Goal: Task Accomplishment & Management: Complete application form

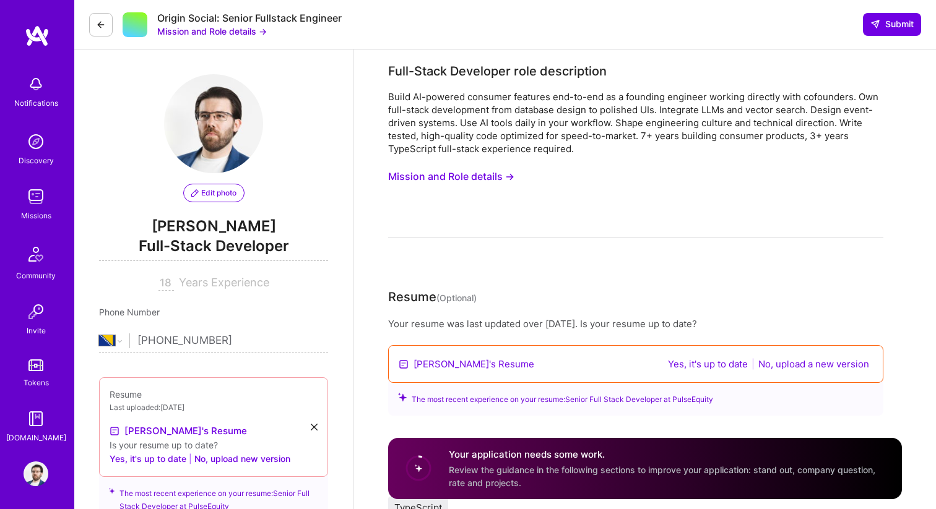
select select "BA"
click at [797, 368] on button "No, upload a new version" at bounding box center [813, 364] width 118 height 14
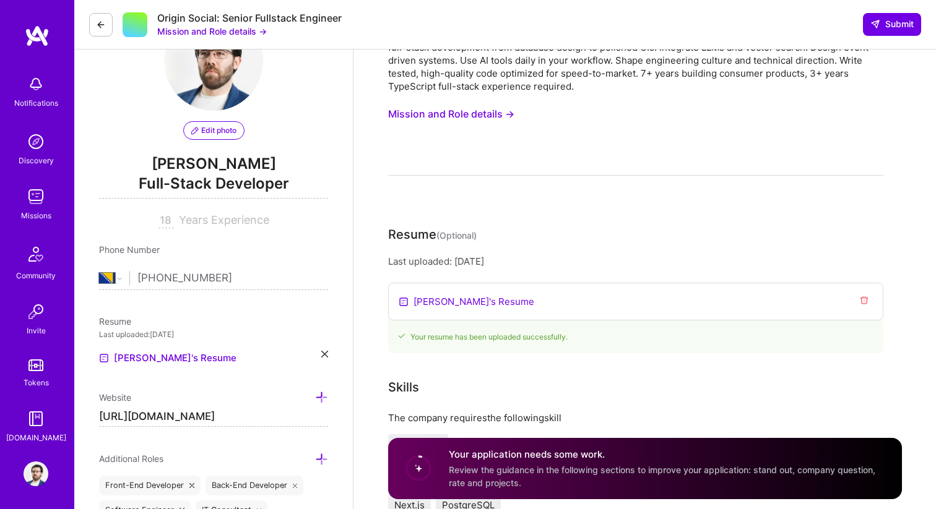
scroll to position [118, 0]
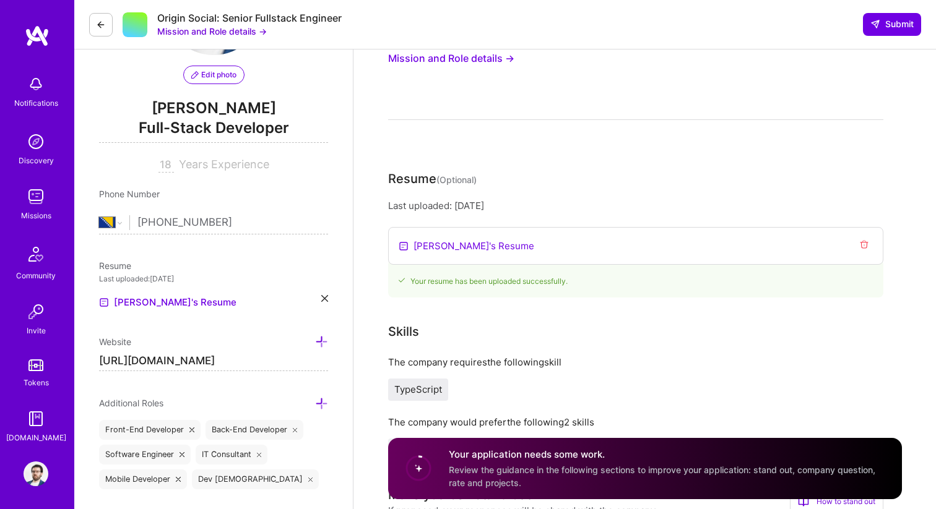
click at [458, 247] on link "[PERSON_NAME]'s Resume" at bounding box center [473, 245] width 121 height 13
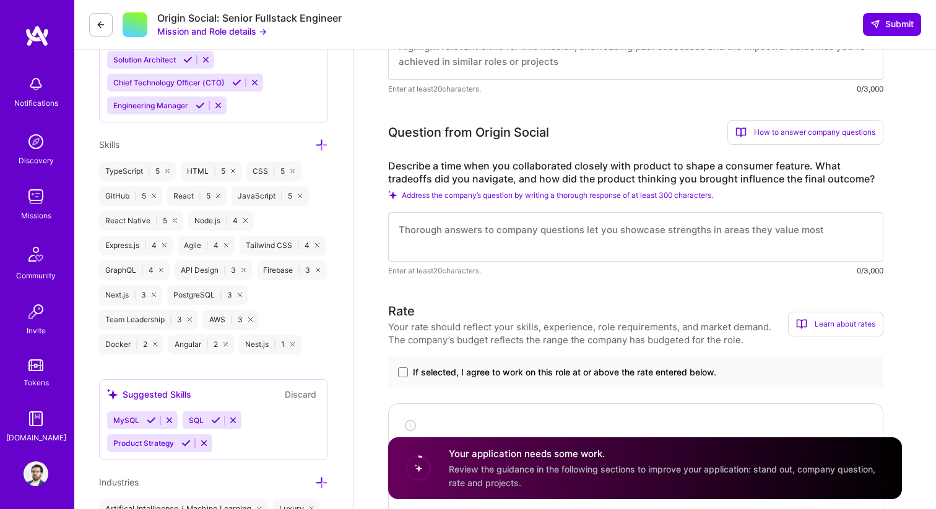
scroll to position [661, 0]
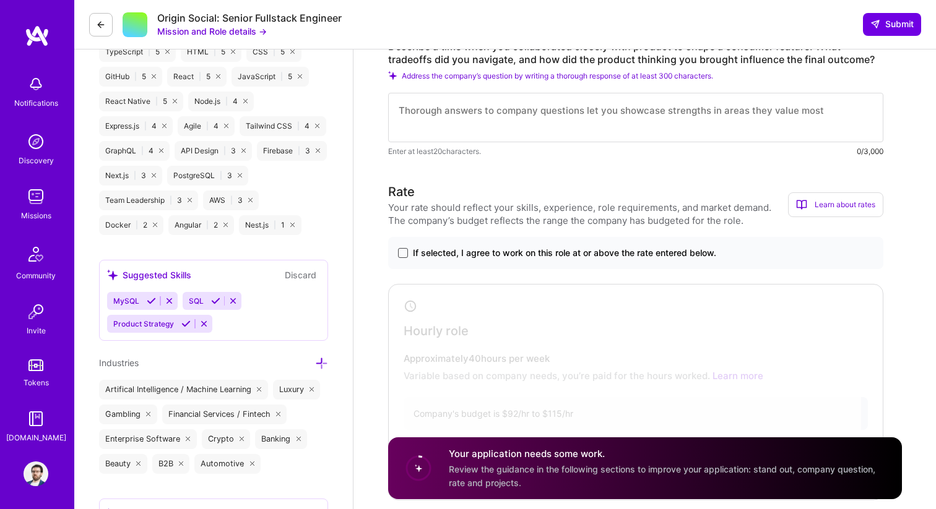
click at [404, 253] on span at bounding box center [403, 253] width 10 height 10
click at [0, 0] on input "If selected, I agree to work on this role at or above the rate entered below." at bounding box center [0, 0] width 0 height 0
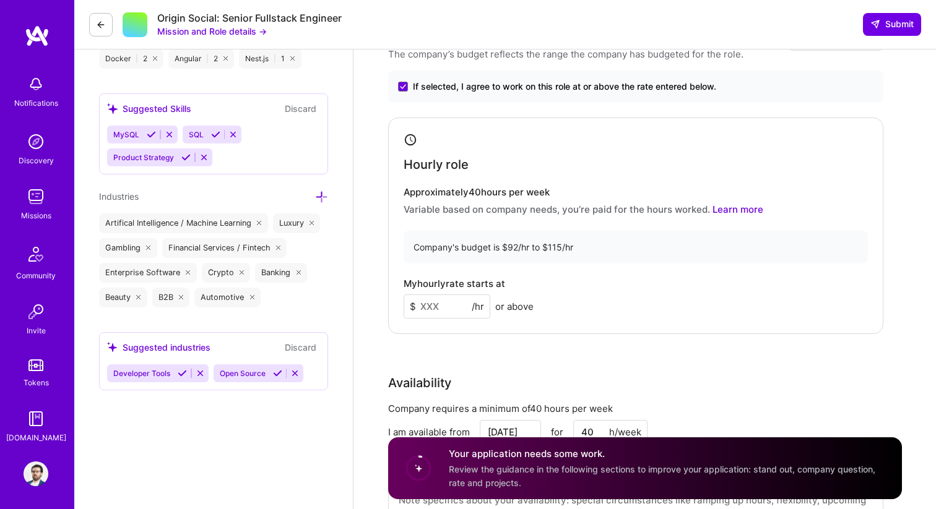
scroll to position [963, 0]
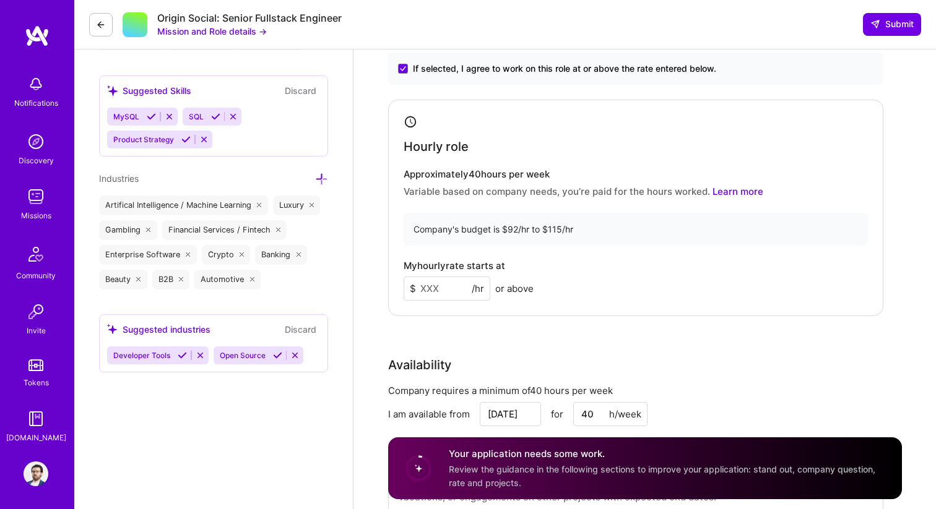
click at [454, 287] on input at bounding box center [446, 289] width 87 height 24
type input "7"
type input "80"
click at [574, 272] on div "My hourly rate starts at $ 80 /hr or above" at bounding box center [635, 280] width 464 height 40
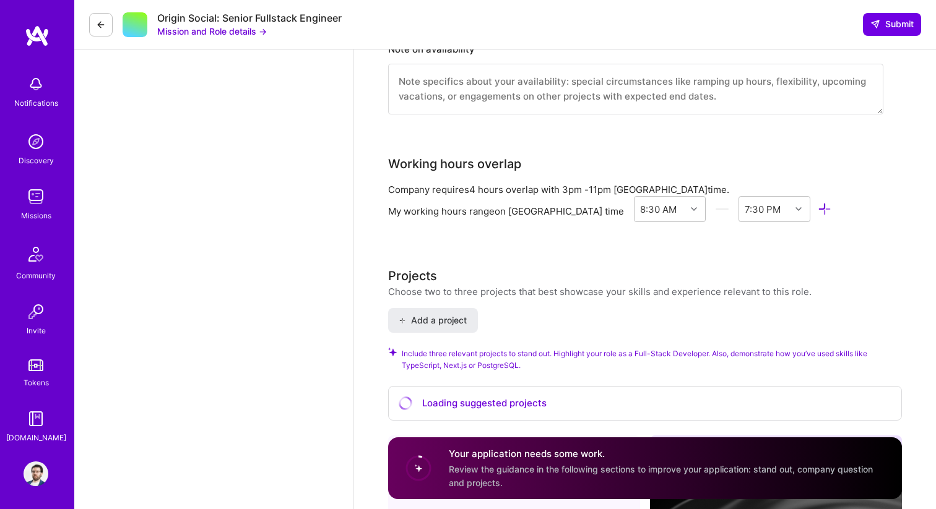
scroll to position [1375, 0]
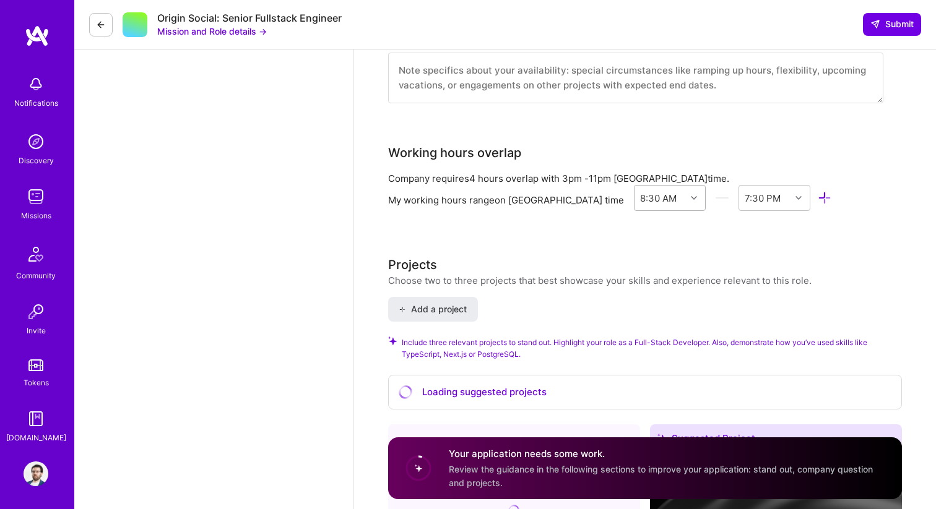
click at [691, 196] on icon at bounding box center [694, 198] width 6 height 6
click at [634, 332] on div "2:00 PM" at bounding box center [670, 335] width 72 height 23
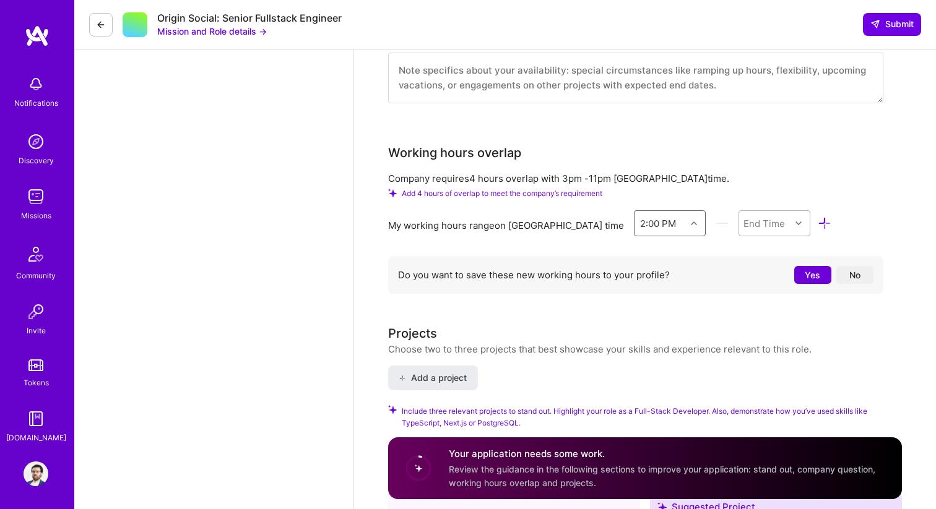
click at [790, 222] on div at bounding box center [799, 223] width 19 height 16
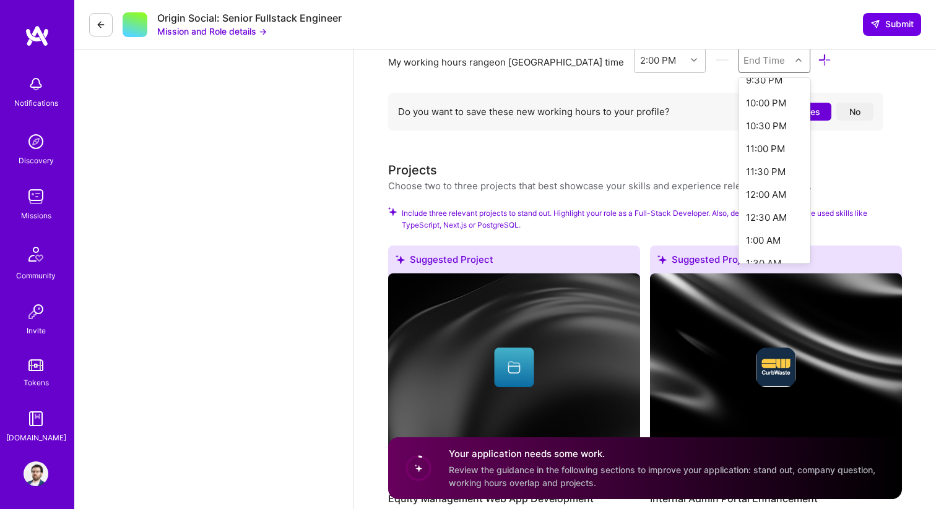
scroll to position [351, 0]
click at [738, 155] on div "11:00 PM" at bounding box center [774, 152] width 72 height 23
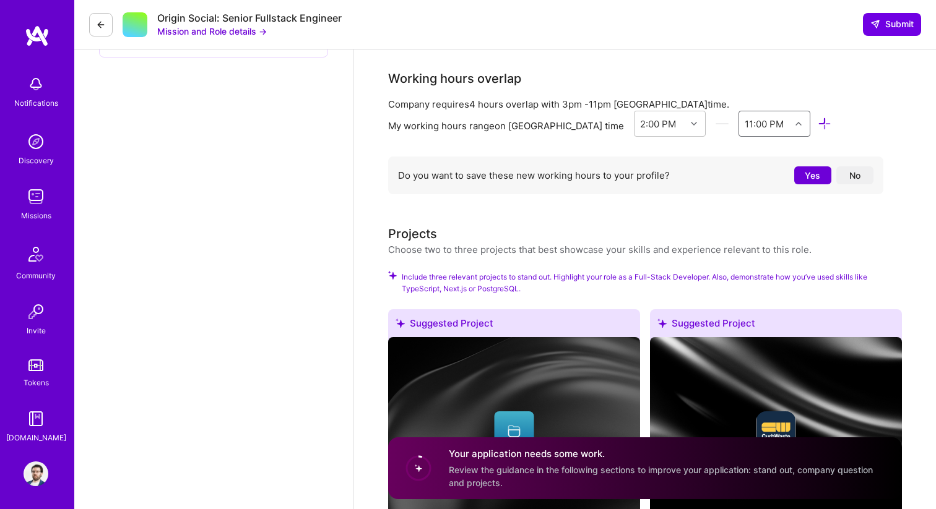
scroll to position [1285, 0]
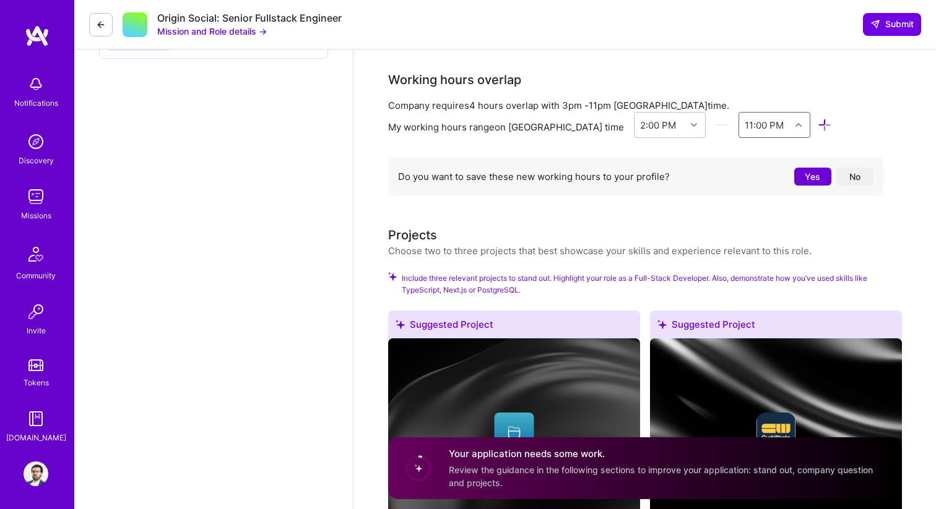
click at [848, 173] on button "No" at bounding box center [854, 177] width 37 height 18
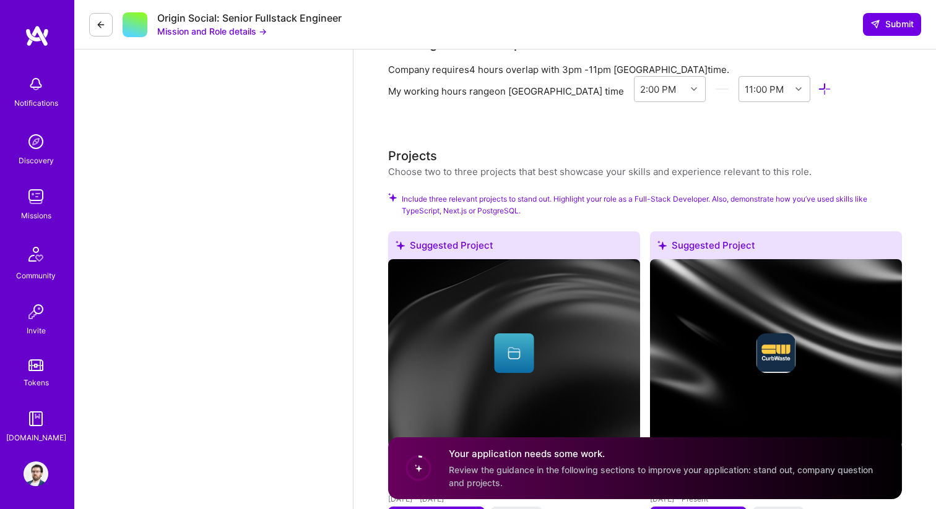
scroll to position [1322, 0]
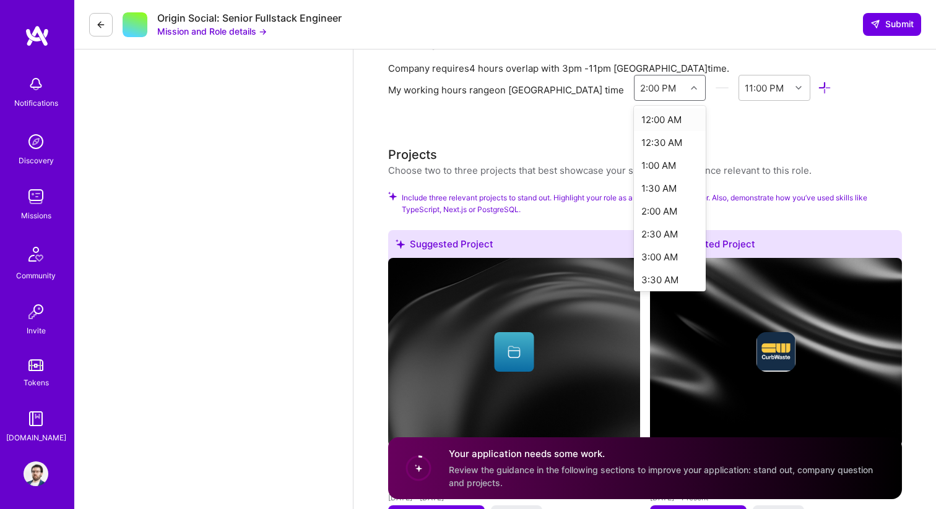
click at [691, 85] on icon at bounding box center [694, 88] width 6 height 6
click at [634, 264] on div "3:30 PM" at bounding box center [670, 267] width 72 height 23
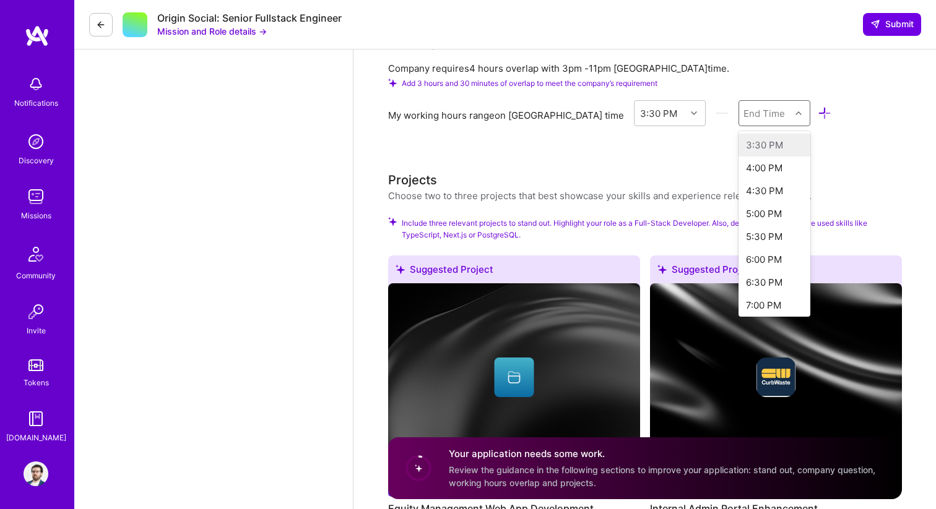
click at [795, 113] on icon at bounding box center [798, 113] width 6 height 6
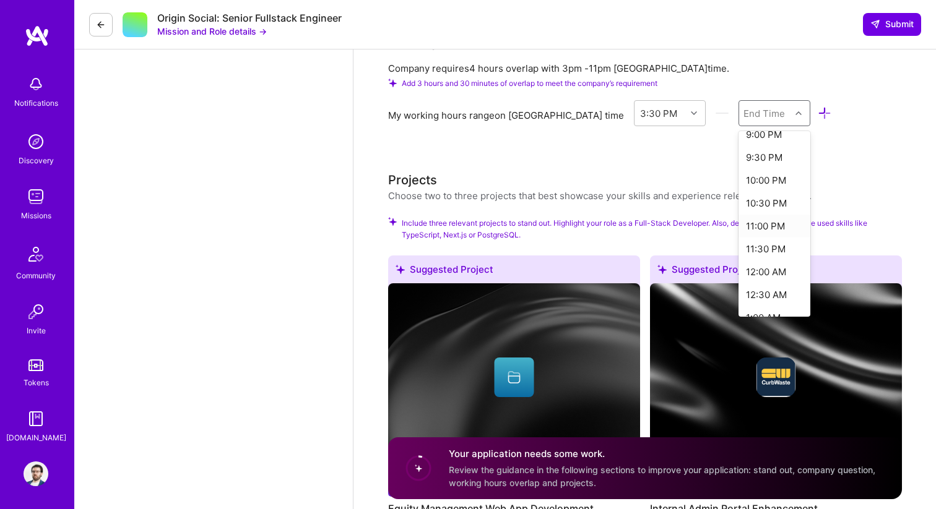
click at [738, 225] on div "11:00 PM" at bounding box center [774, 226] width 72 height 23
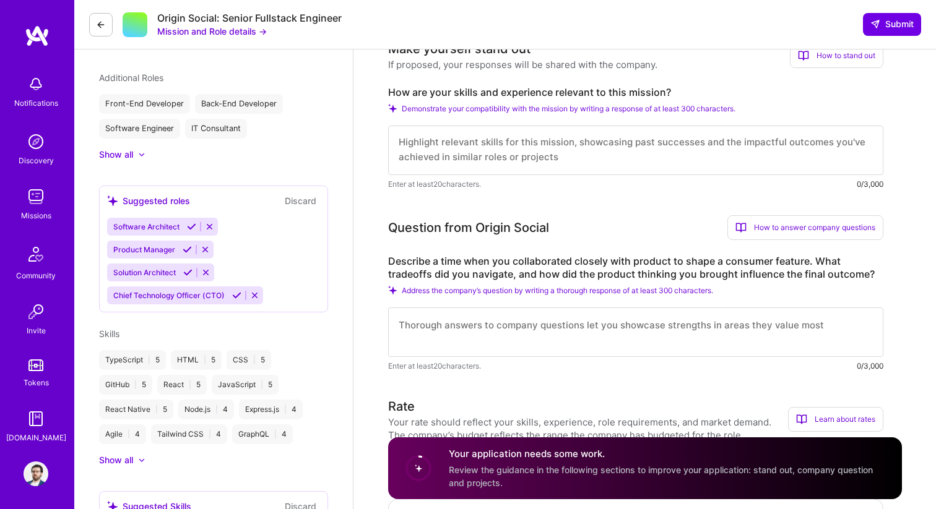
scroll to position [0, 0]
click at [700, 160] on textarea at bounding box center [635, 151] width 495 height 50
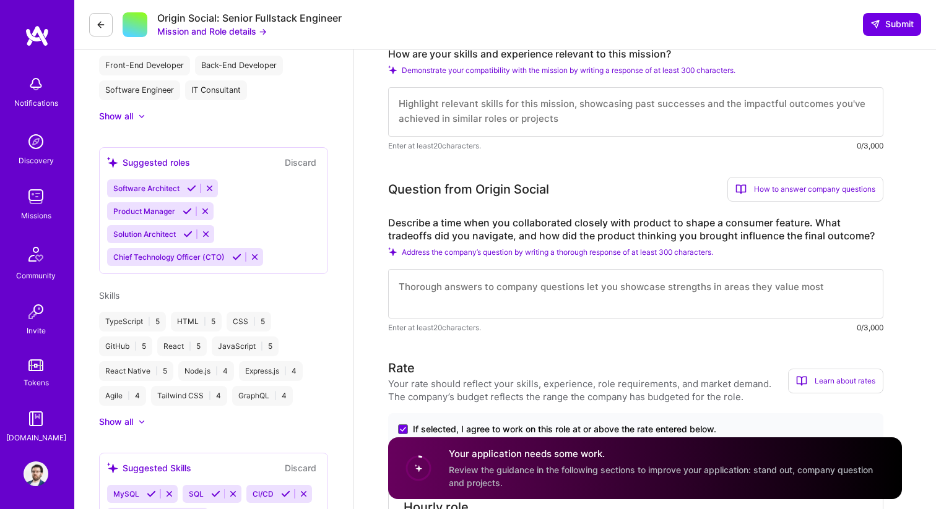
scroll to position [452, 0]
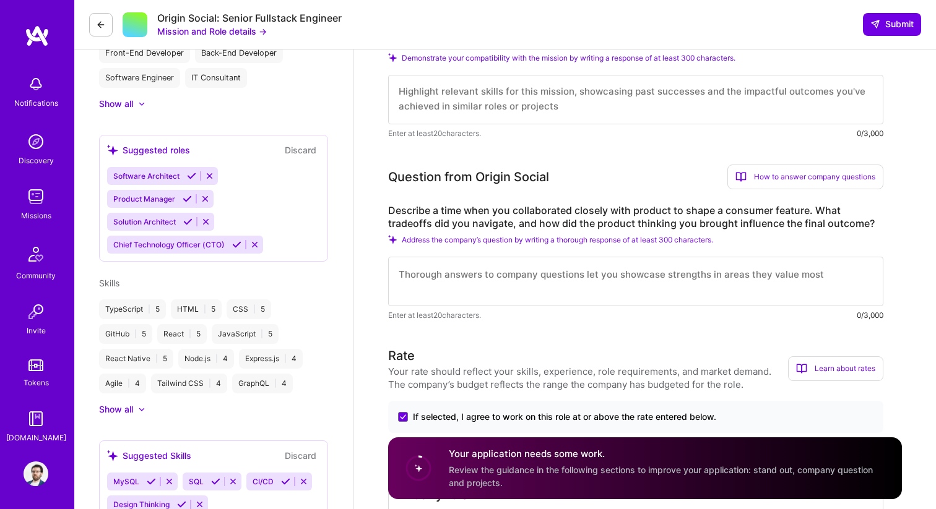
click at [559, 272] on textarea at bounding box center [635, 282] width 495 height 50
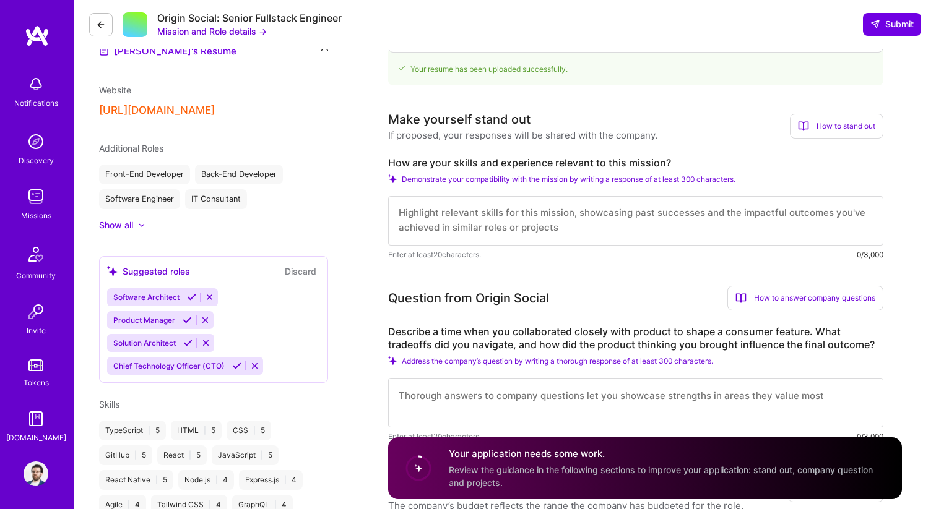
scroll to position [0, 0]
click at [543, 218] on textarea at bounding box center [635, 221] width 495 height 50
type textarea "My last 2 projects are"
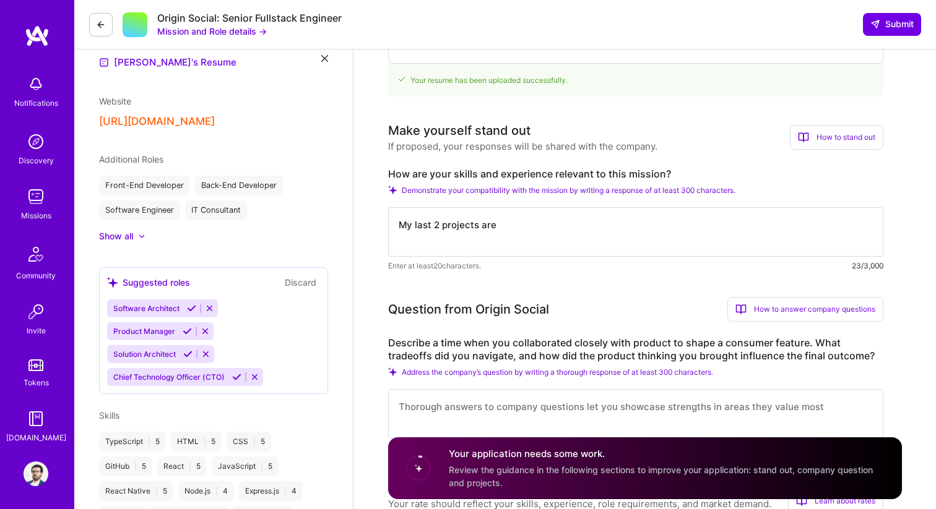
scroll to position [324, 0]
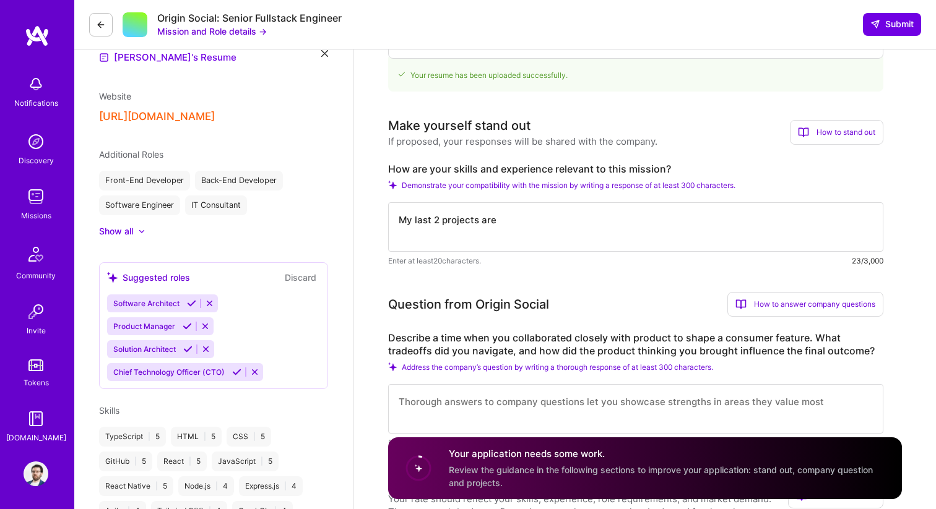
drag, startPoint x: 525, startPoint y: 223, endPoint x: 329, endPoint y: 204, distance: 196.5
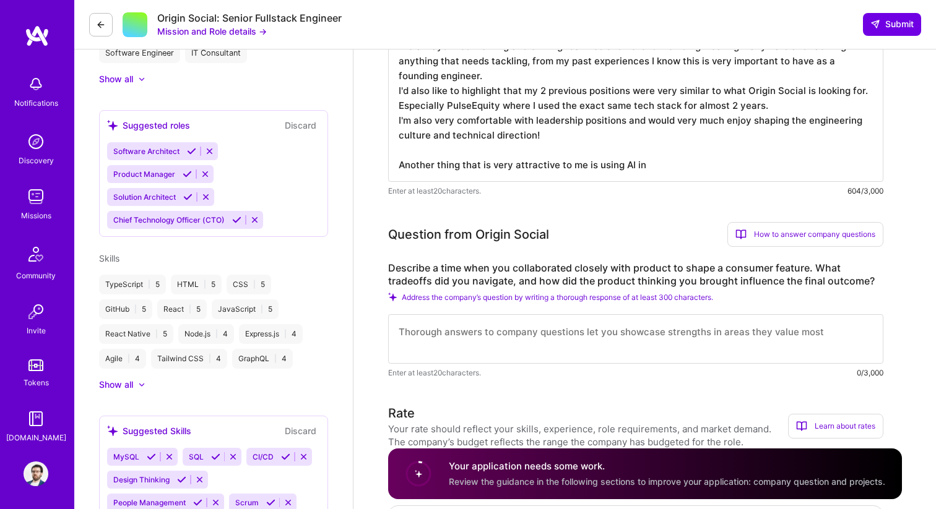
scroll to position [475, 0]
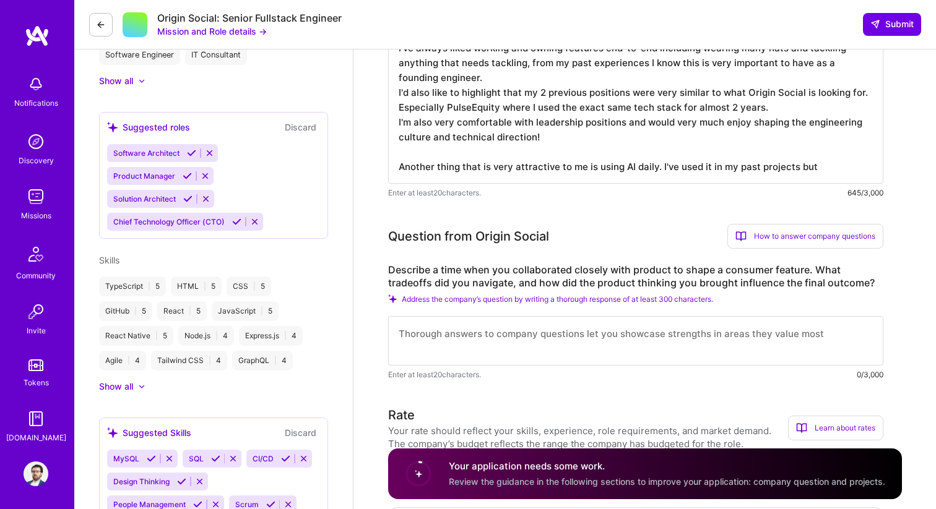
click at [639, 167] on textarea "I've always liked working and owning features end-to-end including wearing many…" at bounding box center [635, 106] width 495 height 153
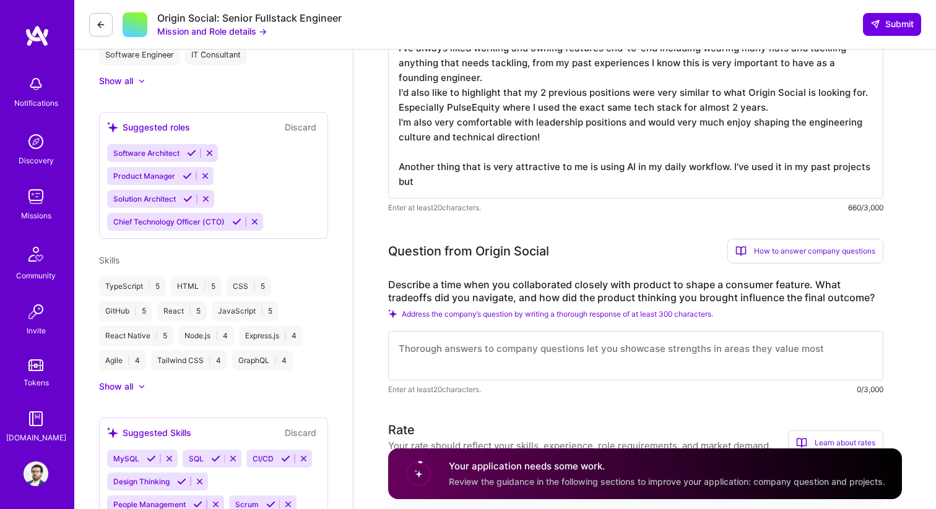
click at [645, 183] on textarea "I've always liked working and owning features end-to-end including wearing many…" at bounding box center [635, 114] width 495 height 168
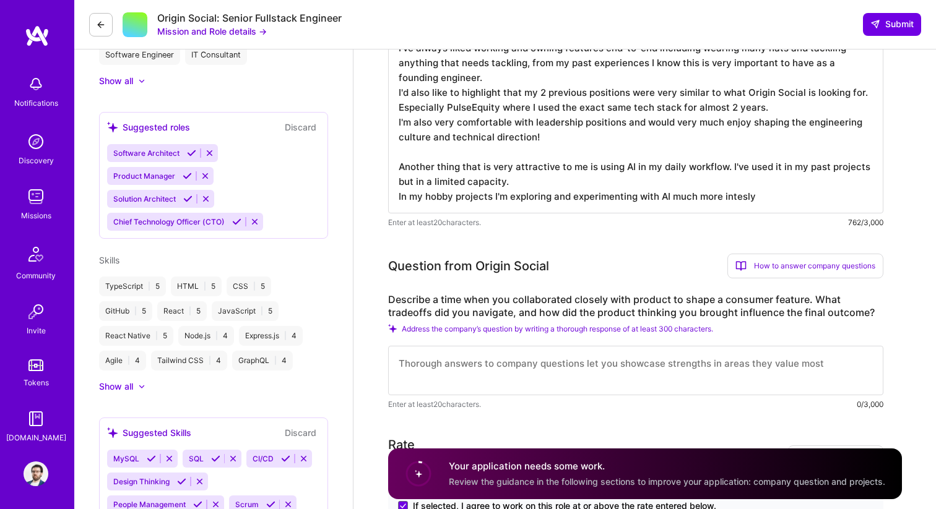
click at [733, 199] on textarea "I've always liked working and owning features end-to-end including wearing many…" at bounding box center [635, 121] width 495 height 183
click at [738, 205] on textarea "I've always liked working and owning features end-to-end including wearing many…" at bounding box center [635, 121] width 495 height 183
click at [738, 199] on textarea "I've always liked working and owning features end-to-end including wearing many…" at bounding box center [635, 121] width 495 height 183
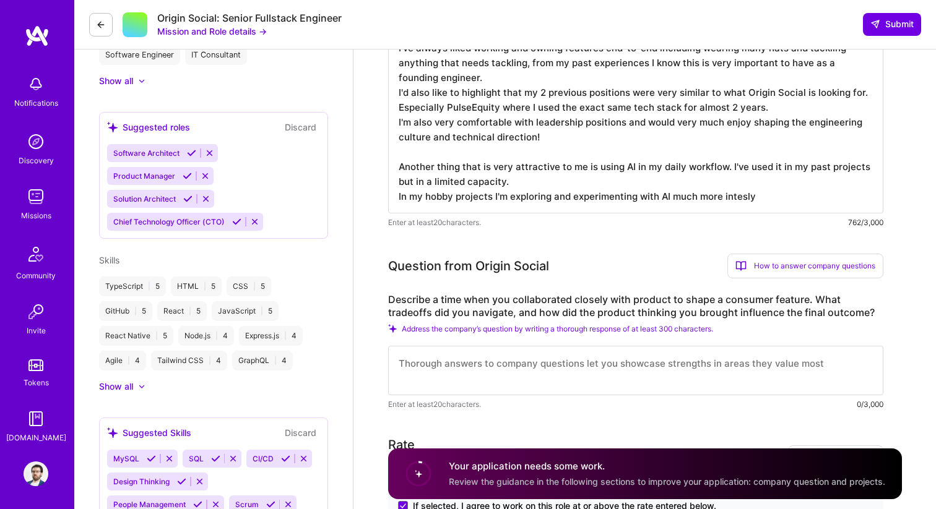
click at [738, 199] on textarea "I've always liked working and owning features end-to-end including wearing many…" at bounding box center [635, 121] width 495 height 183
paste textarea "nse"
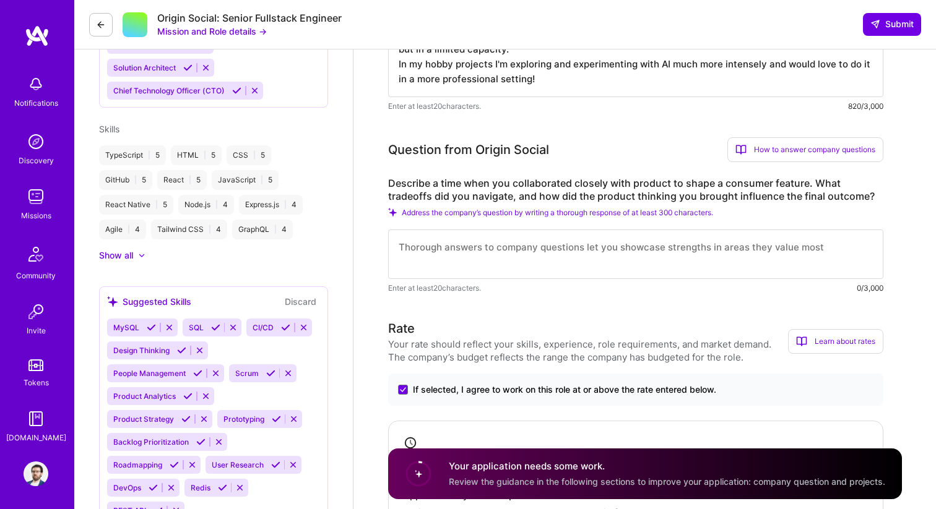
scroll to position [609, 0]
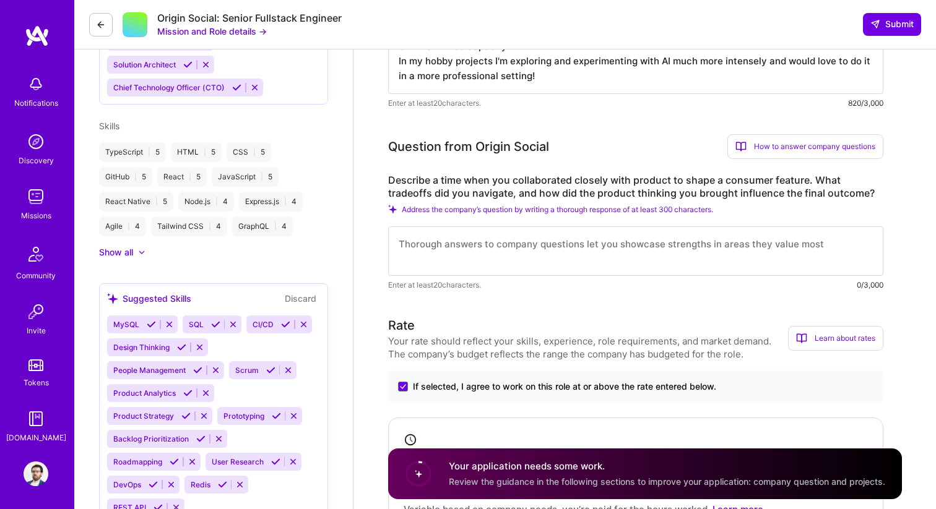
type textarea "I've always liked working and owning features end-to-end including wearing many…"
click at [548, 240] on textarea at bounding box center [635, 251] width 495 height 50
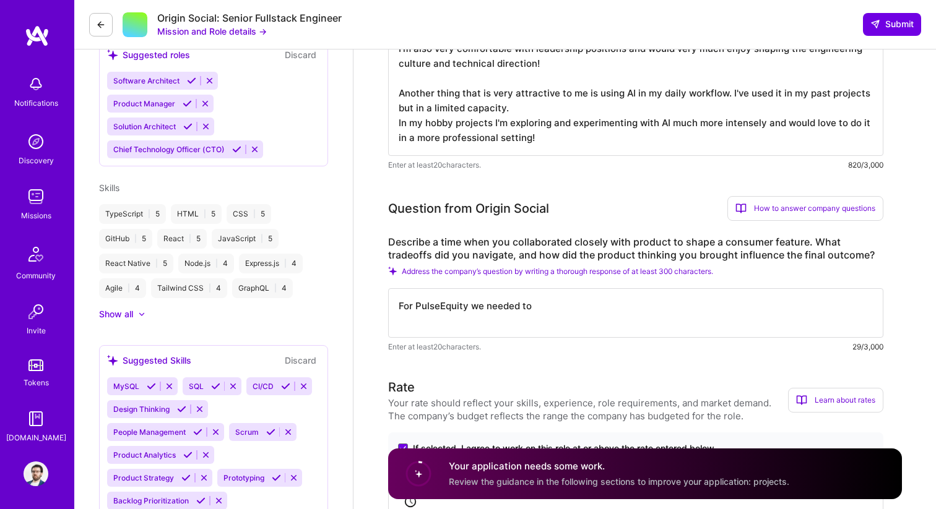
scroll to position [0, 0]
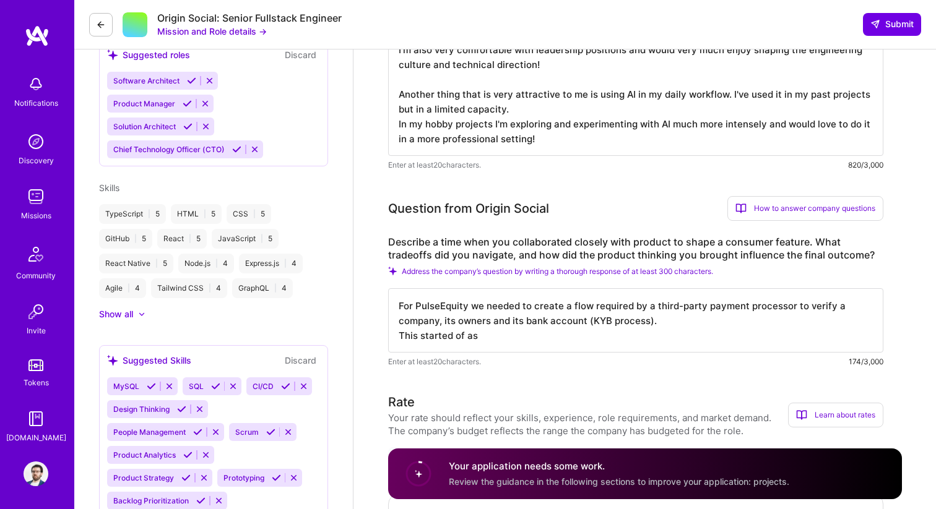
drag, startPoint x: 497, startPoint y: 337, endPoint x: 398, endPoint y: 335, distance: 98.4
click at [398, 336] on textarea "For PulseEquity we needed to create a flow required by a third-party payment pr…" at bounding box center [635, 320] width 495 height 64
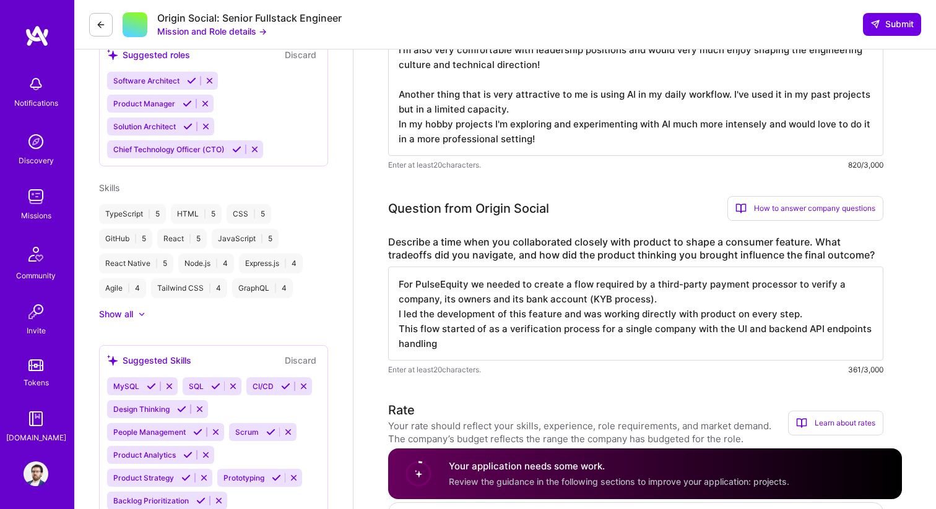
click at [806, 317] on textarea "For PulseEquity we needed to create a flow required by a third-party payment pr…" at bounding box center [635, 314] width 495 height 94
type textarea "For PulseEquity we needed to create a flow required by a third-party payment pr…"
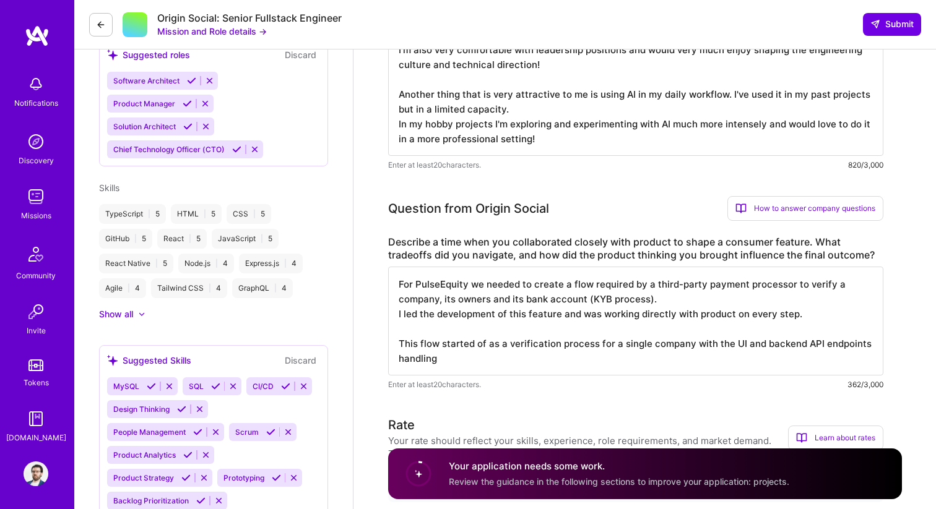
scroll to position [1, 0]
click at [507, 345] on textarea "For PulseEquity we needed to create a flow required by a third-party payment pr…" at bounding box center [635, 321] width 495 height 109
click at [496, 359] on textarea "For PulseEquity we needed to create a flow required by a third-party payment pr…" at bounding box center [635, 321] width 495 height 109
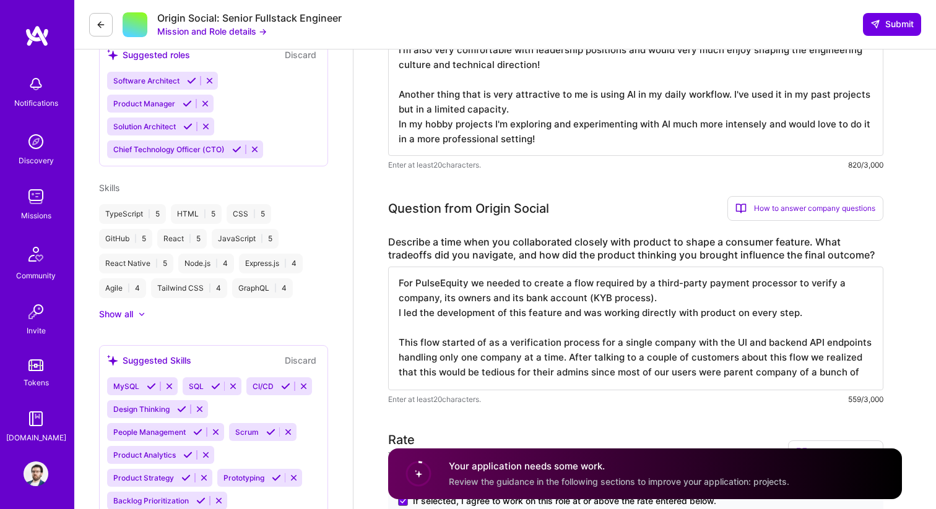
click at [729, 374] on textarea "For PulseEquity we needed to create a flow required by a third-party payment pr…" at bounding box center [635, 329] width 495 height 124
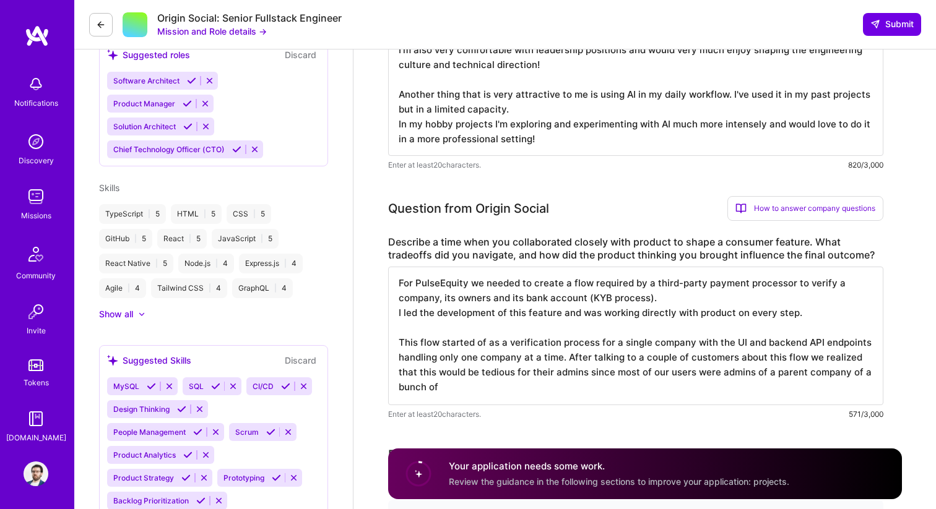
click at [579, 395] on textarea "For PulseEquity we needed to create a flow required by a third-party payment pr…" at bounding box center [635, 336] width 495 height 139
click at [566, 357] on textarea "For PulseEquity we needed to create a flow required by a third-party payment pr…" at bounding box center [635, 336] width 495 height 139
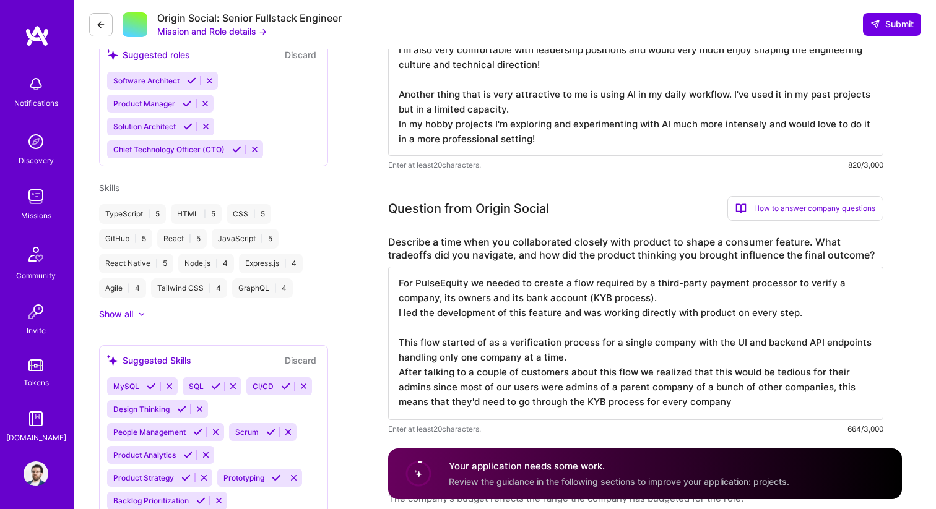
click at [746, 415] on textarea "For PulseEquity we needed to create a flow required by a third-party payment pr…" at bounding box center [635, 343] width 495 height 153
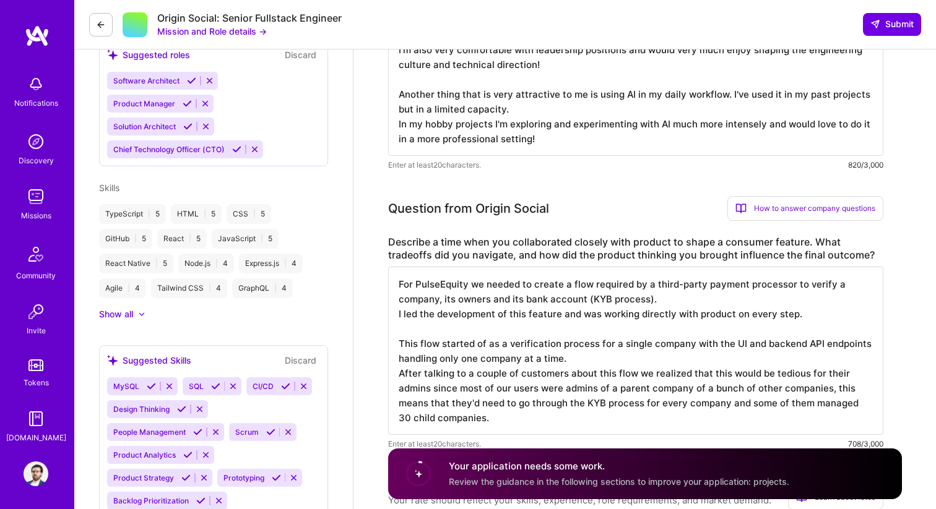
click at [723, 400] on textarea "For PulseEquity we needed to create a flow required by a third-party payment pr…" at bounding box center [635, 351] width 495 height 168
click at [725, 401] on textarea "For PulseEquity we needed to create a flow required by a third-party payment pr…" at bounding box center [635, 351] width 495 height 168
drag, startPoint x: 520, startPoint y: 421, endPoint x: 732, endPoint y: 402, distance: 213.0
click at [732, 402] on textarea "For PulseEquity we needed to create a flow required by a third-party payment pr…" at bounding box center [635, 351] width 495 height 168
click at [725, 405] on textarea "For PulseEquity we needed to create a flow required by a third-party payment pr…" at bounding box center [635, 343] width 495 height 153
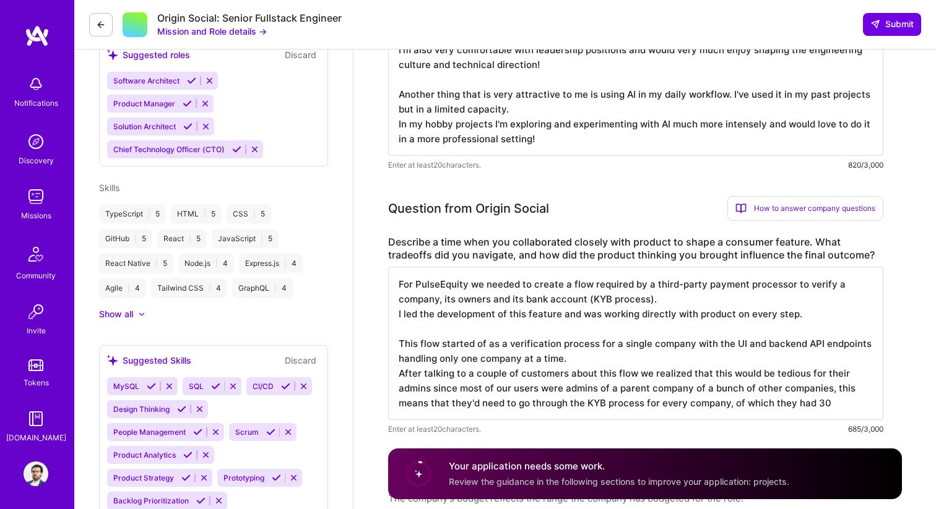
click at [826, 405] on textarea "For PulseEquity we needed to create a flow required by a third-party payment pr…" at bounding box center [635, 343] width 495 height 153
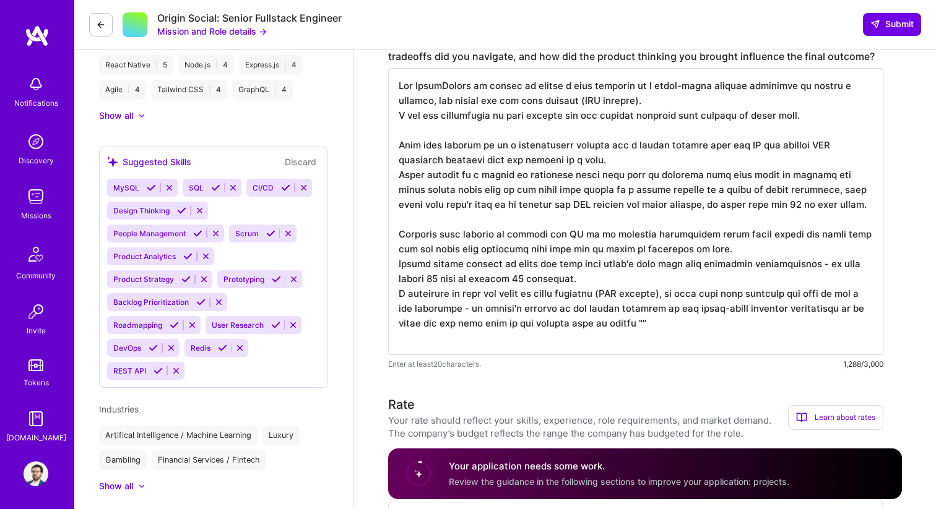
click at [686, 309] on textarea at bounding box center [635, 211] width 495 height 287
click at [681, 343] on textarea at bounding box center [635, 211] width 495 height 287
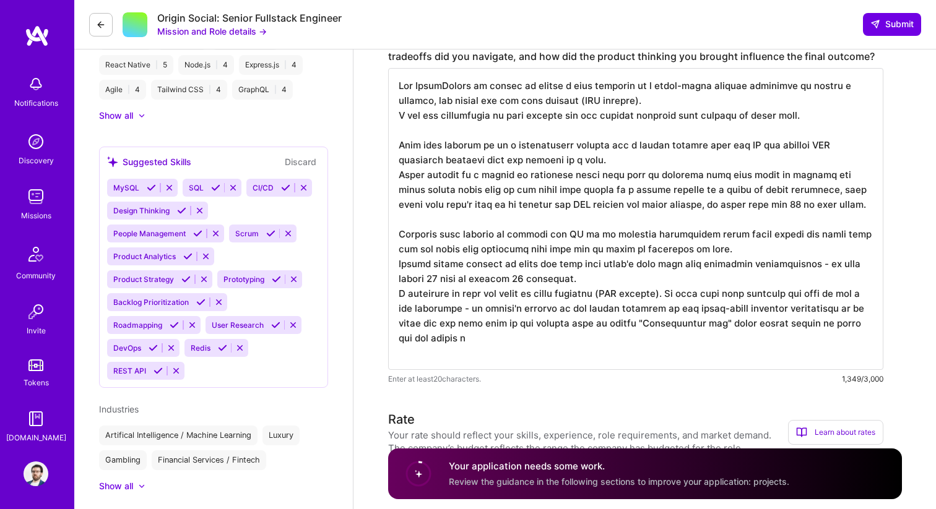
type textarea "For PulseEquity we needed to create a flow required by a third-party payment pr…"
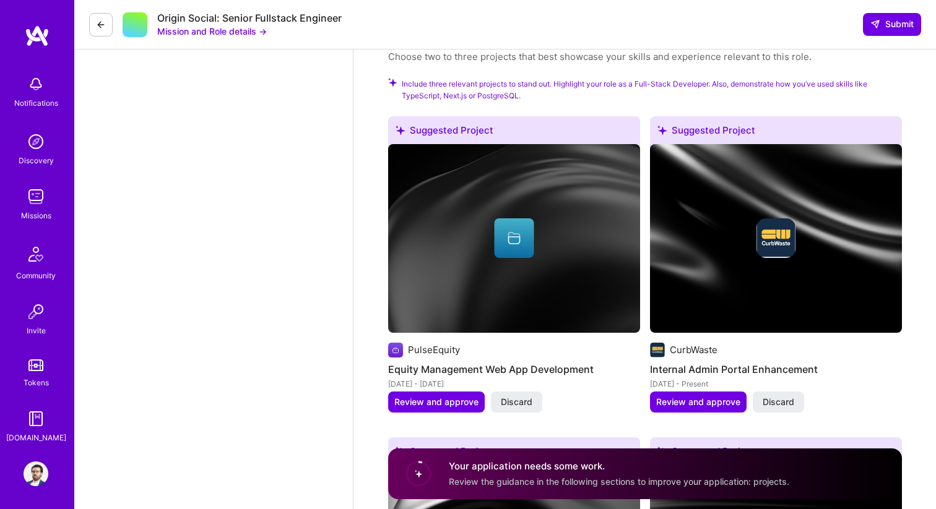
scroll to position [1801, 0]
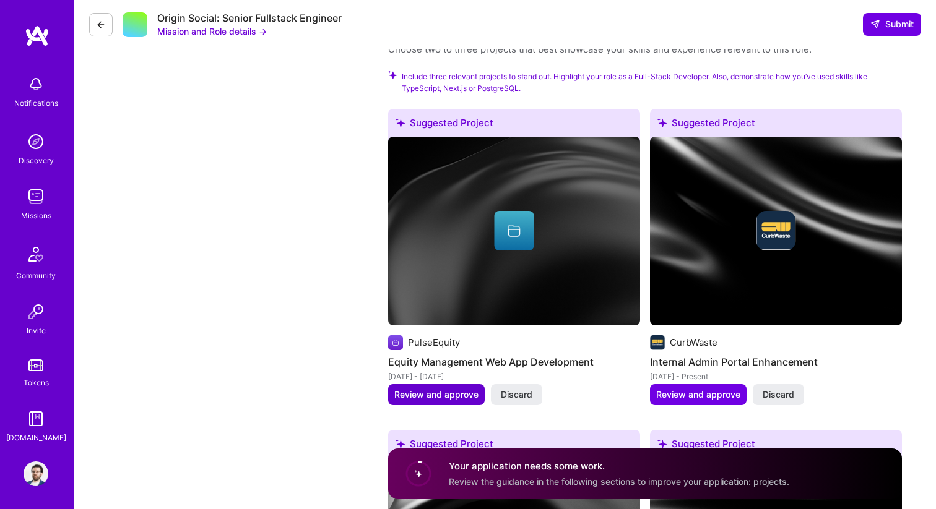
type textarea "For PulseEquity we needed to create a flow required by a third-party payment pr…"
click at [451, 397] on span "Review and approve" at bounding box center [436, 395] width 84 height 12
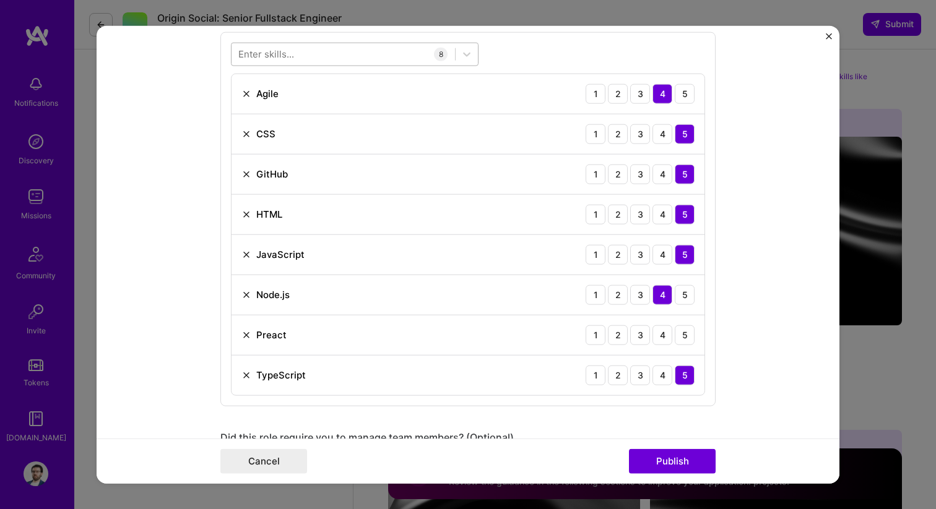
scroll to position [669, 0]
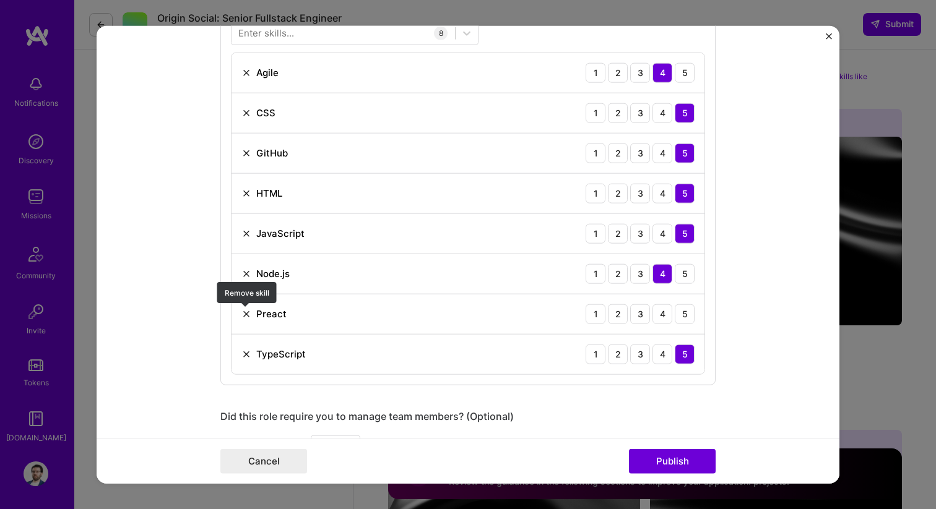
click at [246, 315] on img at bounding box center [246, 314] width 10 height 10
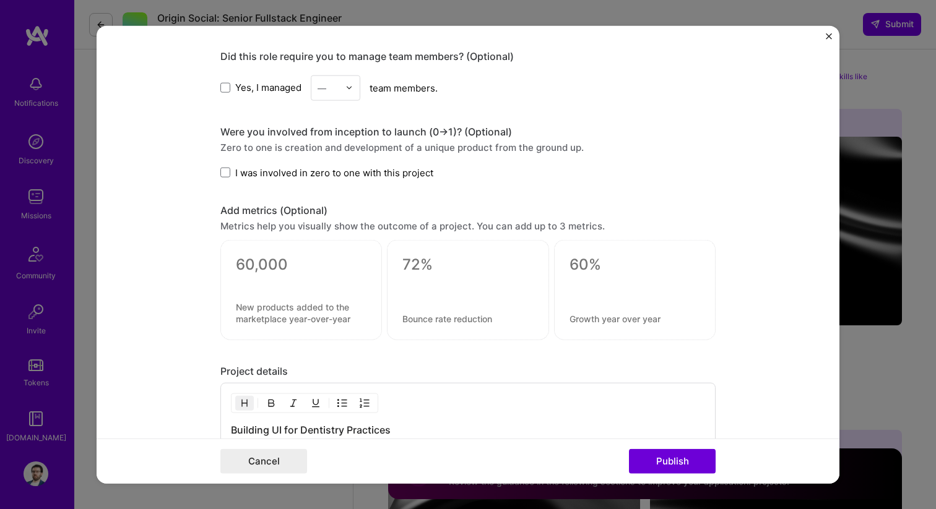
scroll to position [1015, 0]
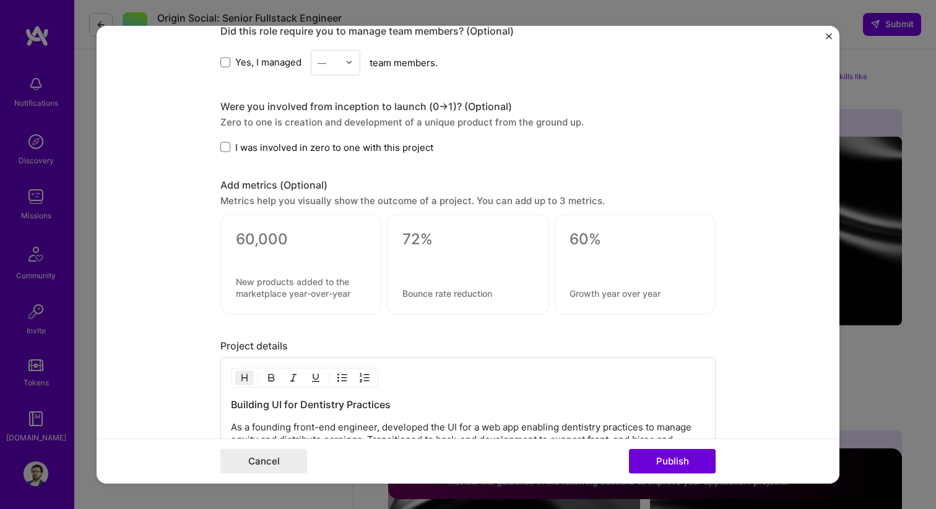
click at [413, 242] on textarea at bounding box center [467, 239] width 131 height 19
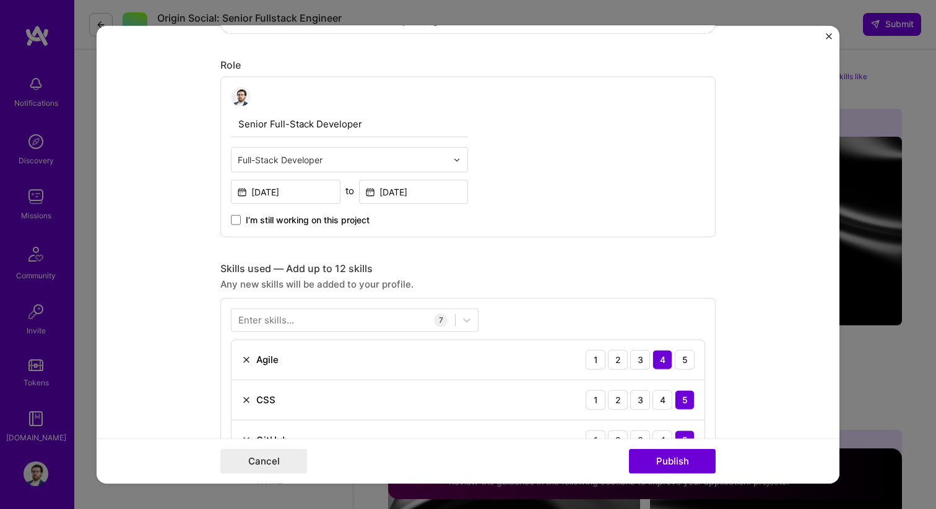
scroll to position [400, 0]
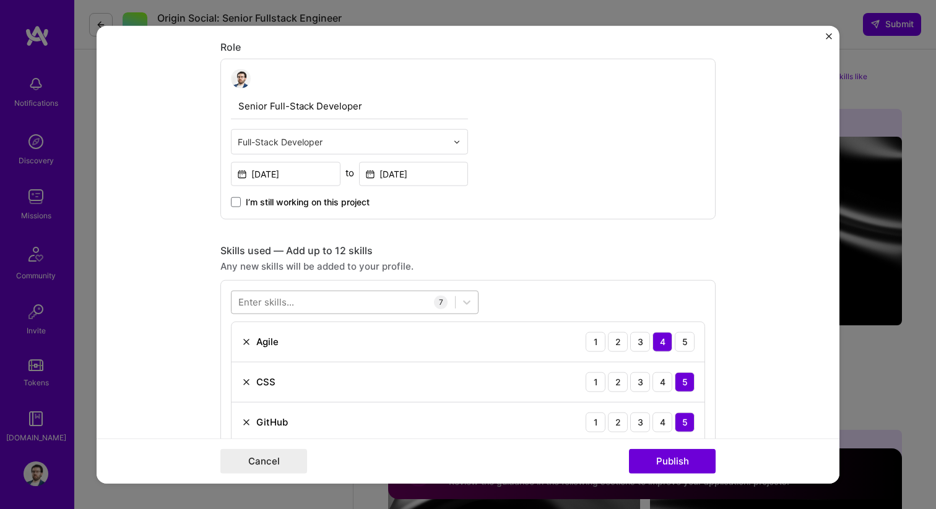
click at [293, 294] on div at bounding box center [342, 302] width 223 height 20
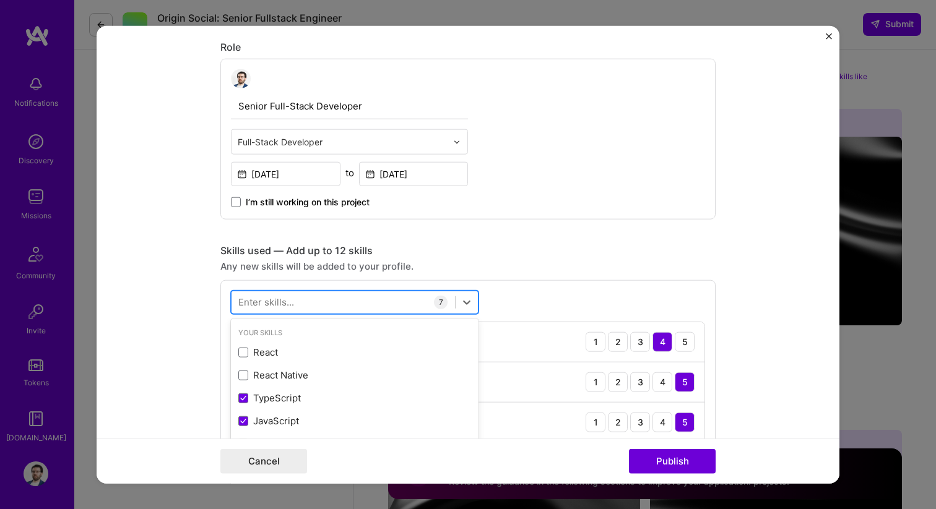
type input "A"
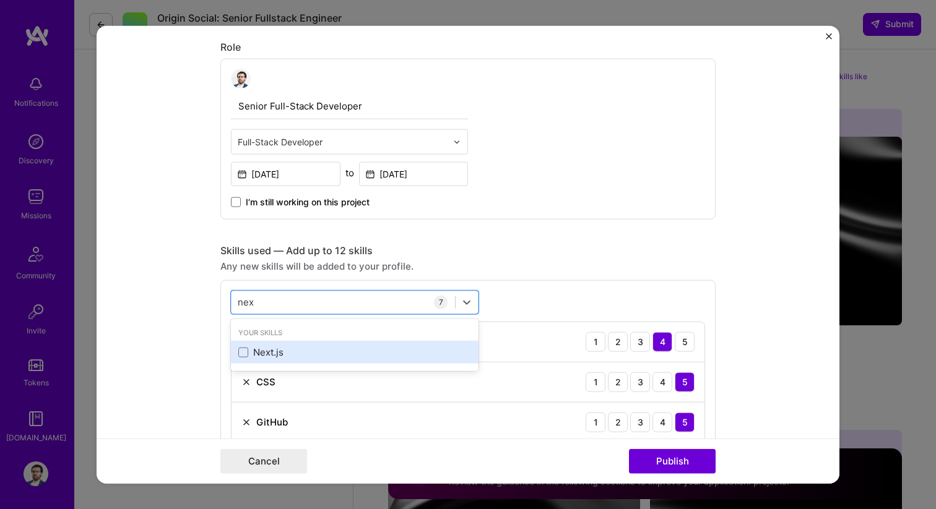
click at [271, 345] on div "Next.js" at bounding box center [355, 352] width 248 height 23
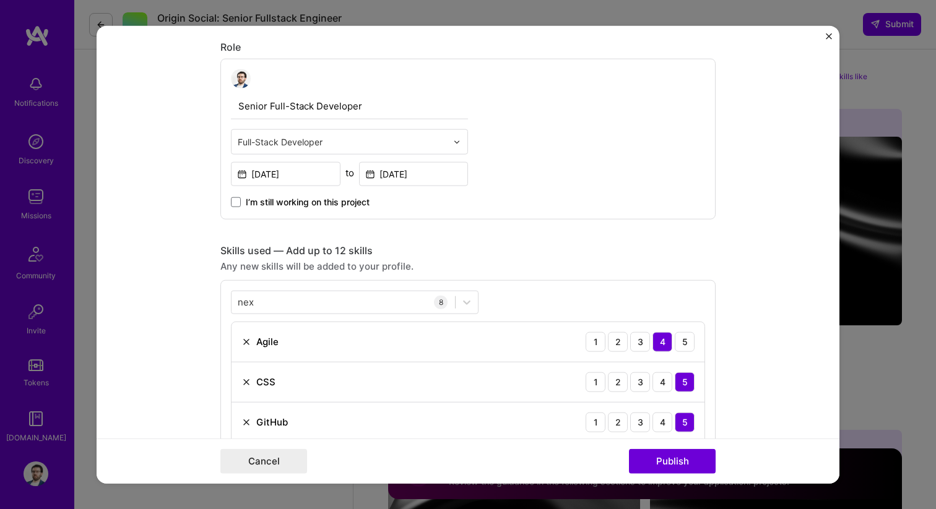
click at [509, 261] on div "Any new skills will be added to your profile." at bounding box center [467, 265] width 495 height 13
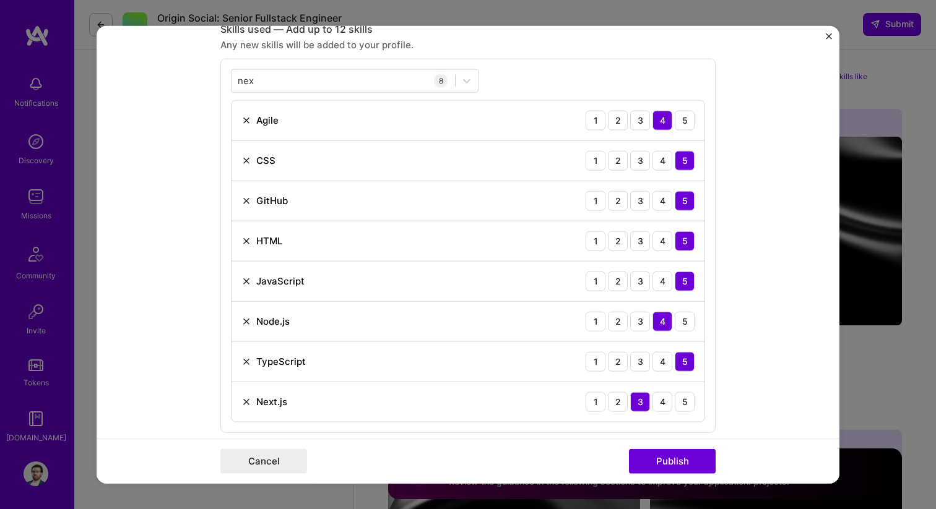
scroll to position [708, 0]
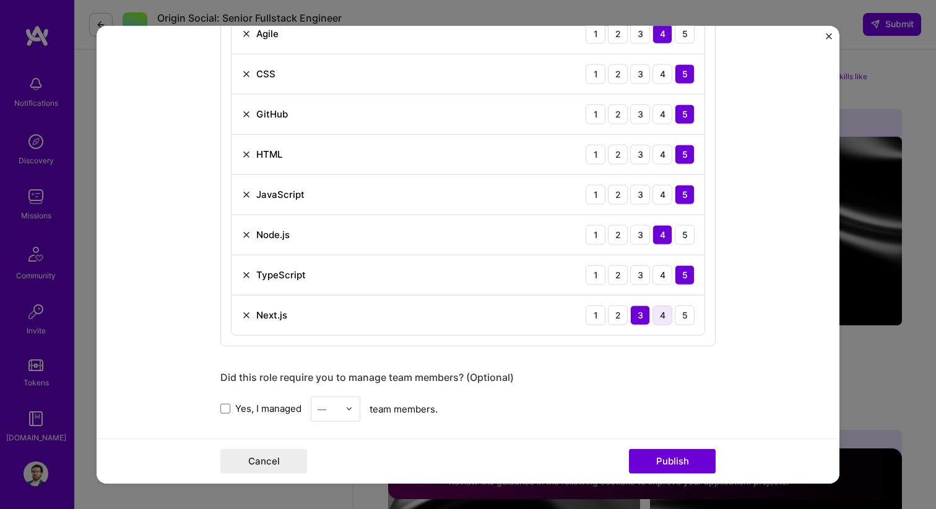
click at [663, 321] on div "4" at bounding box center [662, 315] width 20 height 20
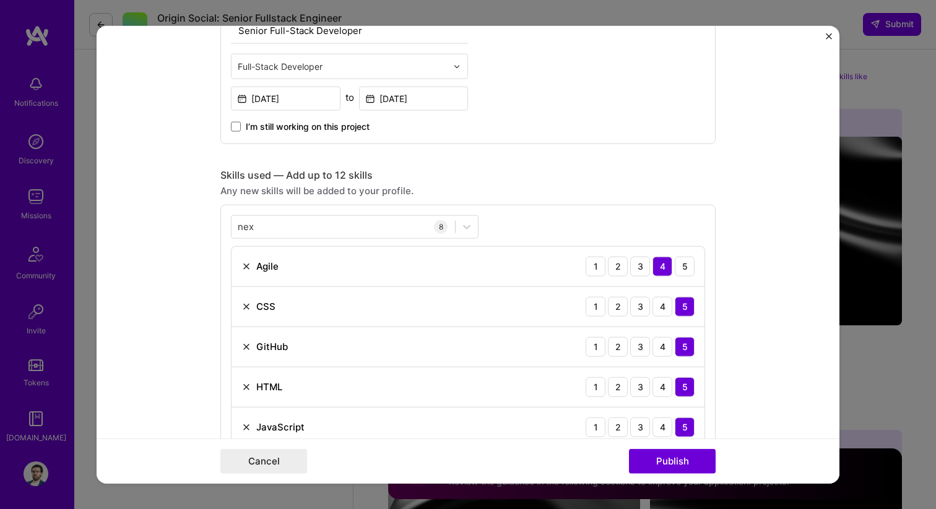
scroll to position [462, 0]
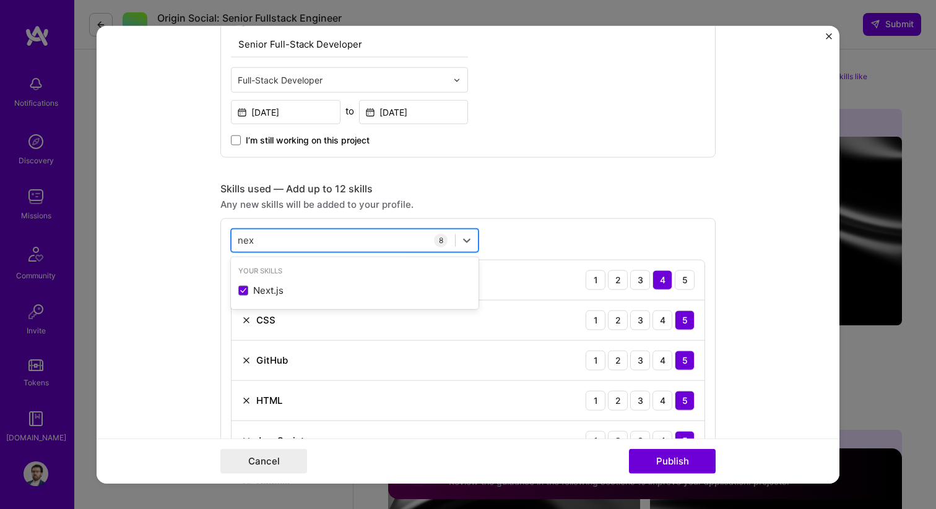
click at [291, 243] on div "nex nex" at bounding box center [342, 240] width 223 height 20
type input "n"
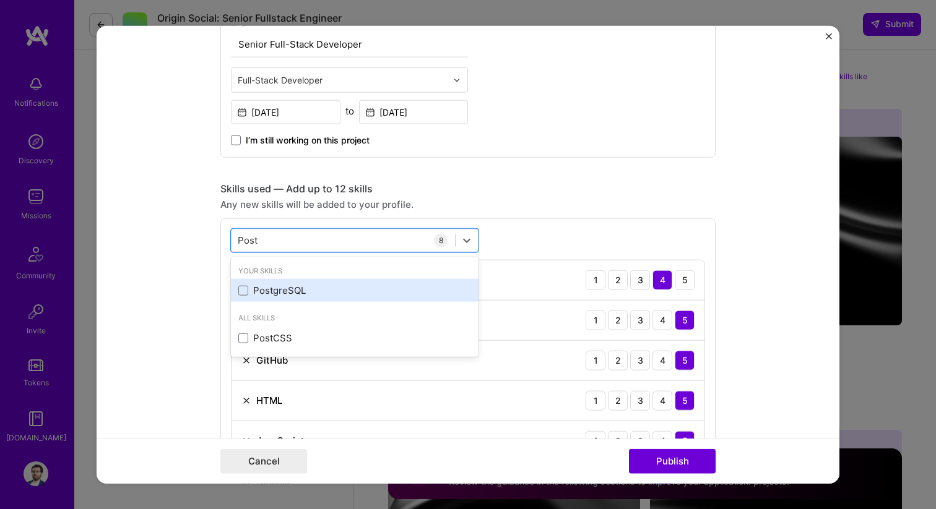
click at [279, 291] on div "PostgreSQL" at bounding box center [354, 290] width 233 height 13
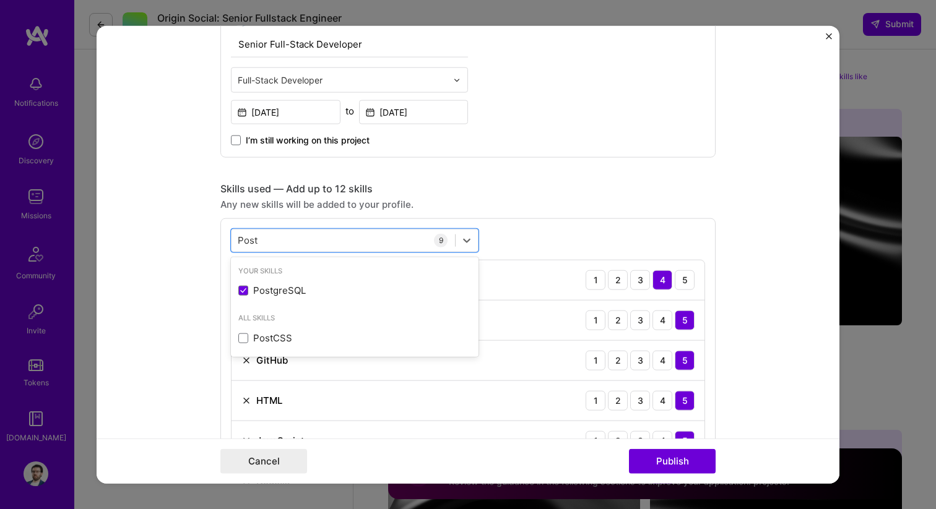
click at [206, 304] on form "Editing suggested project This project is suggested based on your LinkedIn, res…" at bounding box center [468, 254] width 743 height 458
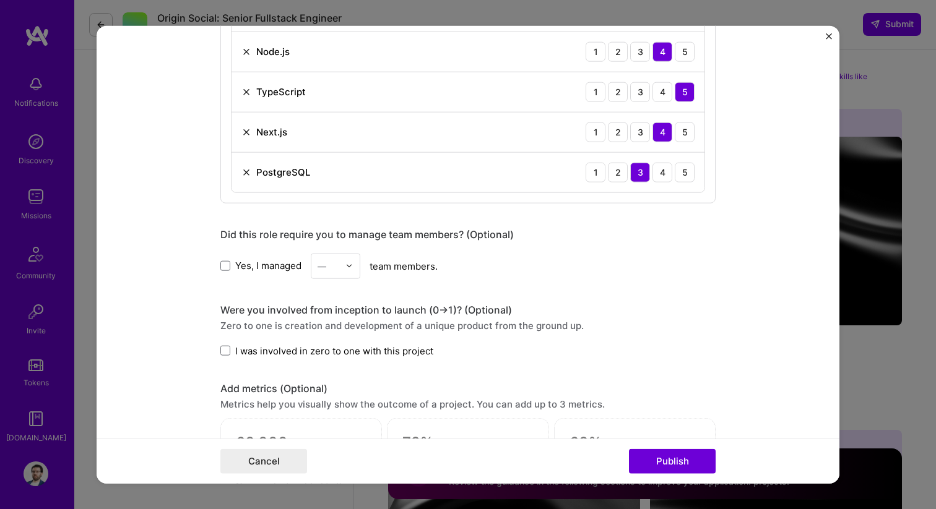
scroll to position [909, 0]
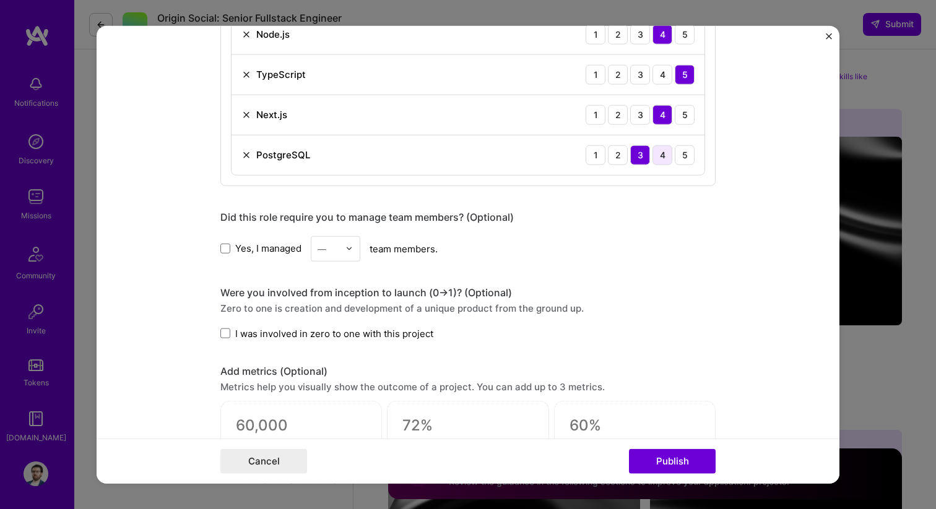
click at [662, 152] on div "4" at bounding box center [662, 155] width 20 height 20
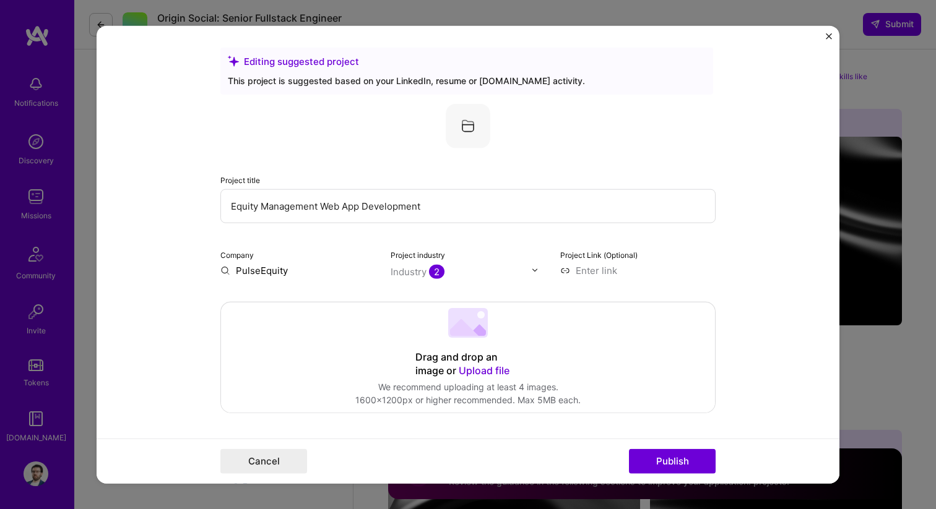
scroll to position [0, 0]
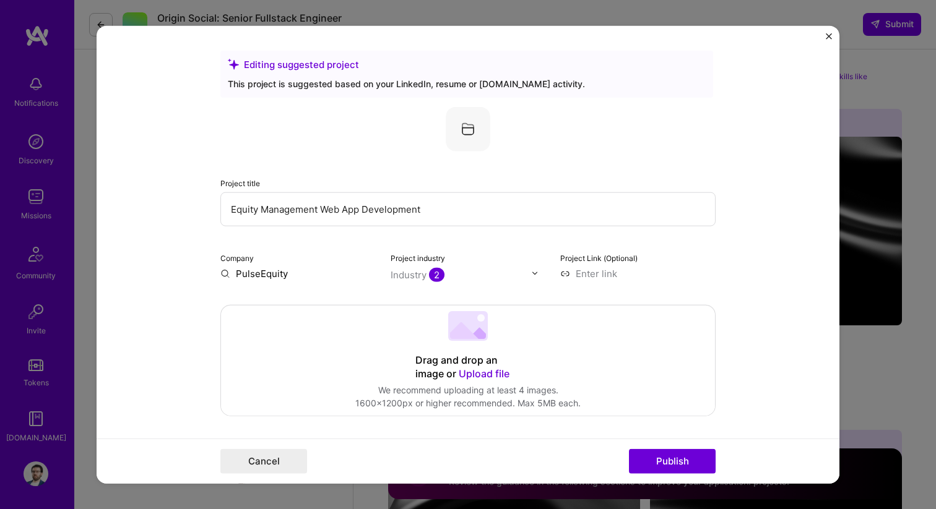
click at [537, 275] on img at bounding box center [534, 273] width 7 height 7
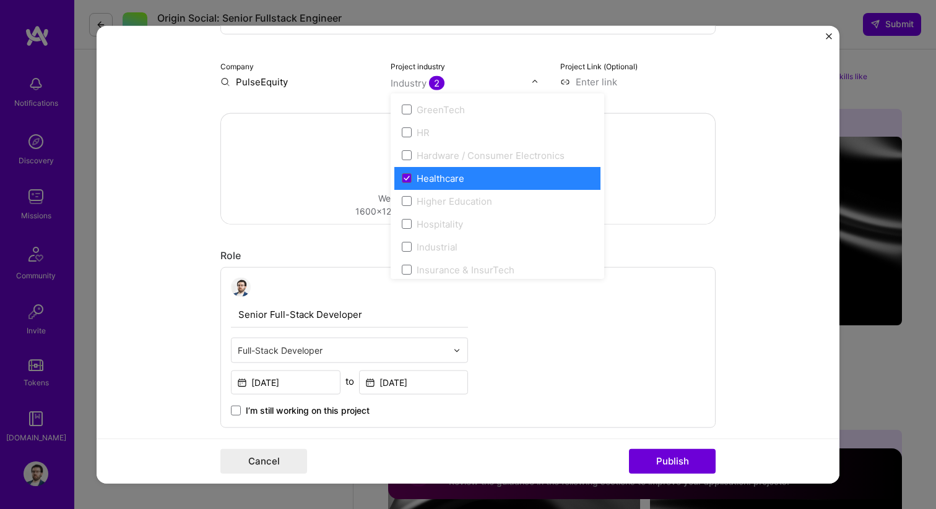
scroll to position [1521, 0]
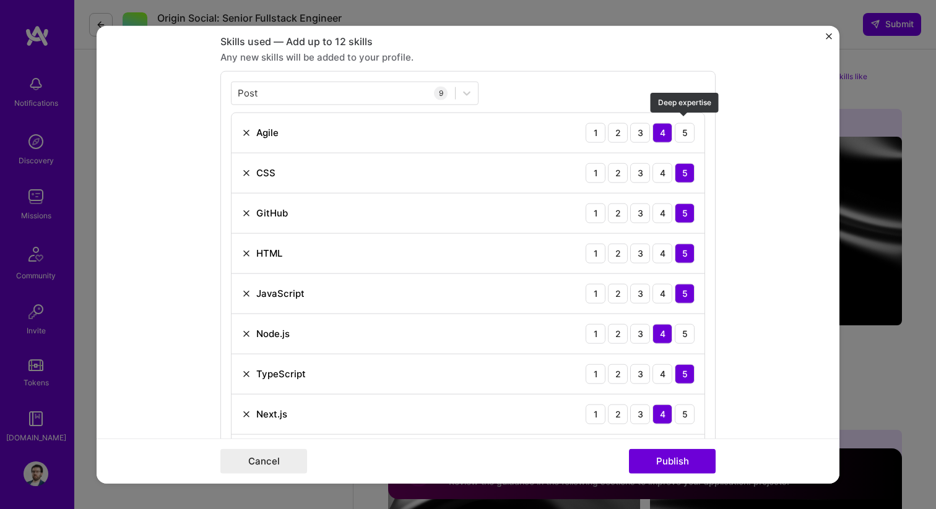
scroll to position [609, 0]
click at [366, 91] on div "Post Post" at bounding box center [342, 94] width 223 height 20
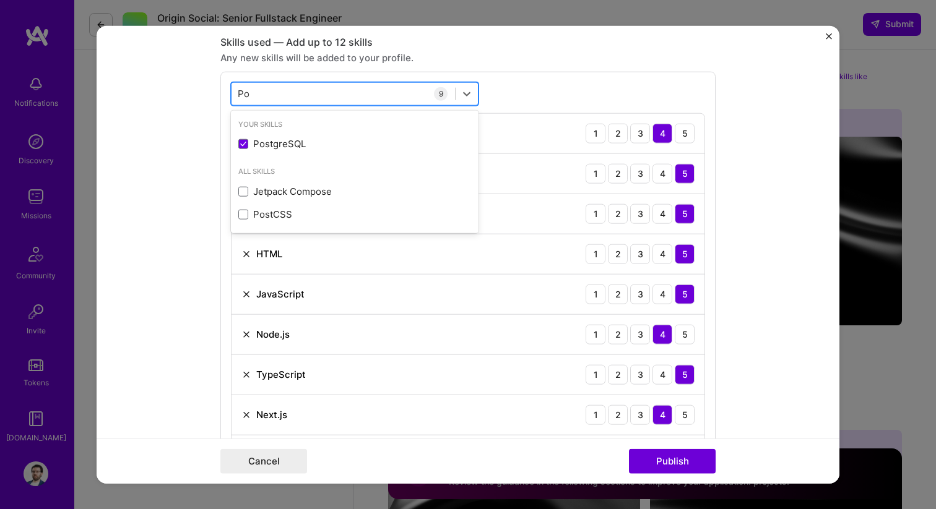
type input "P"
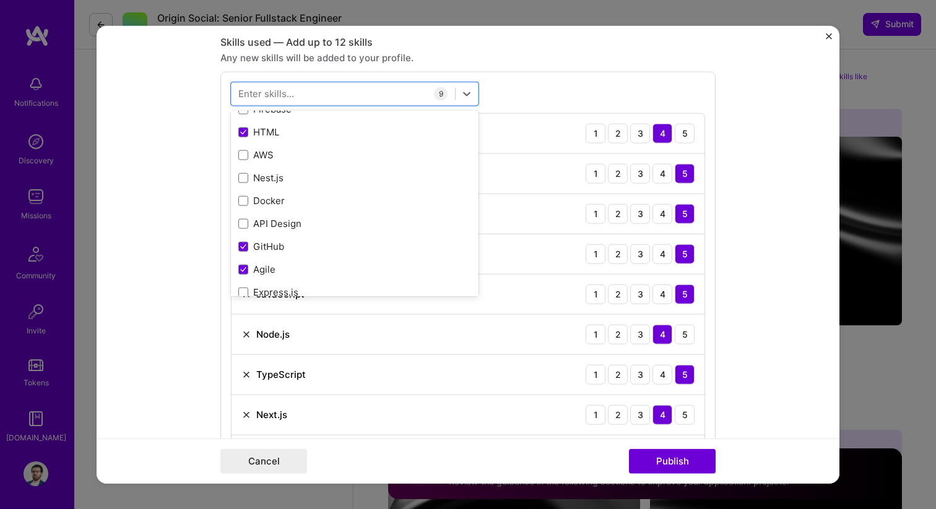
scroll to position [290, 0]
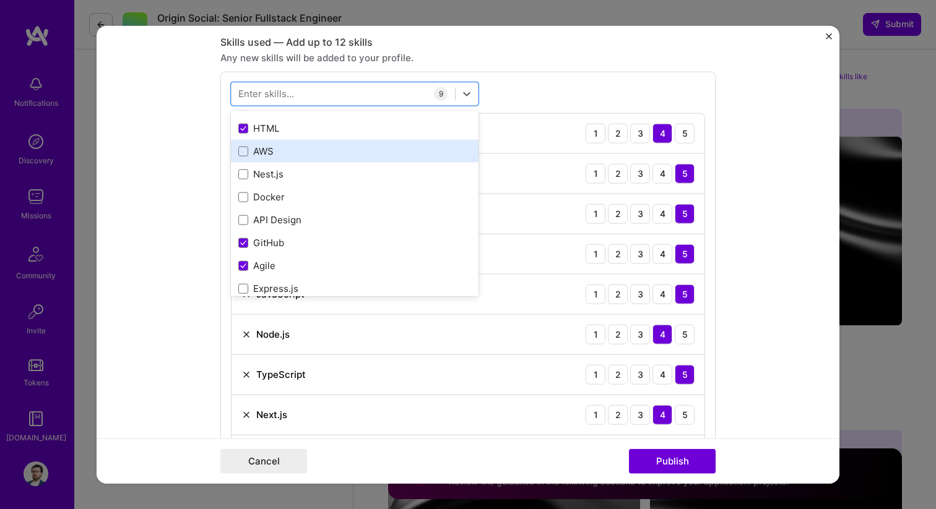
click at [296, 149] on div "AWS" at bounding box center [354, 151] width 233 height 13
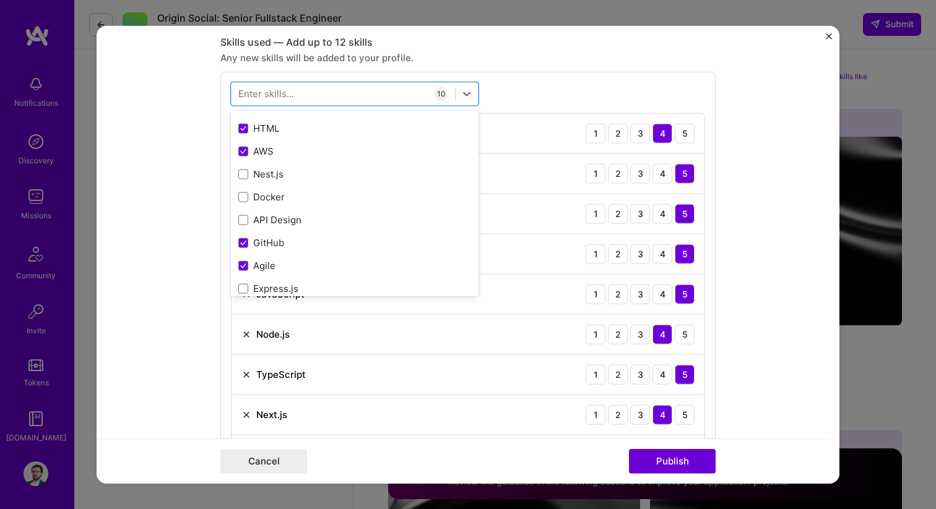
click at [607, 73] on div "option AWS, selected. option Nest.js focused, 0 of 2. 378 results available. Us…" at bounding box center [467, 298] width 495 height 455
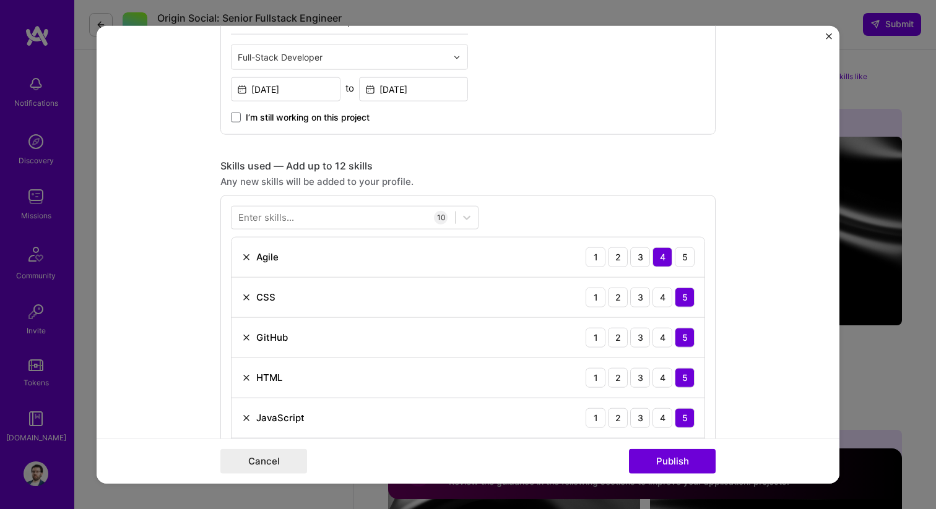
scroll to position [488, 0]
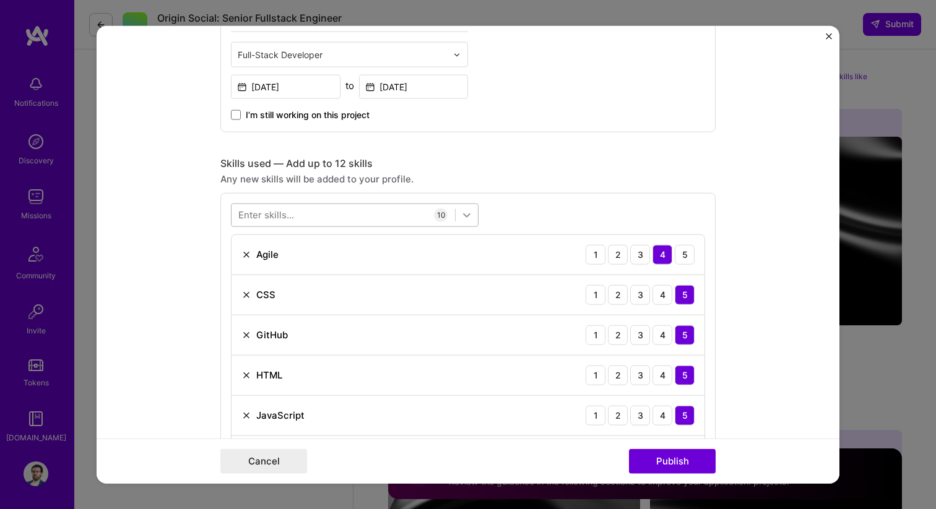
click at [471, 216] on icon at bounding box center [466, 215] width 12 height 12
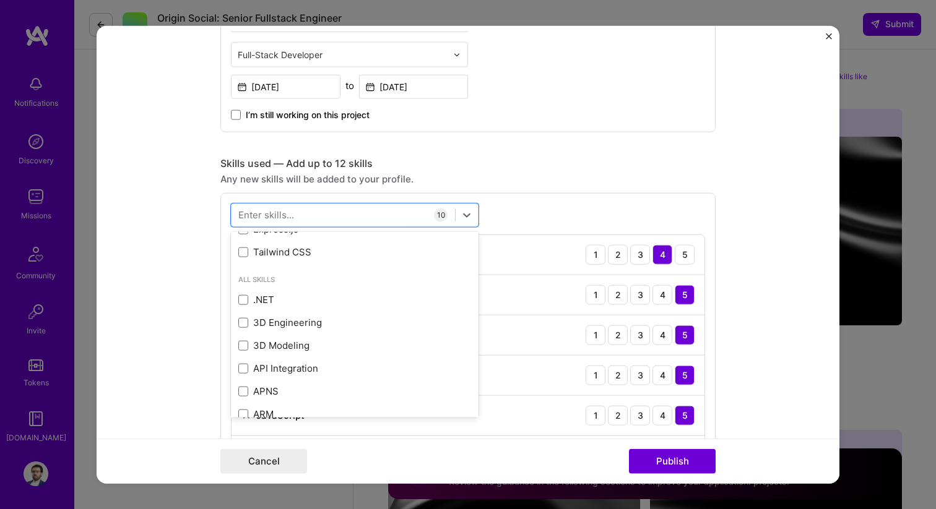
scroll to position [469, 0]
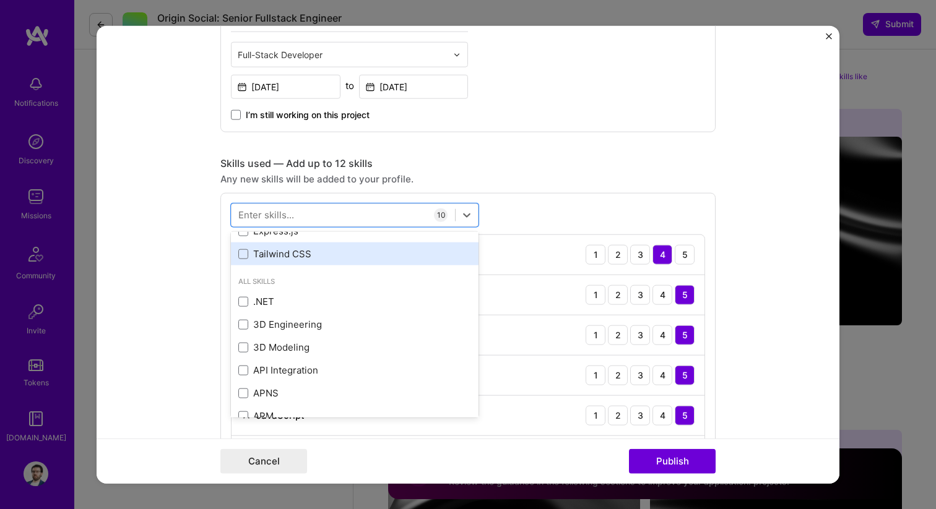
click at [345, 251] on div "Tailwind CSS" at bounding box center [354, 254] width 233 height 13
click at [544, 215] on div "option Tailwind CSS, selected. option Tailwind CSS selected, 0 of 2. 378 result…" at bounding box center [467, 439] width 495 height 495
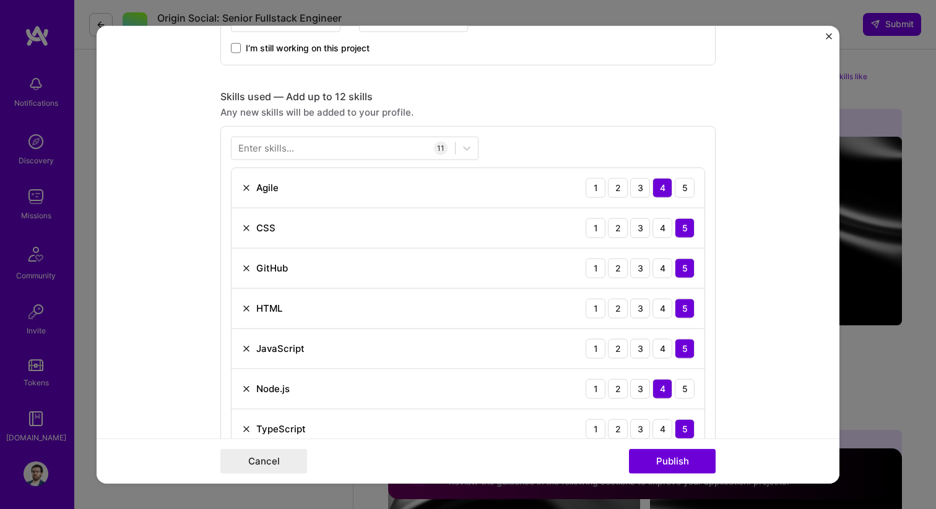
scroll to position [534, 0]
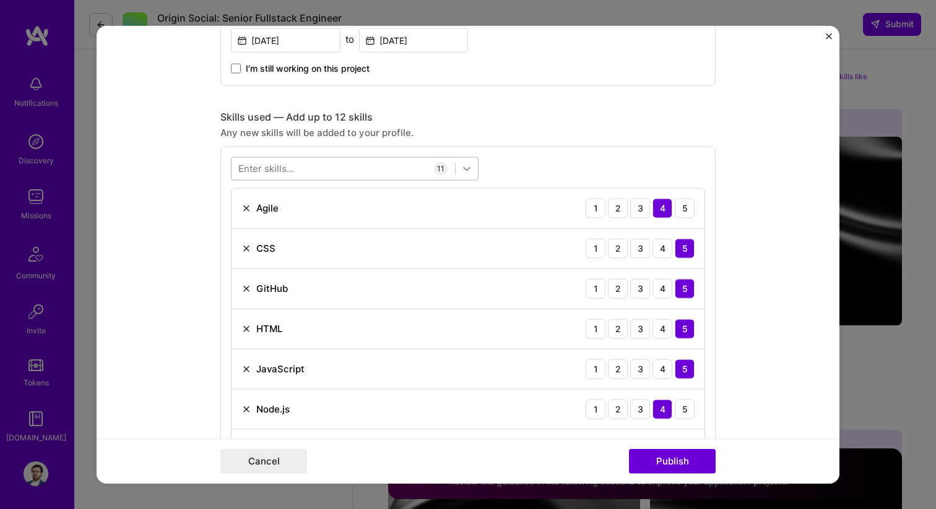
click at [465, 169] on icon at bounding box center [466, 168] width 7 height 4
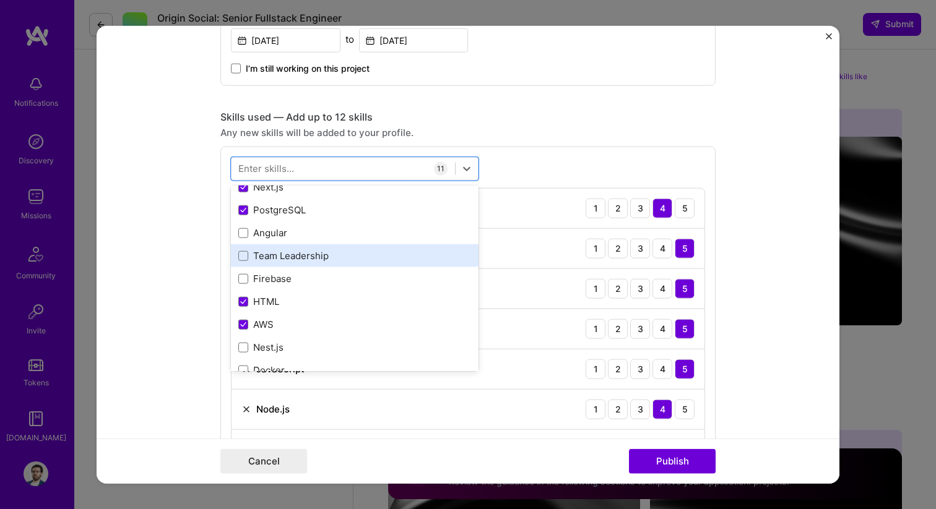
scroll to position [193, 0]
click at [371, 249] on div "Team Leadership" at bounding box center [354, 254] width 233 height 13
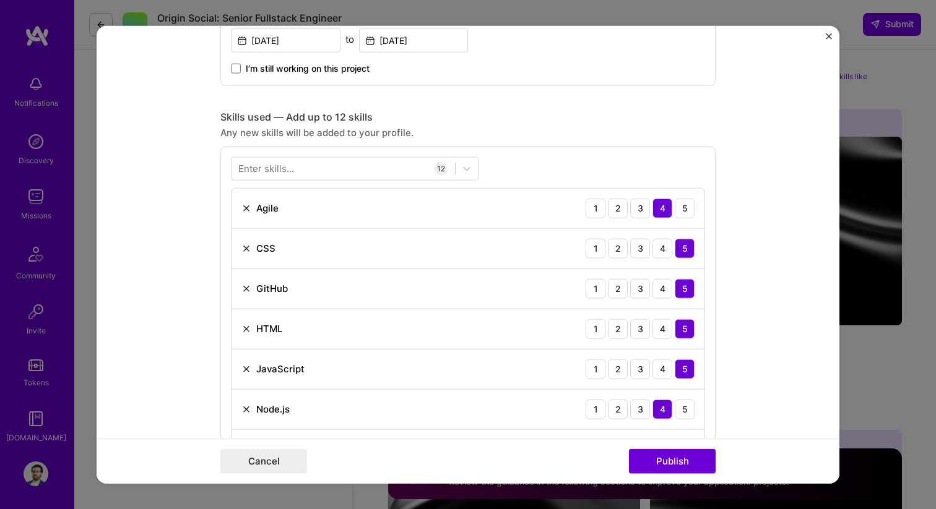
click at [567, 160] on div "Enter skills... 12 Agile 1 2 3 4 5 CSS 1 2 3 4 5 GitHub 1 2 3 4 5 HTML 1 2 3 4 …" at bounding box center [467, 413] width 495 height 535
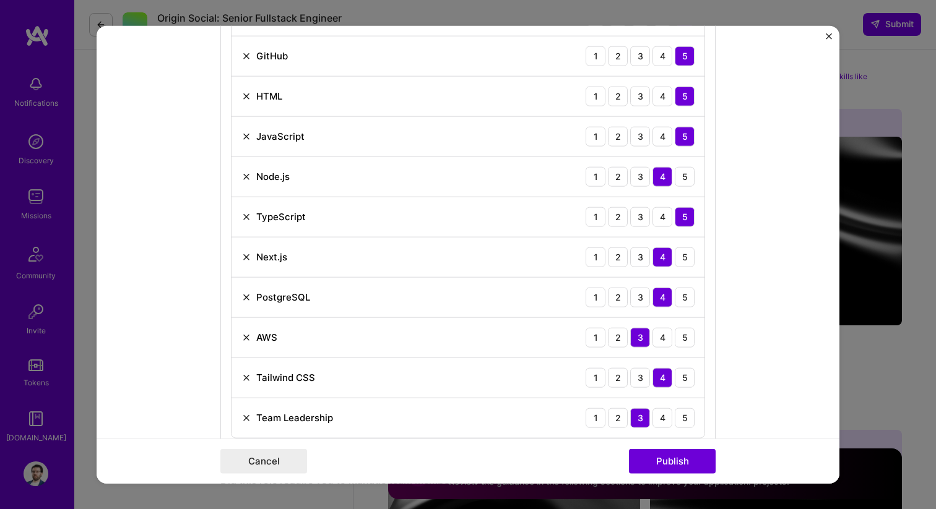
scroll to position [957, 0]
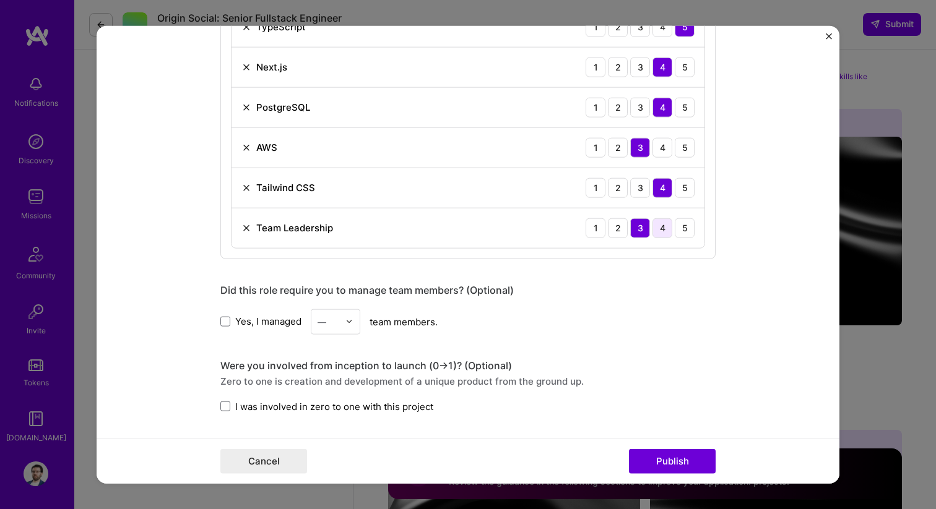
click at [665, 223] on div "4" at bounding box center [662, 228] width 20 height 20
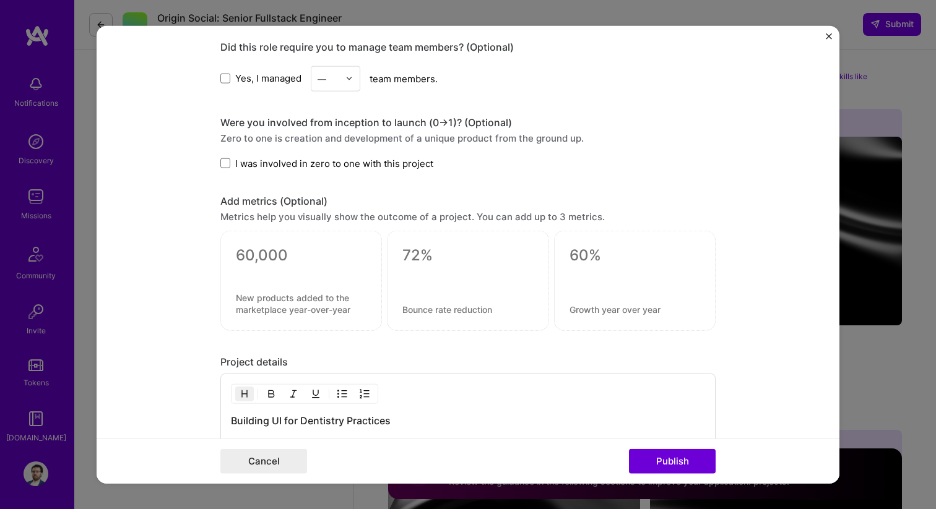
scroll to position [1205, 0]
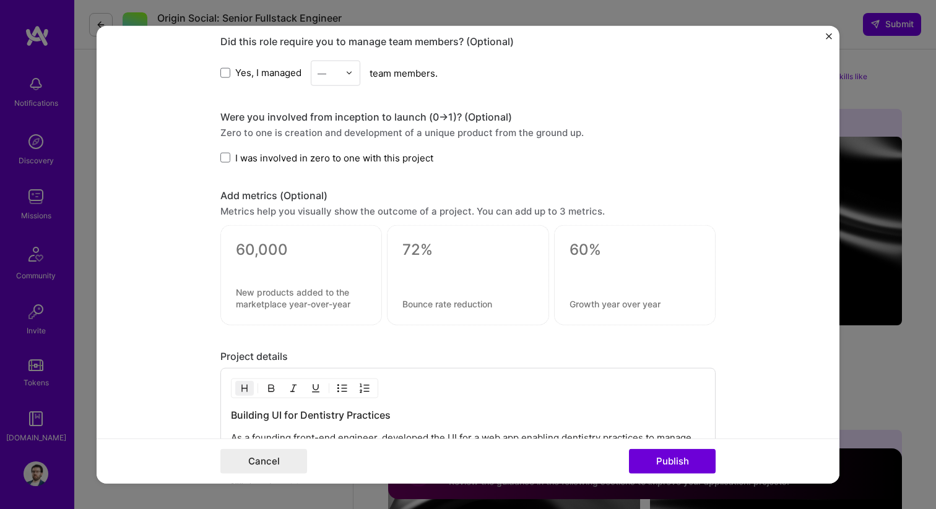
click at [273, 162] on span "I was involved in zero to one with this project" at bounding box center [334, 157] width 198 height 13
click at [0, 0] on input "I was involved in zero to one with this project" at bounding box center [0, 0] width 0 height 0
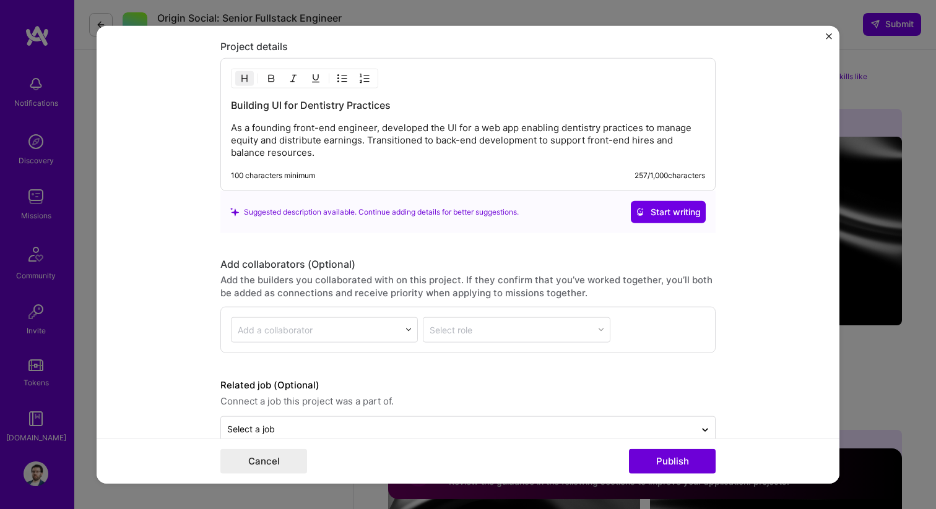
scroll to position [1542, 0]
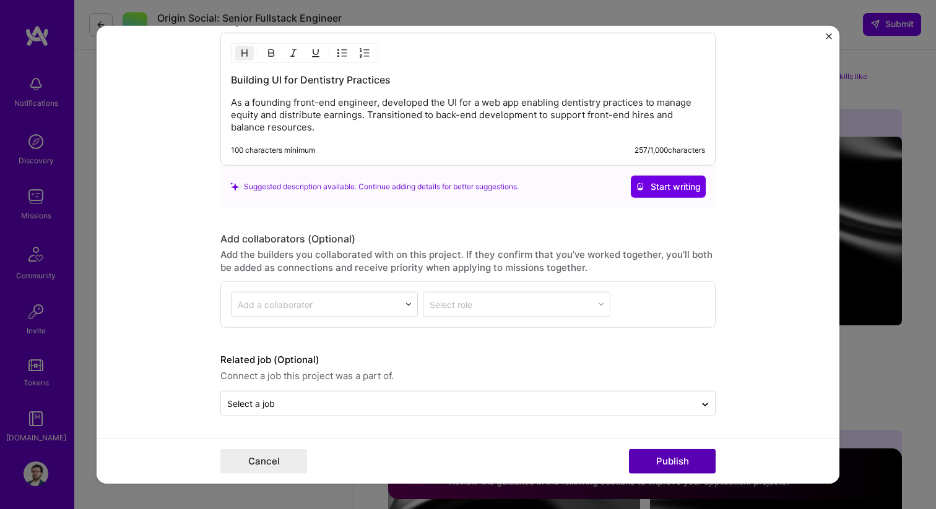
click at [668, 462] on button "Publish" at bounding box center [672, 461] width 87 height 25
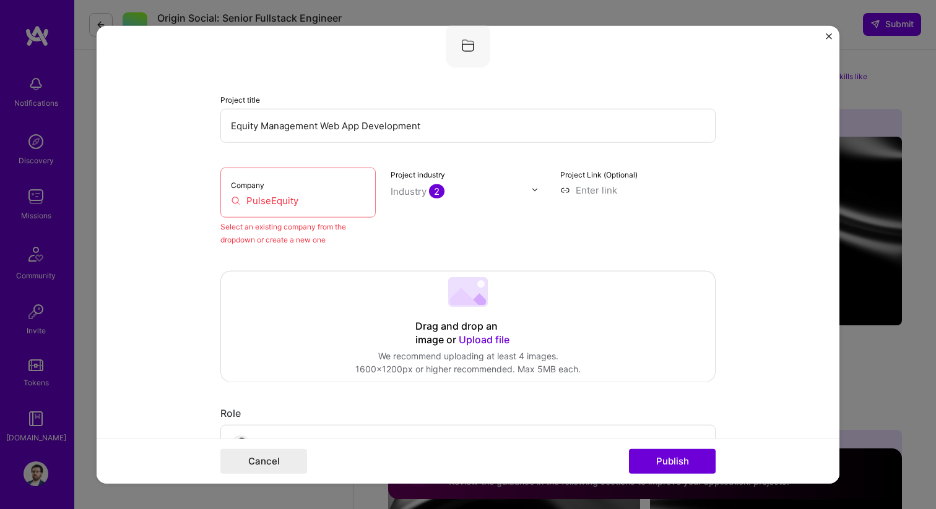
scroll to position [81, 0]
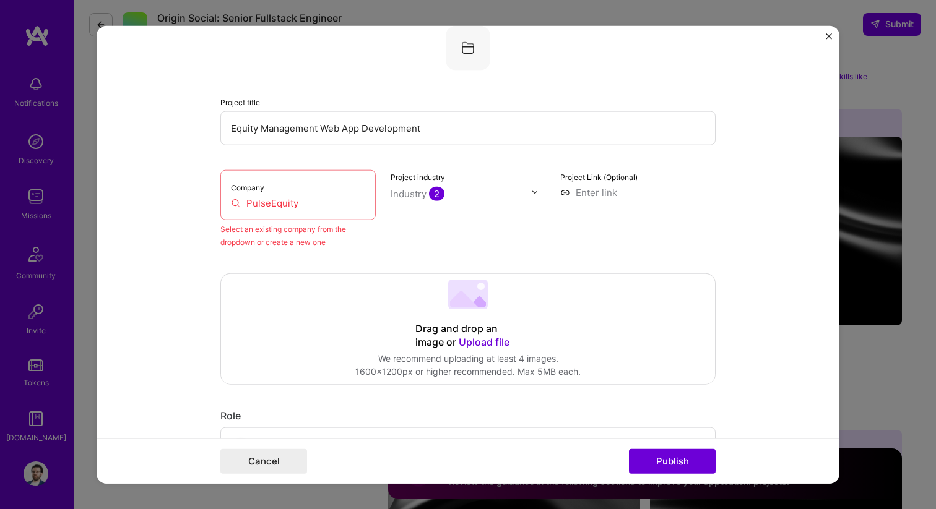
click at [294, 205] on input "PulseEquity" at bounding box center [298, 202] width 134 height 13
click at [288, 222] on div "Select an existing company from the dropdown or create a new one" at bounding box center [297, 235] width 155 height 26
click at [276, 203] on input "PulseEquity" at bounding box center [298, 202] width 134 height 13
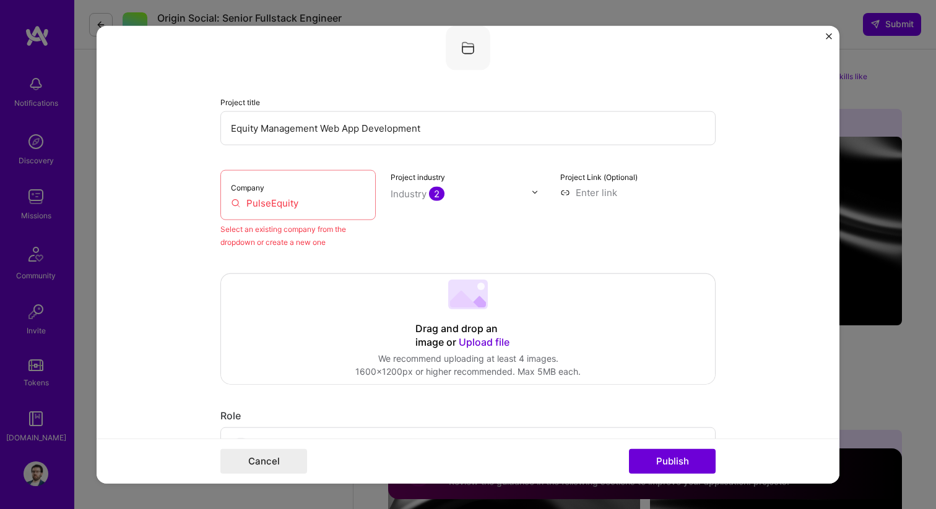
click at [276, 203] on input "PulseEquity" at bounding box center [298, 202] width 134 height 13
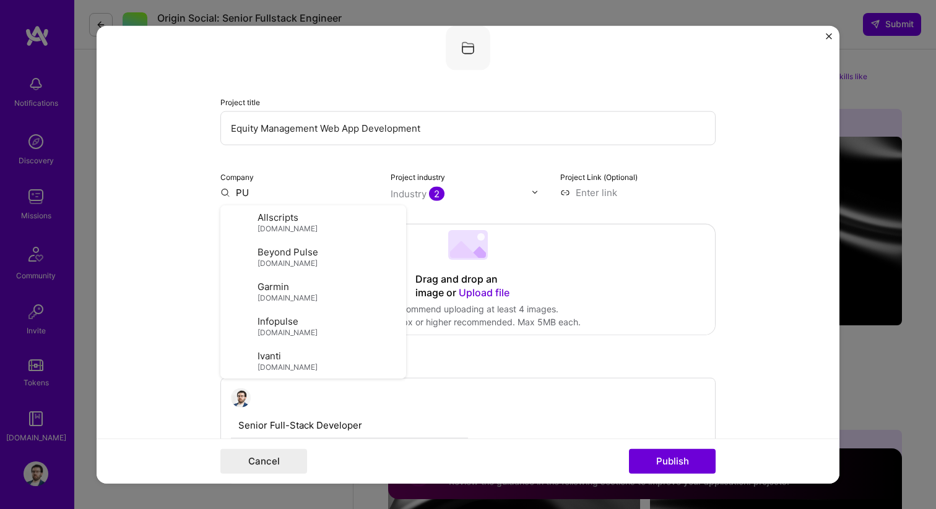
type input "P"
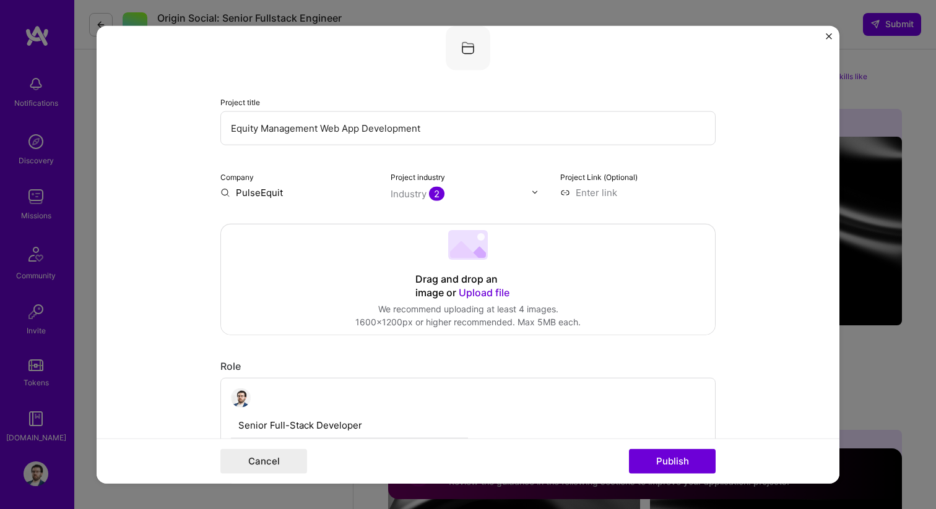
type input "PulseEquity"
click at [298, 221] on div "PulseEquity" at bounding box center [321, 221] width 63 height 22
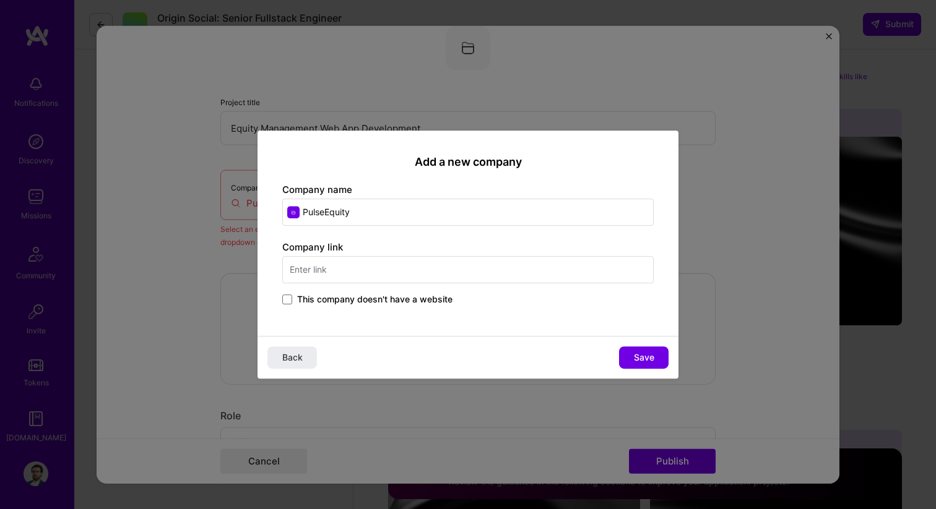
click at [348, 298] on span "This company doesn't have a website" at bounding box center [374, 299] width 155 height 12
click at [0, 0] on input "This company doesn't have a website" at bounding box center [0, 0] width 0 height 0
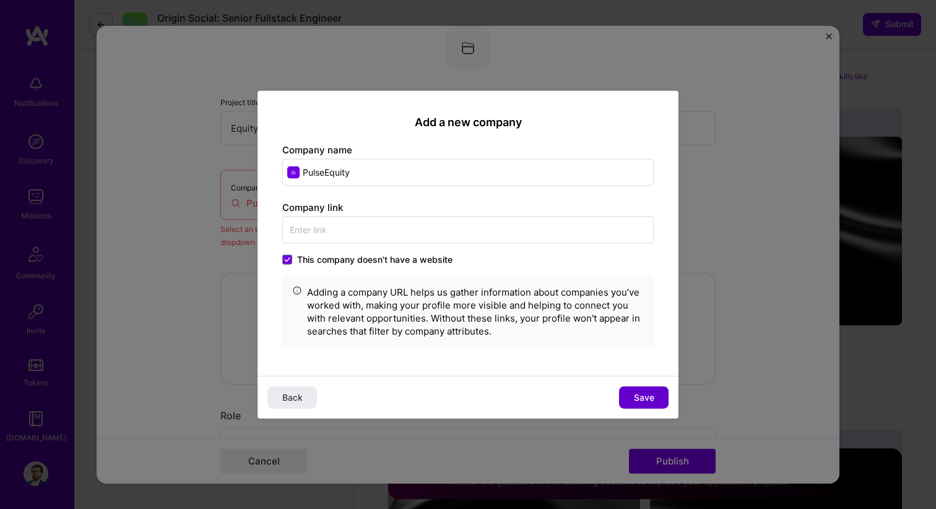
click at [632, 394] on button "Save" at bounding box center [644, 398] width 50 height 22
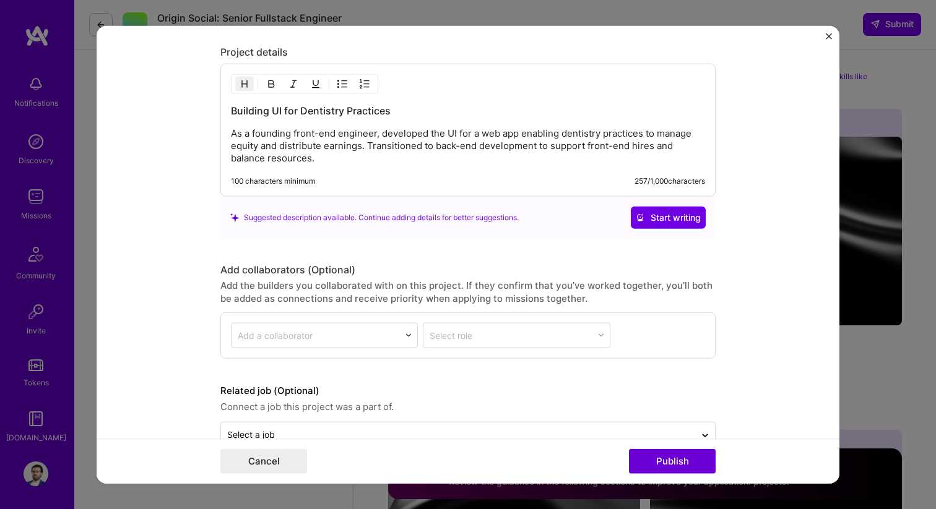
scroll to position [1542, 0]
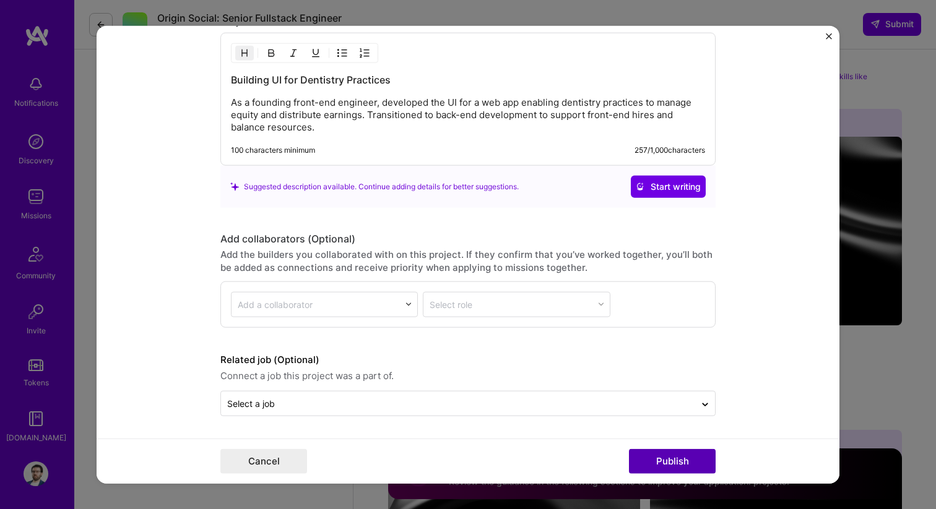
click at [674, 457] on button "Publish" at bounding box center [672, 461] width 87 height 25
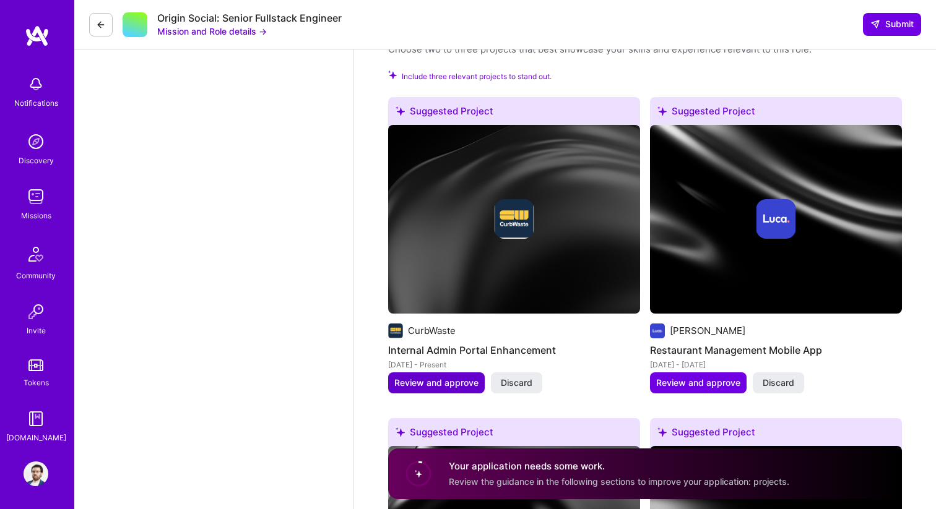
click at [460, 382] on span "Review and approve" at bounding box center [436, 383] width 84 height 12
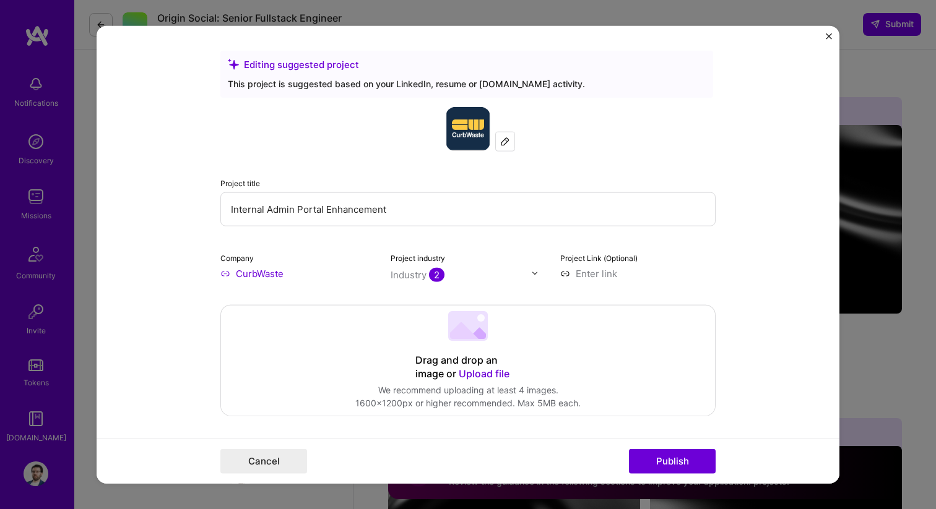
click at [598, 271] on input at bounding box center [637, 273] width 155 height 13
paste input "https://www.curbwaste.com/"
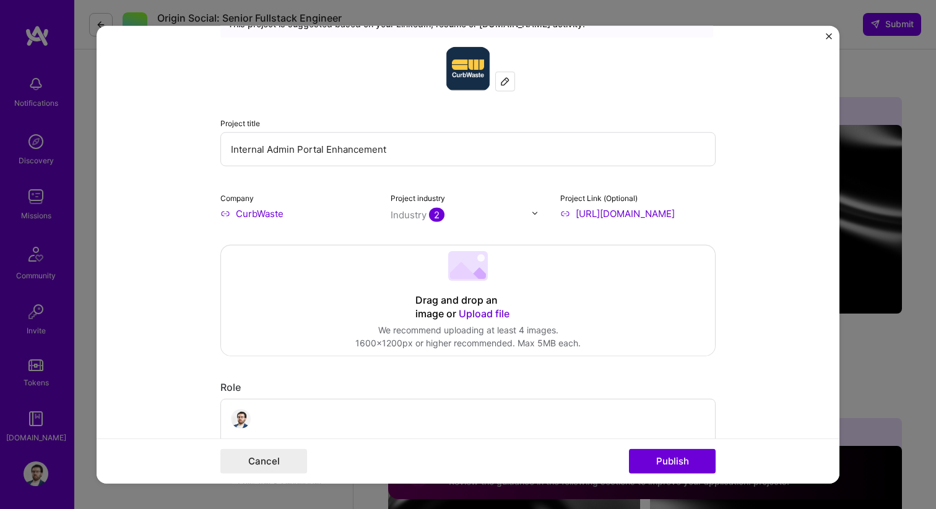
scroll to position [61, 0]
type input "https://www.curbwaste.com/"
drag, startPoint x: 410, startPoint y: 148, endPoint x: 217, endPoint y: 145, distance: 193.1
click at [217, 144] on form "Editing suggested project This project is suggested based on your LinkedIn, res…" at bounding box center [468, 254] width 743 height 458
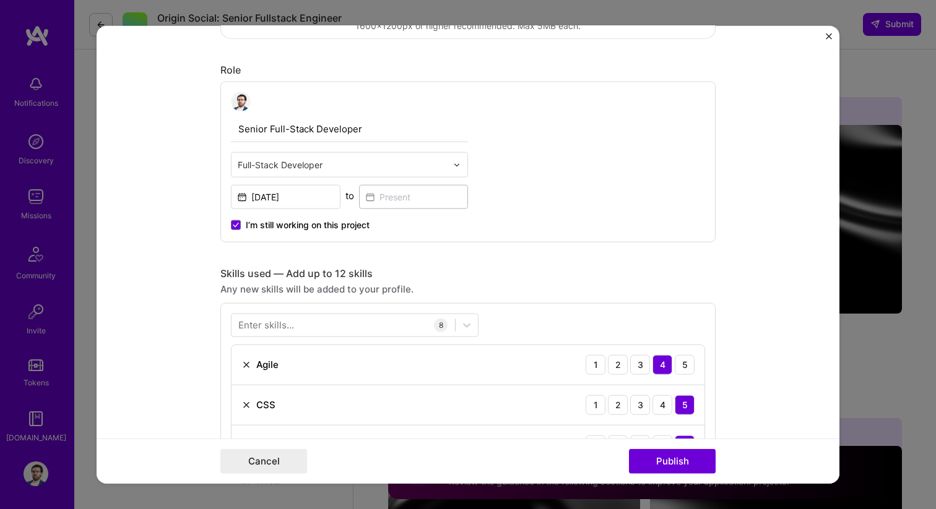
scroll to position [380, 0]
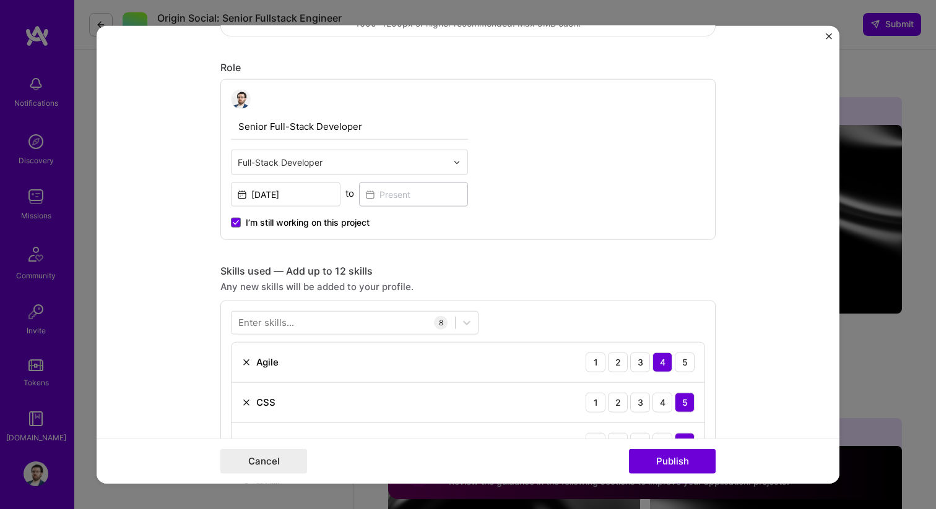
type input "Waste management SaaS"
click at [322, 220] on span "I’m still working on this project" at bounding box center [308, 223] width 124 height 12
click at [0, 0] on input "I’m still working on this project" at bounding box center [0, 0] width 0 height 0
click at [411, 205] on input at bounding box center [414, 195] width 110 height 24
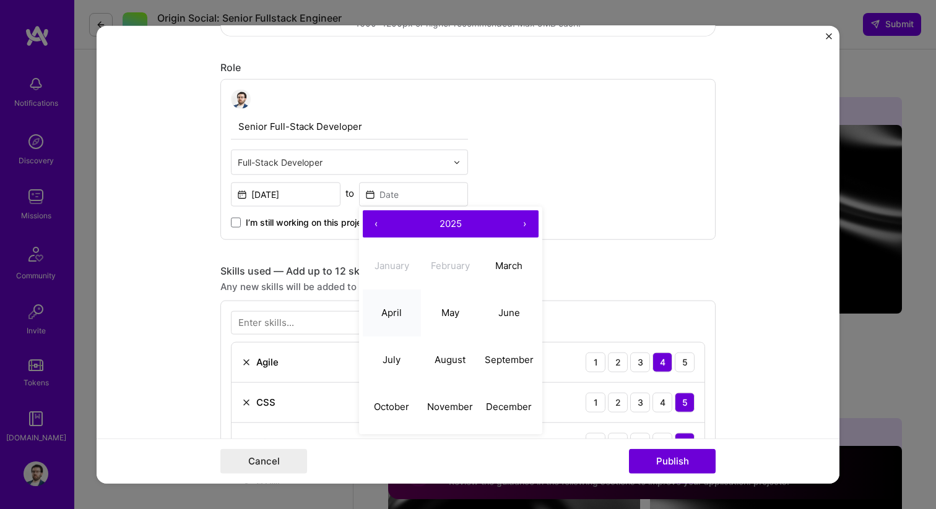
click at [379, 317] on button "April" at bounding box center [392, 313] width 59 height 47
type input "Apr, 2025"
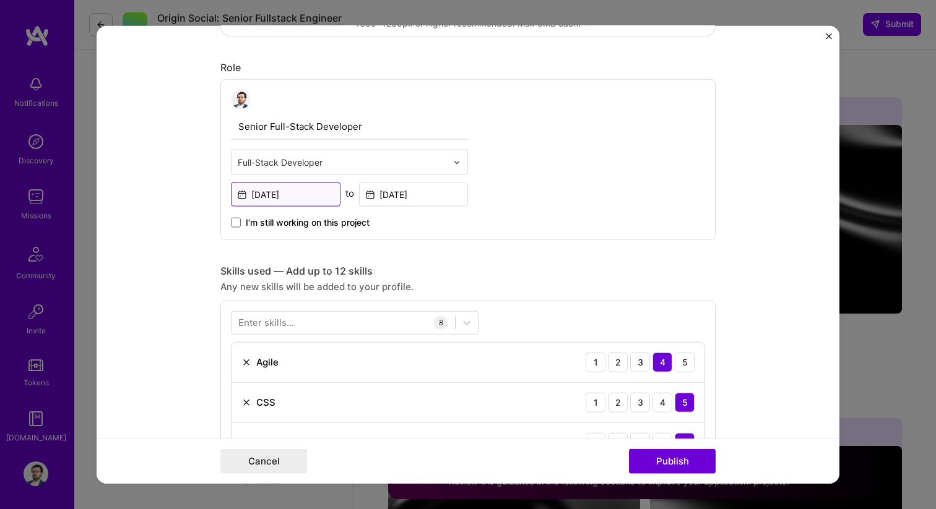
click at [305, 195] on input "Mar, 2025" at bounding box center [286, 195] width 110 height 24
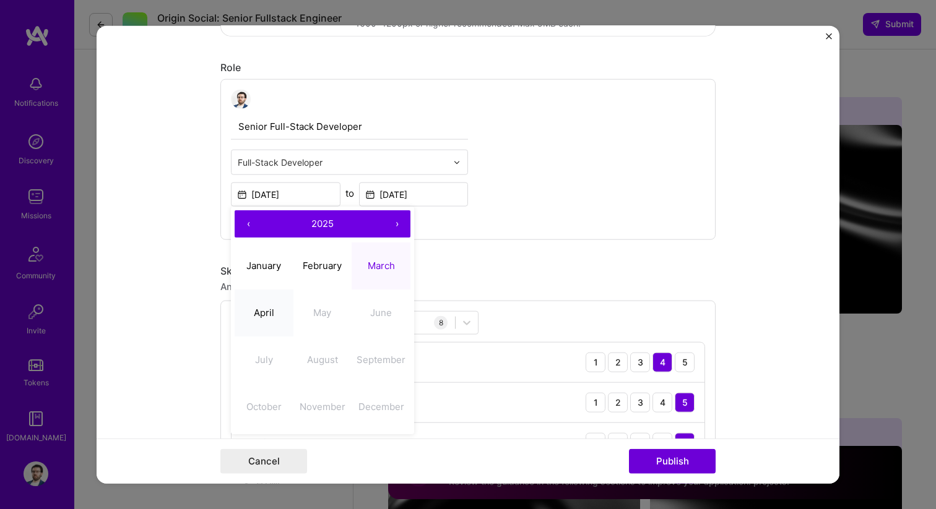
click at [265, 311] on abbr "April" at bounding box center [264, 313] width 20 height 12
type input "Apr, 2025"
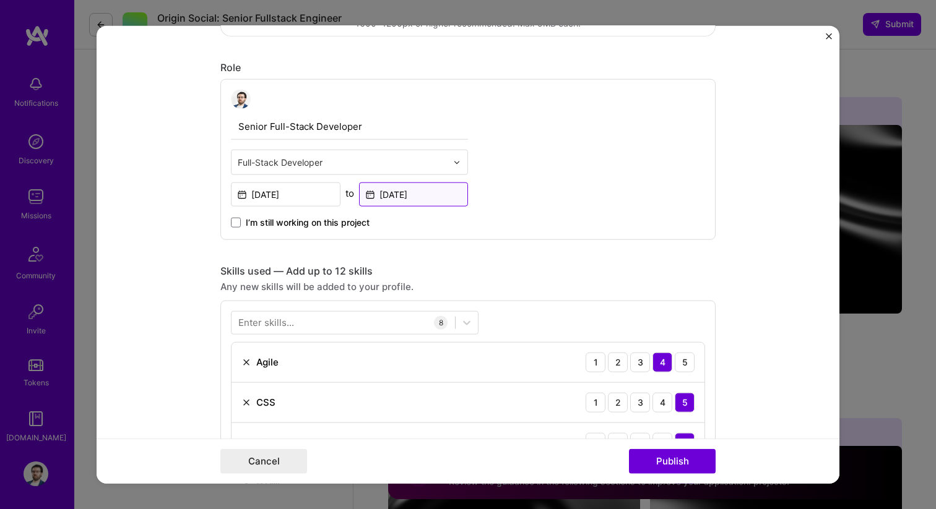
click at [399, 202] on input "Apr, 2025" at bounding box center [414, 195] width 110 height 24
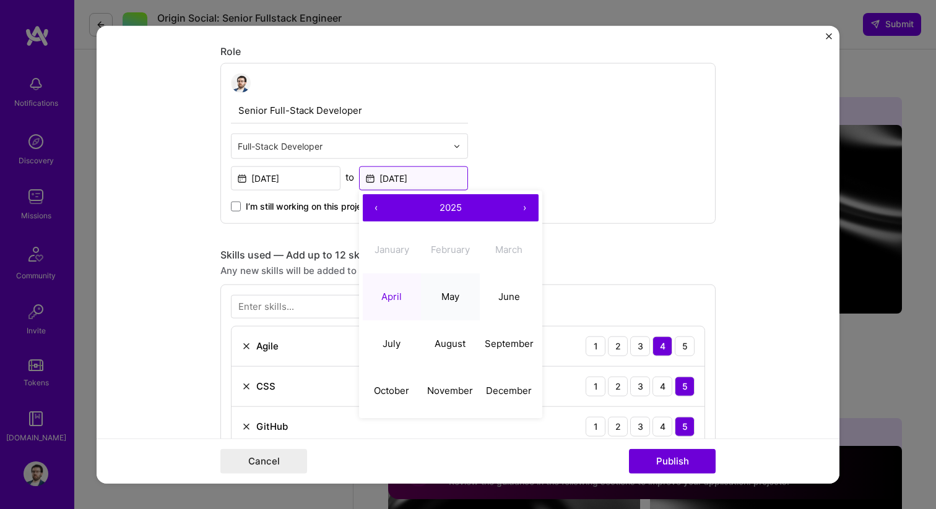
scroll to position [397, 0]
click at [397, 394] on abbr "October" at bounding box center [391, 390] width 35 height 12
type input "Oct, 2025"
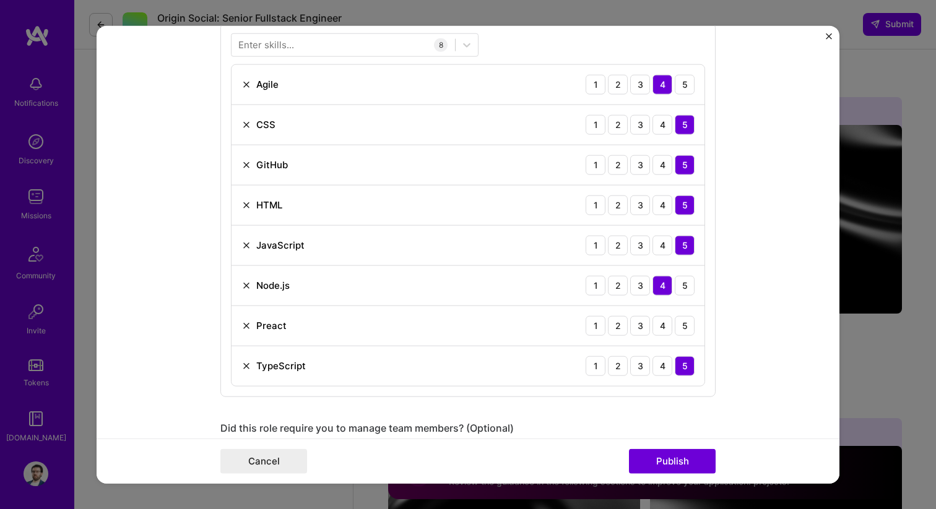
scroll to position [659, 0]
click at [248, 324] on img at bounding box center [246, 324] width 10 height 10
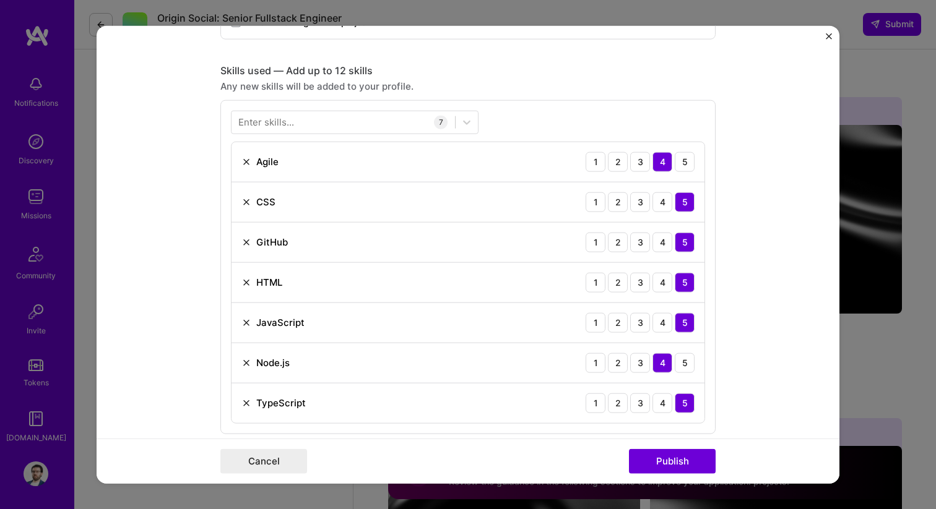
scroll to position [533, 0]
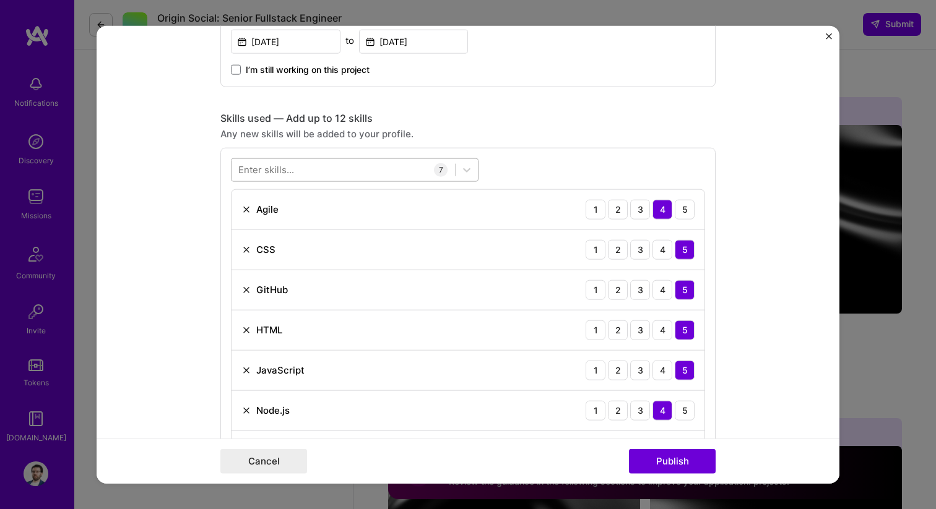
click at [318, 170] on div at bounding box center [342, 170] width 223 height 20
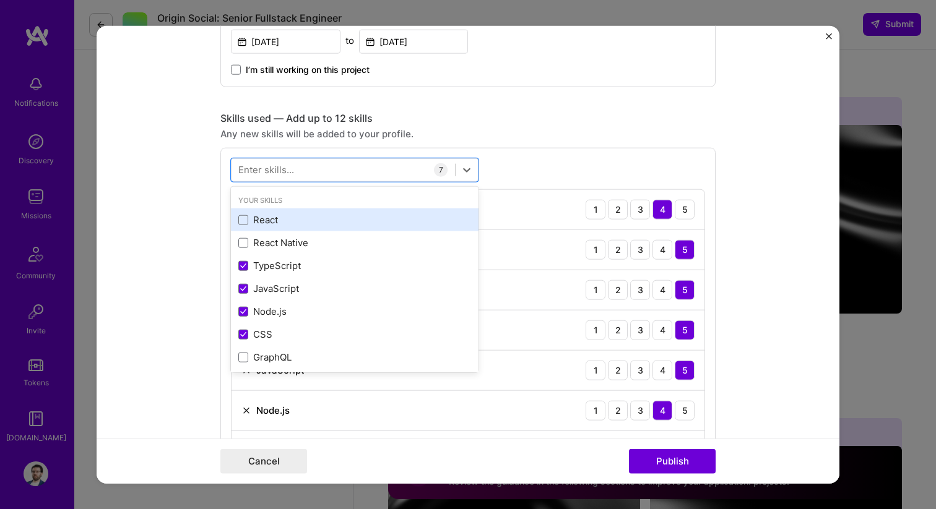
click at [275, 218] on div "React" at bounding box center [354, 219] width 233 height 13
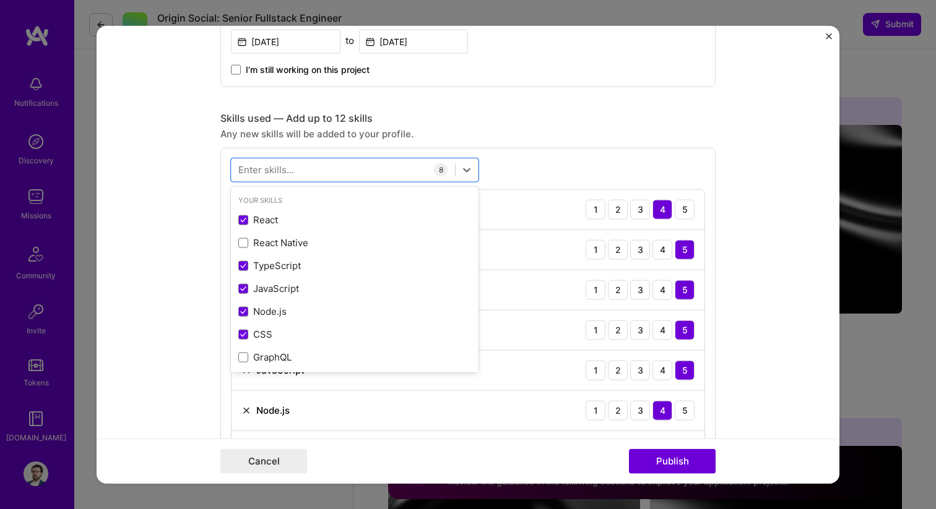
click at [543, 179] on div "option React, selected. option React selected, 0 of 2. 378 results available. U…" at bounding box center [467, 334] width 495 height 374
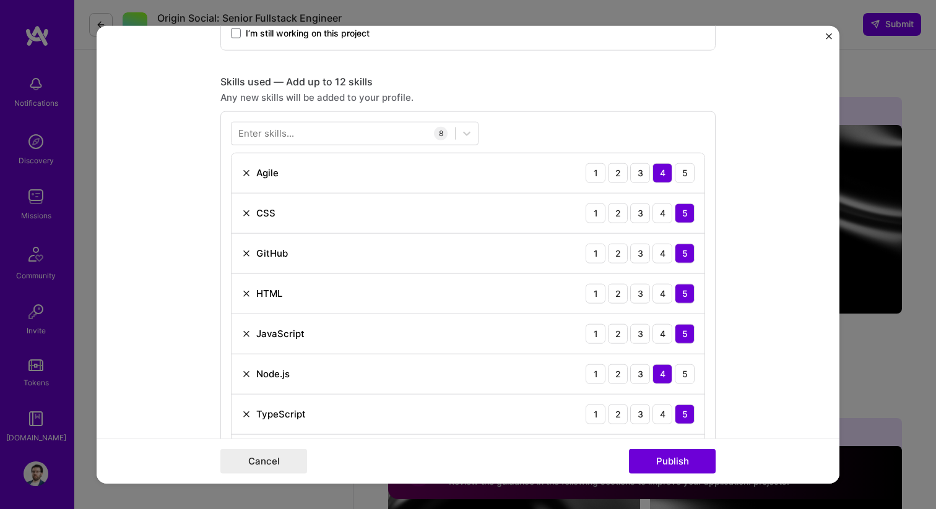
scroll to position [556, 0]
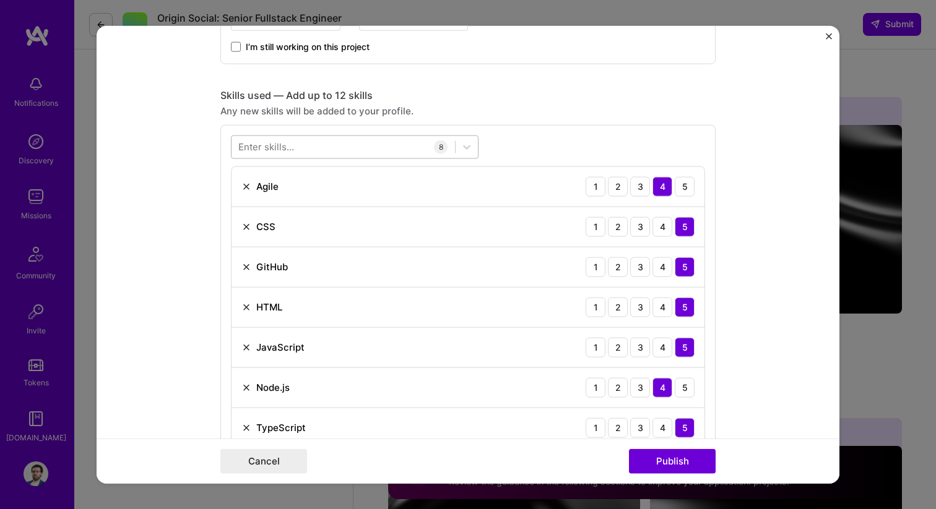
click at [299, 154] on div at bounding box center [342, 147] width 223 height 20
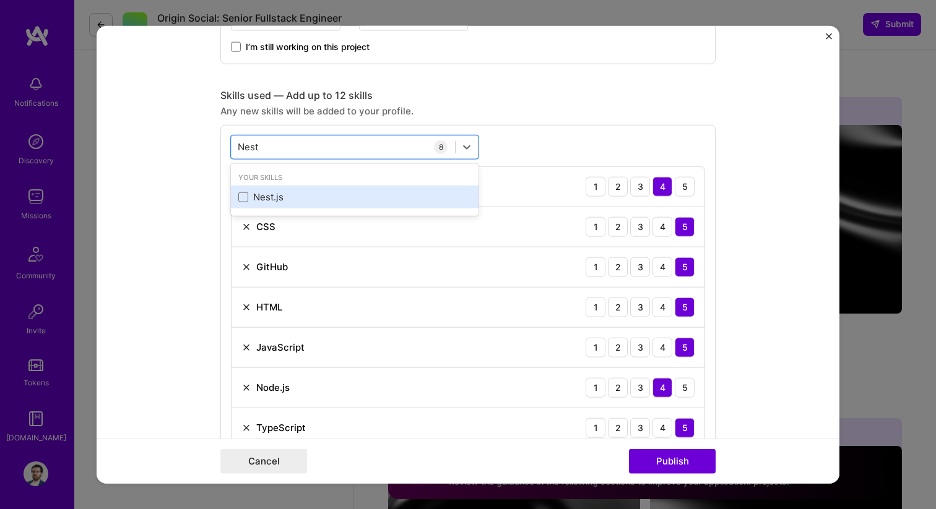
click at [282, 200] on div "Nest.js" at bounding box center [354, 197] width 233 height 13
click at [522, 109] on div "Any new skills will be added to your profile." at bounding box center [467, 110] width 495 height 13
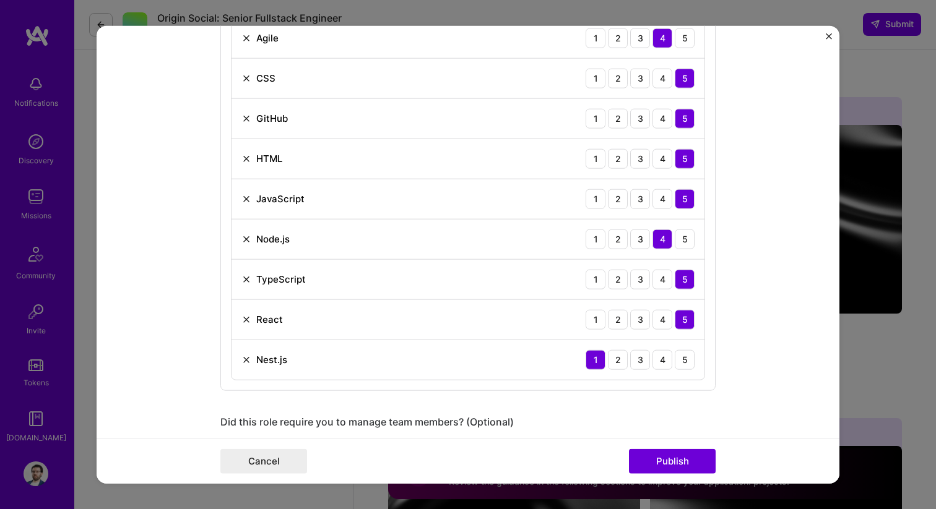
scroll to position [756, 0]
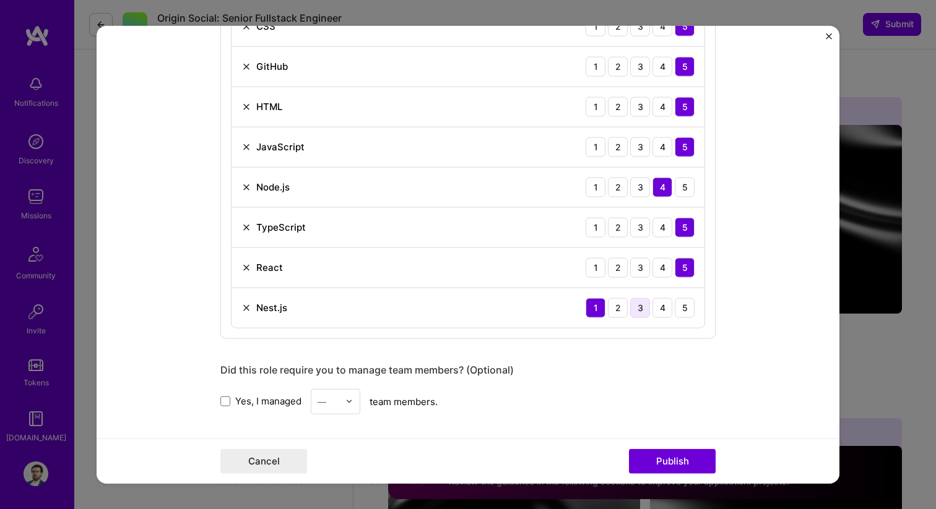
click at [642, 304] on div "3" at bounding box center [640, 308] width 20 height 20
click at [658, 308] on div "4" at bounding box center [662, 308] width 20 height 20
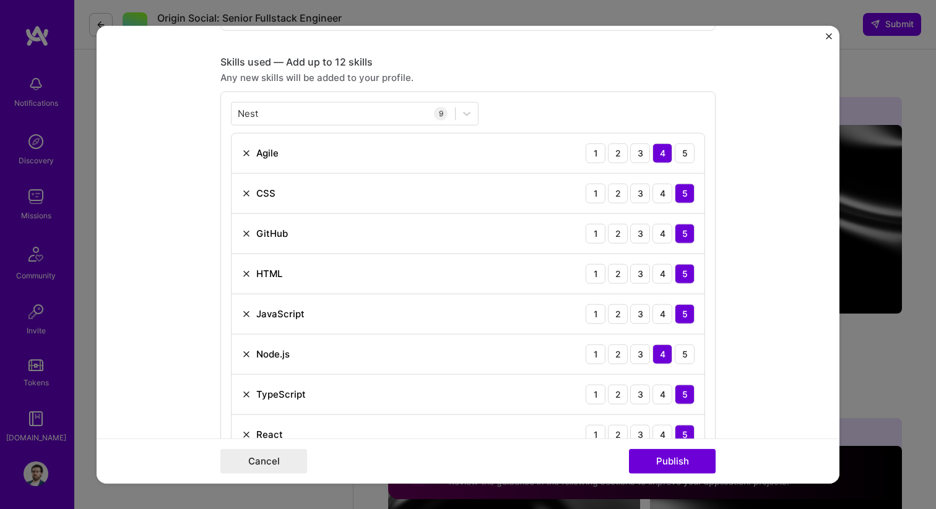
scroll to position [582, 0]
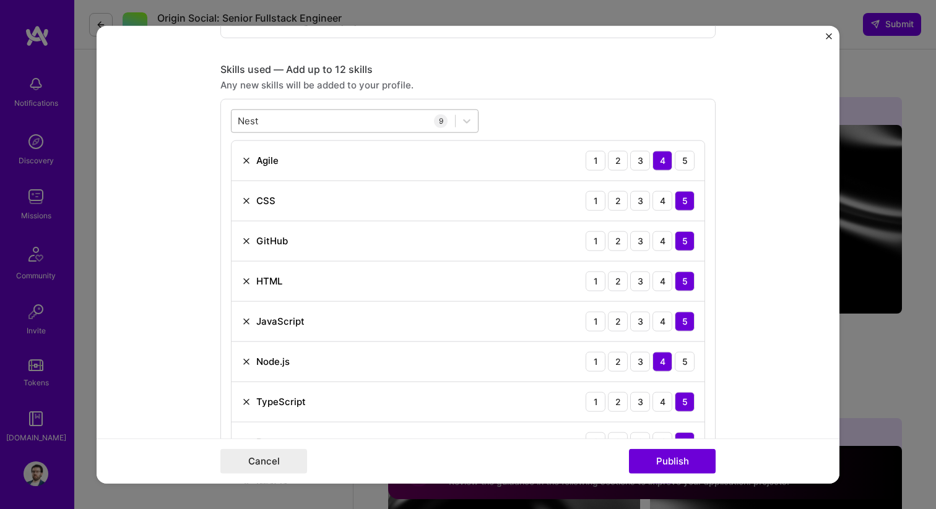
click at [330, 118] on div "Nest Nest" at bounding box center [342, 121] width 223 height 20
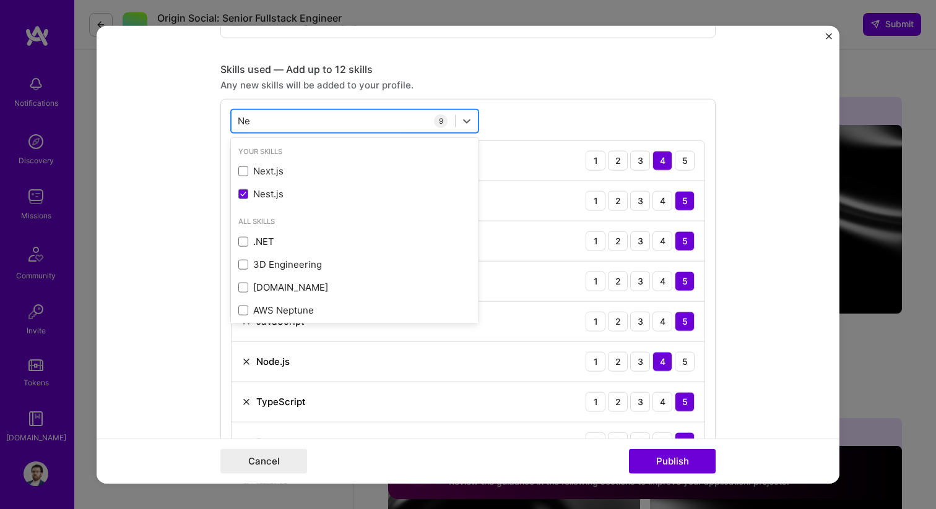
type input "N"
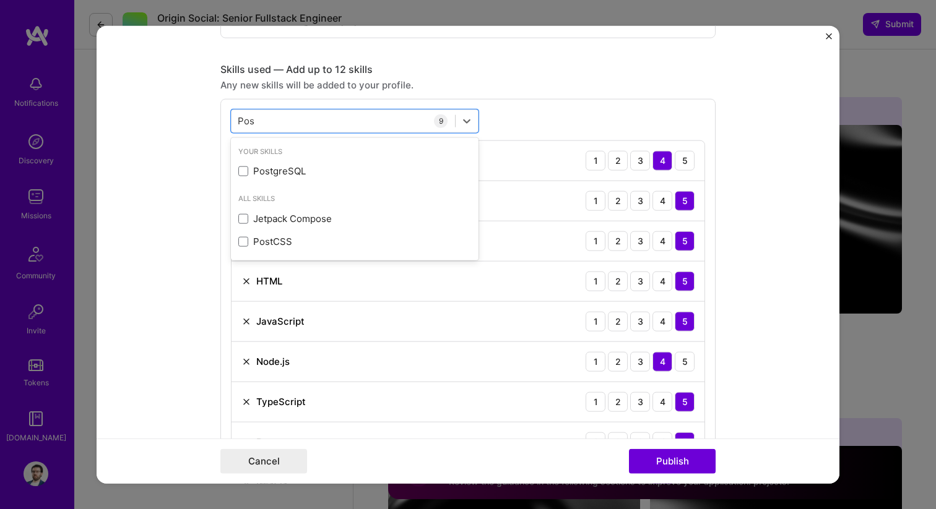
click at [308, 159] on div "Your Skills PostgreSQL" at bounding box center [355, 164] width 248 height 48
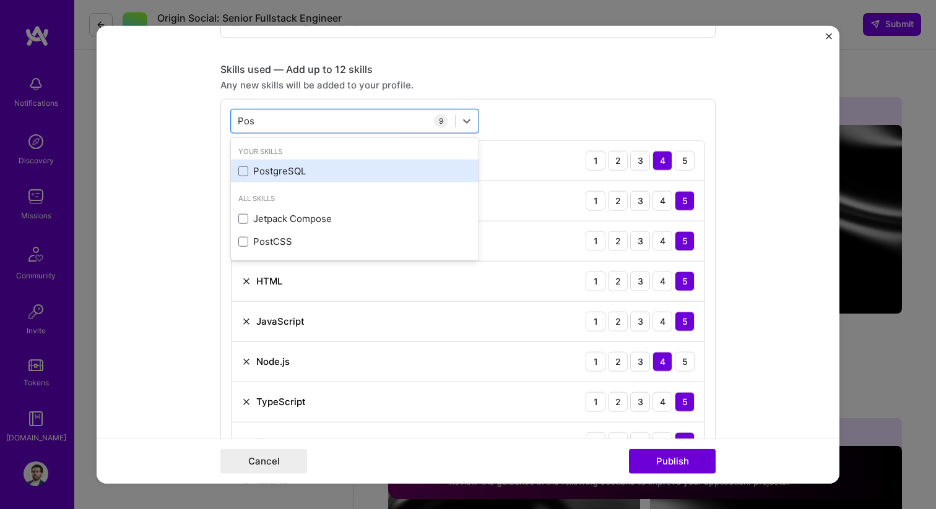
click at [295, 177] on div "PostgreSQL" at bounding box center [354, 171] width 233 height 13
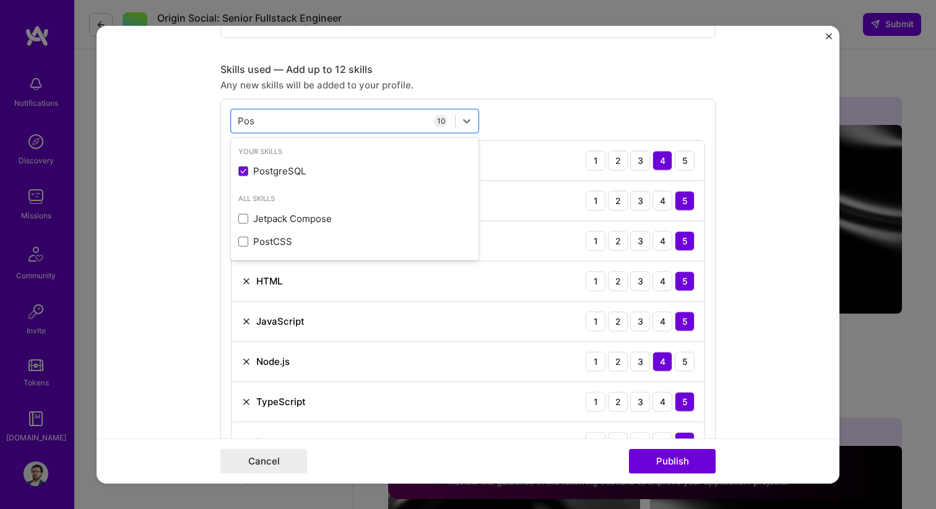
type input "Pos"
click at [517, 132] on div "option PostgreSQL, selected. option PostgreSQL selected, 0 of 2. 3 results avai…" at bounding box center [467, 325] width 495 height 455
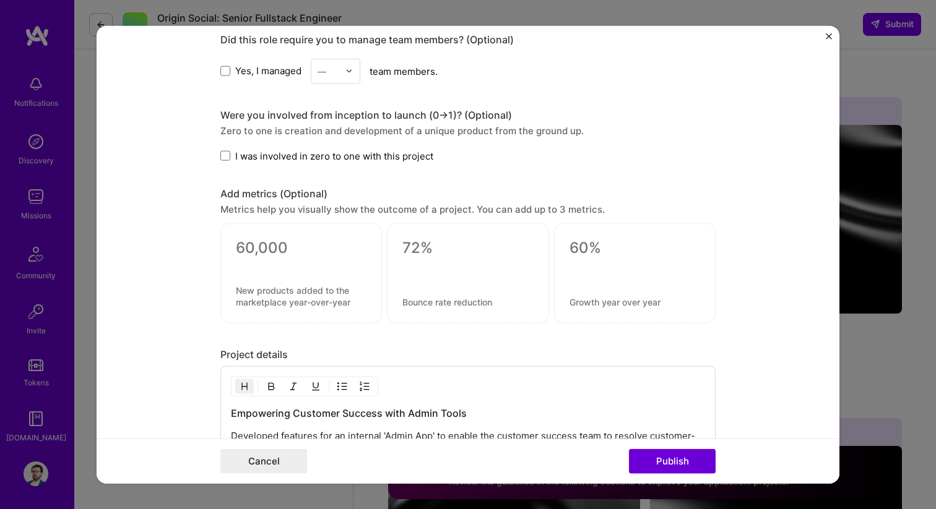
scroll to position [1130, 0]
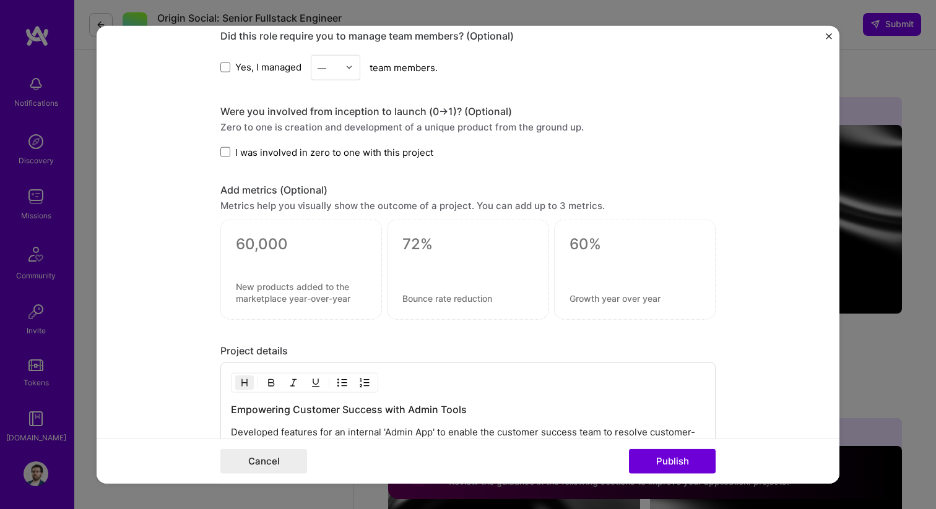
click at [283, 252] on textarea at bounding box center [301, 244] width 131 height 19
click at [309, 317] on div at bounding box center [300, 270] width 161 height 100
click at [307, 300] on textarea at bounding box center [301, 293] width 131 height 24
click at [288, 238] on textarea at bounding box center [301, 244] width 131 height 19
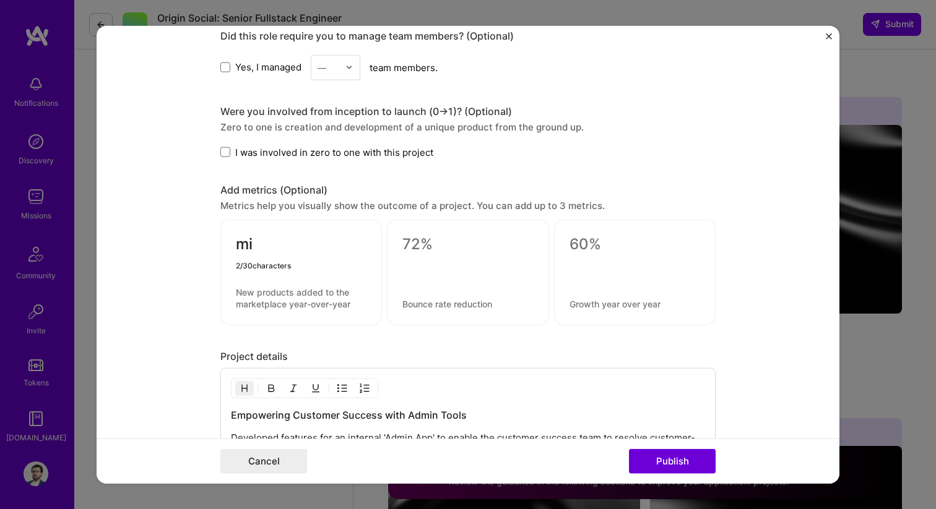
type textarea "m"
type textarea "2min 14seconds"
click at [290, 300] on textarea at bounding box center [301, 298] width 131 height 24
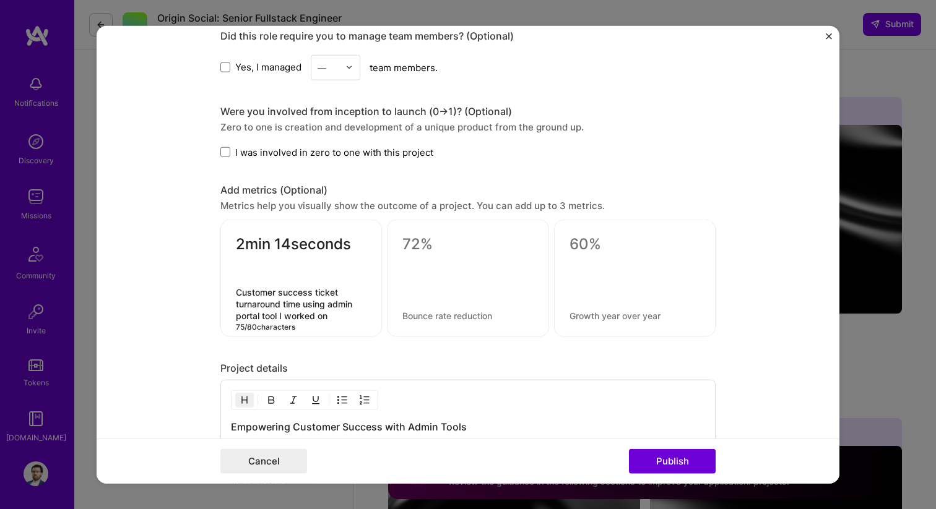
type textarea "Customer success ticket turnaround time using admin portal tool I worked on"
click at [436, 241] on textarea at bounding box center [467, 244] width 131 height 19
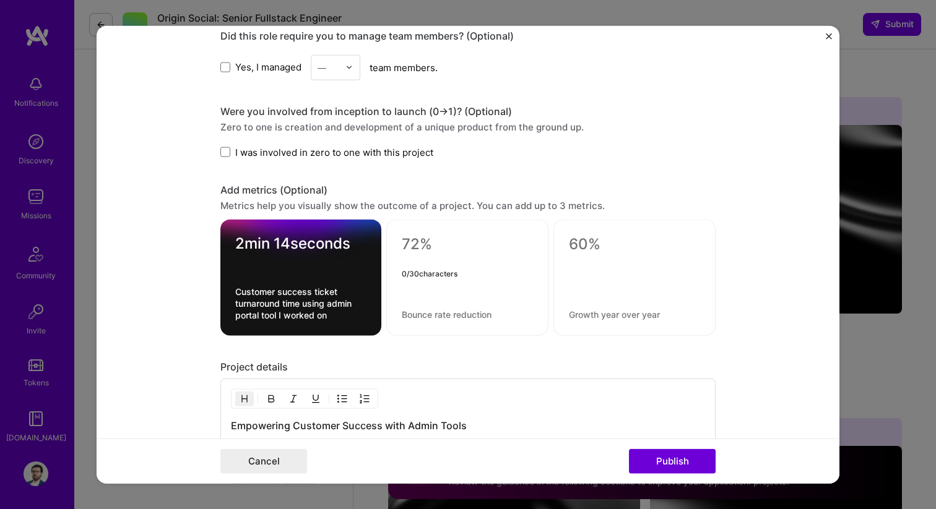
type textarea "0"
type textarea "50%"
click at [454, 318] on textarea at bounding box center [467, 315] width 131 height 12
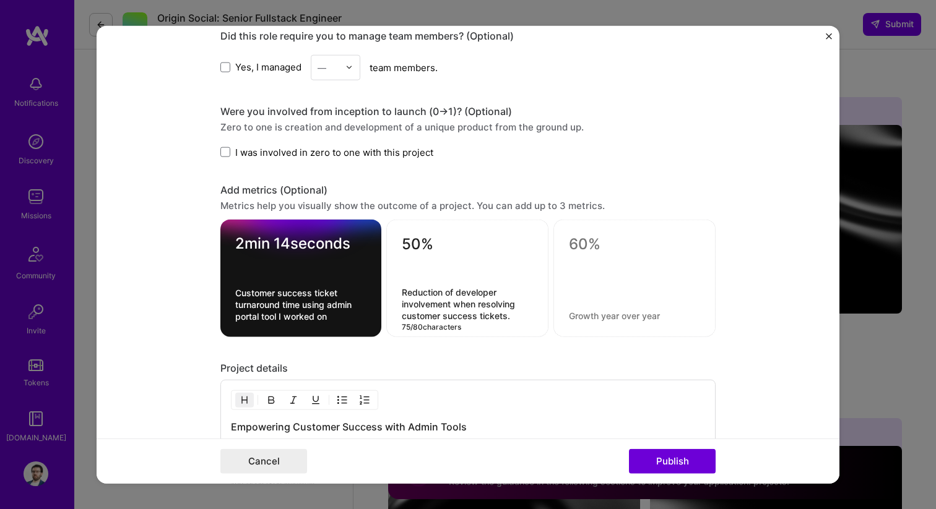
type textarea "Reduction of developer involvement when resolving customer success tickets."
click at [348, 321] on div "2min 14seconds Customer success ticket turnaround time using admin portal tool …" at bounding box center [300, 279] width 161 height 118
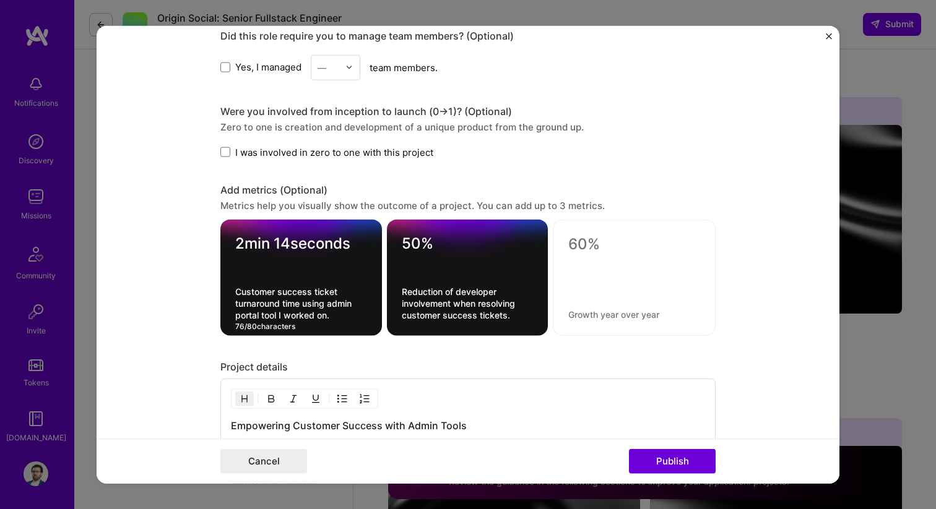
type textarea "Customer success ticket turnaround time using admin portal tool I worked on."
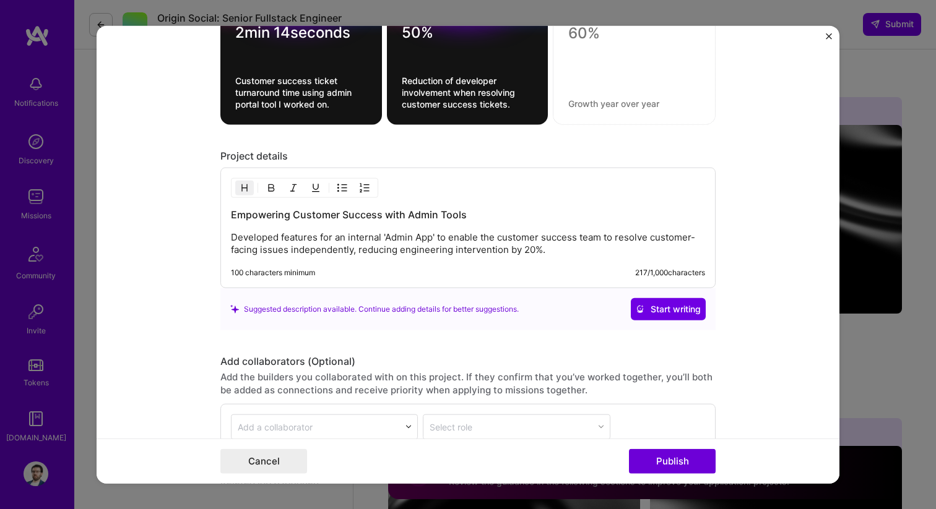
scroll to position [1349, 0]
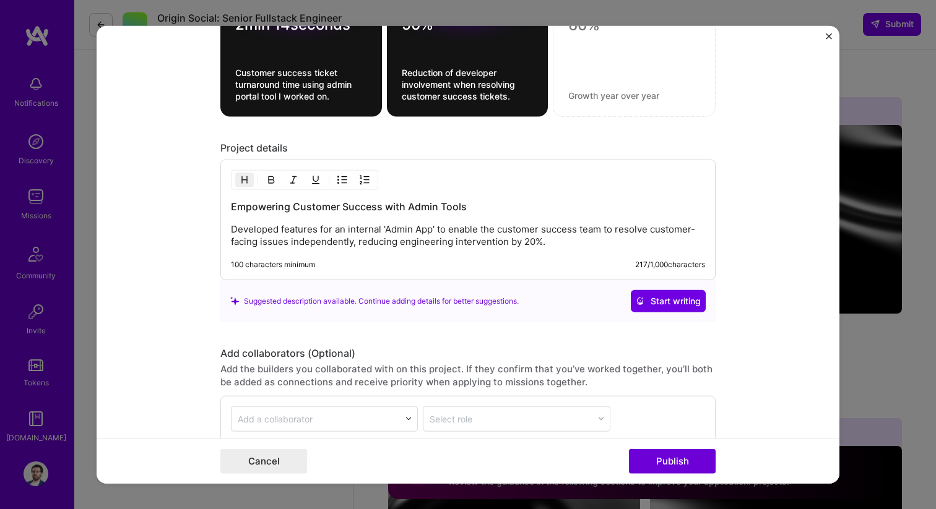
click at [528, 243] on p "Developed features for an internal 'Admin App' to enable the customer success t…" at bounding box center [468, 235] width 474 height 25
click at [591, 205] on h3 "Empowering Customer Success with Admin Tools" at bounding box center [468, 207] width 474 height 14
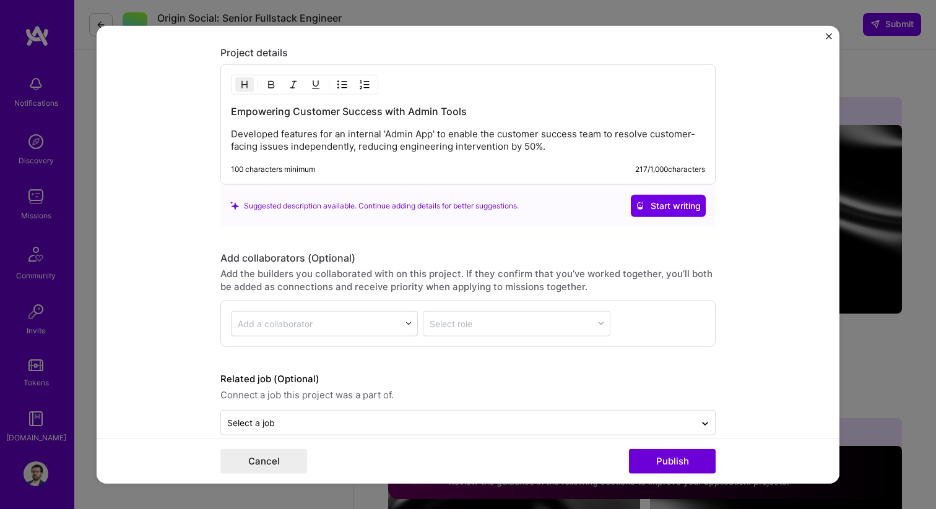
scroll to position [1465, 0]
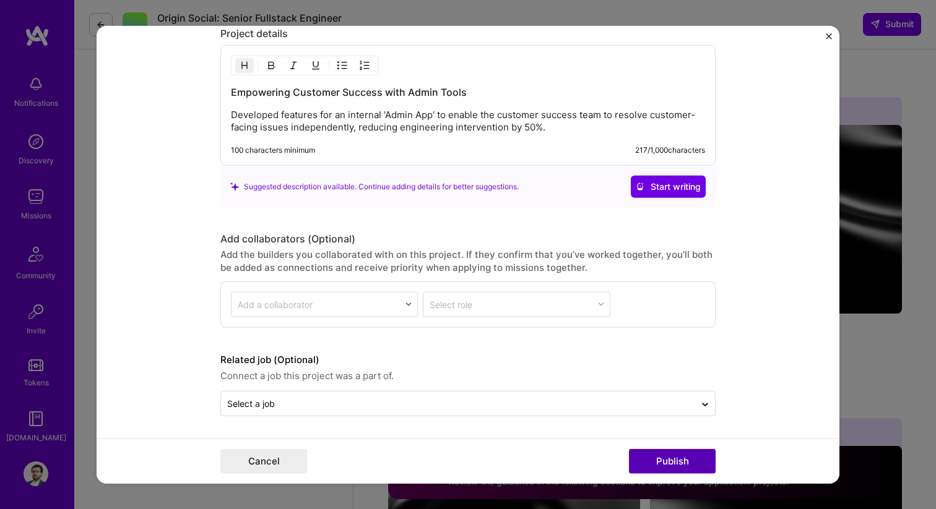
click at [652, 458] on button "Publish" at bounding box center [672, 461] width 87 height 25
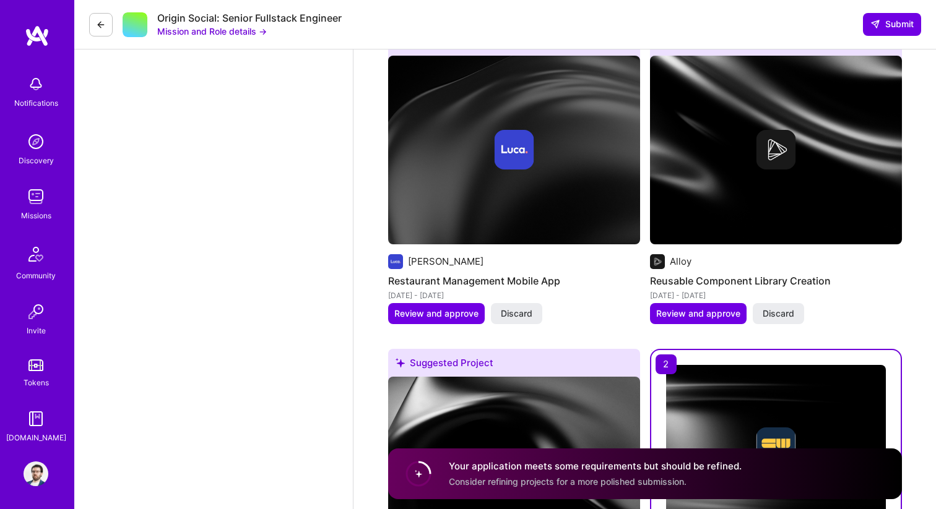
scroll to position [1872, 0]
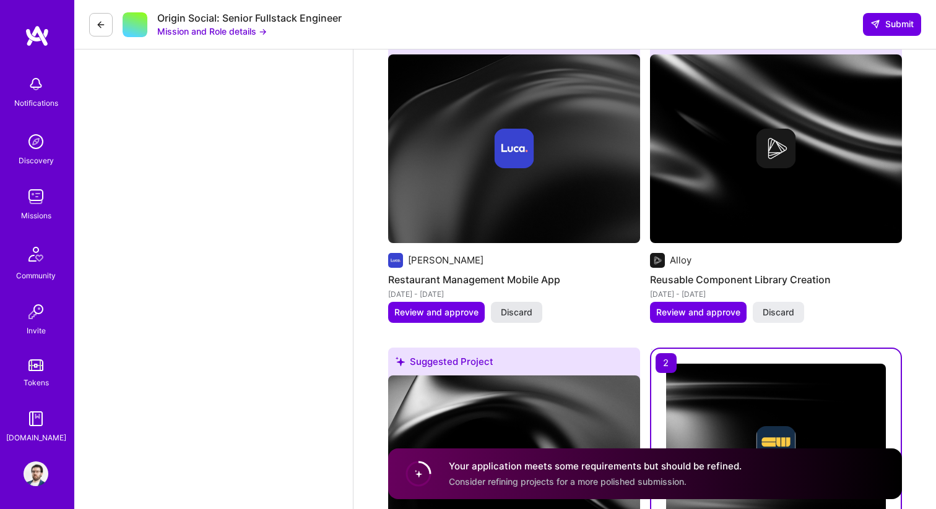
click at [532, 310] on button "Discard" at bounding box center [516, 312] width 51 height 21
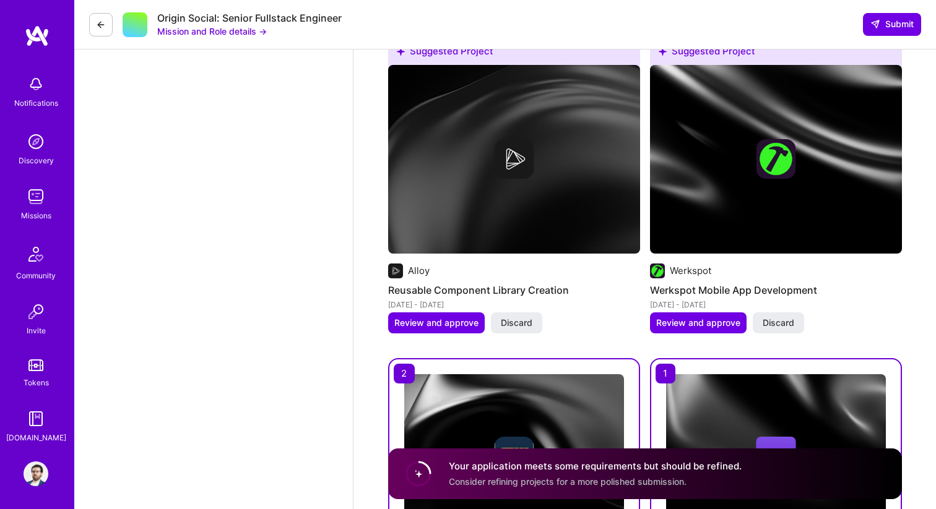
scroll to position [1871, 0]
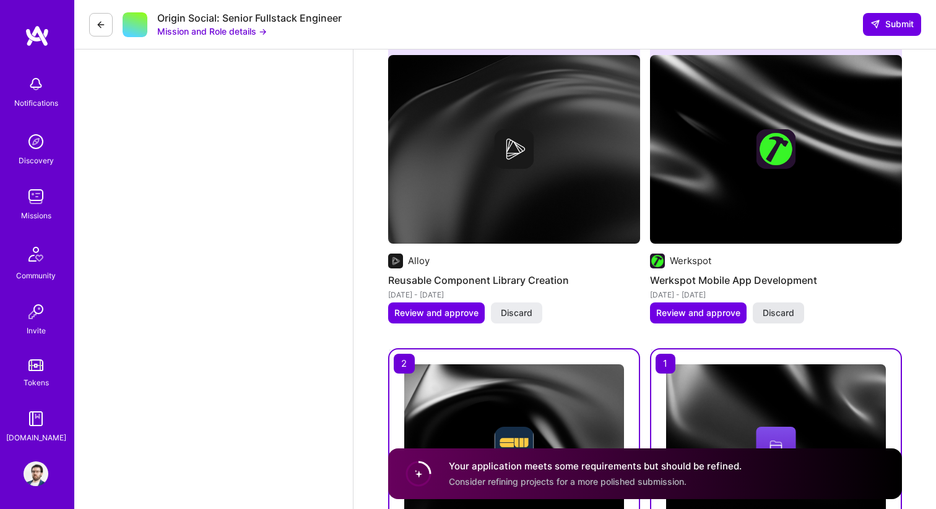
click at [782, 308] on span "Discard" at bounding box center [778, 313] width 32 height 12
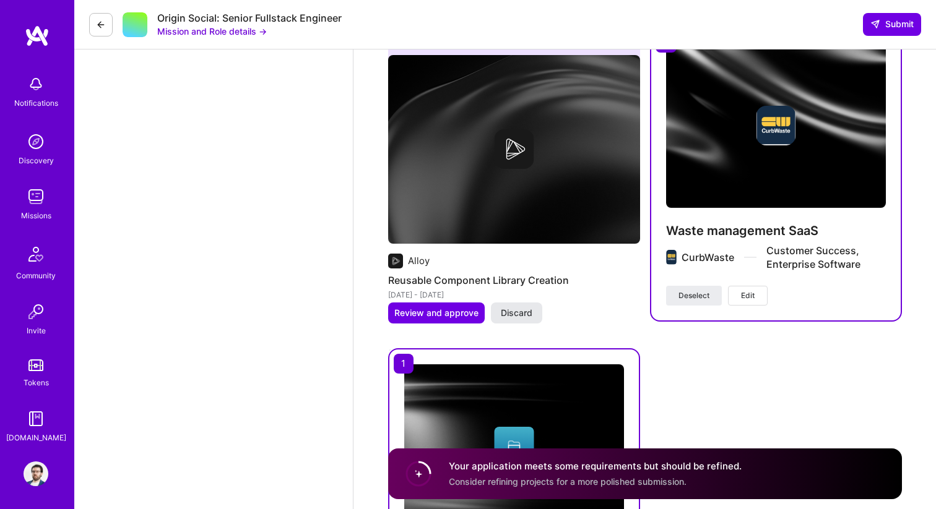
click at [528, 309] on span "Discard" at bounding box center [517, 313] width 32 height 12
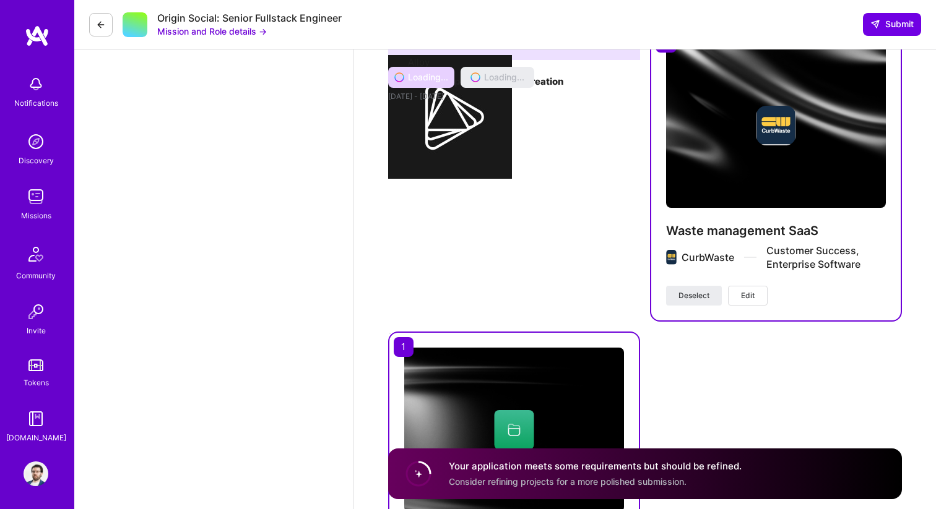
scroll to position [1771, 0]
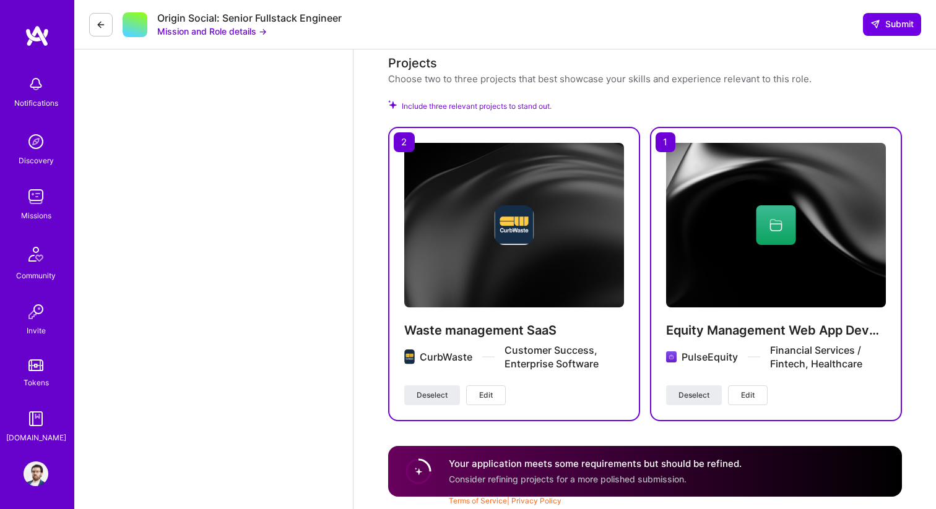
click at [416, 472] on circle at bounding box center [419, 472] width 24 height 24
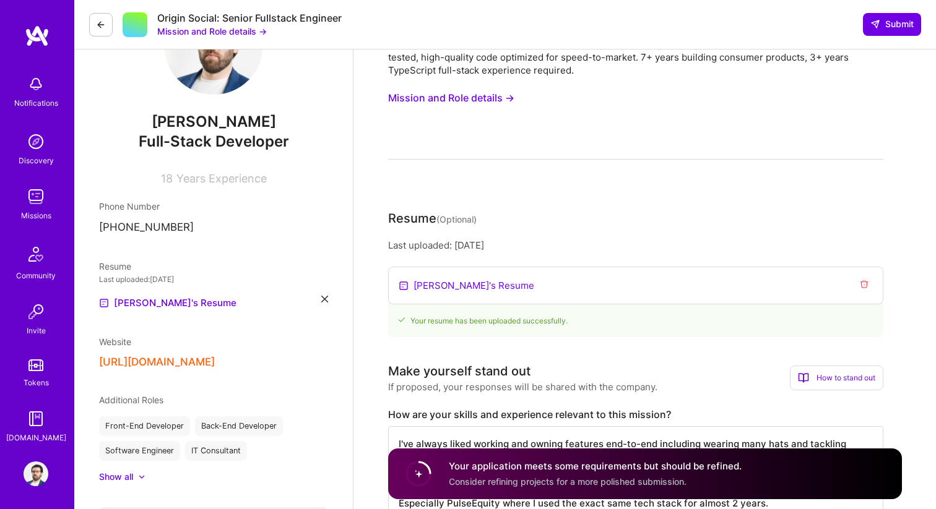
scroll to position [0, 0]
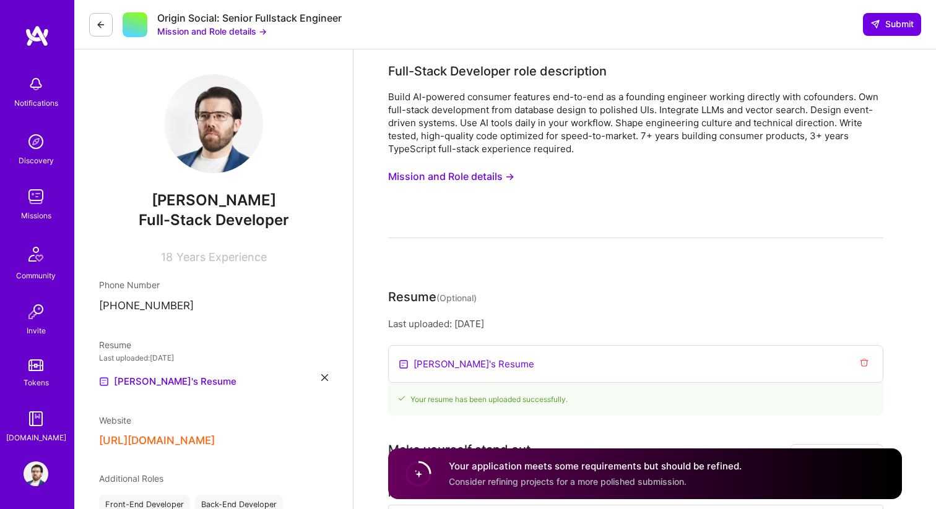
click at [415, 476] on circle at bounding box center [419, 474] width 24 height 24
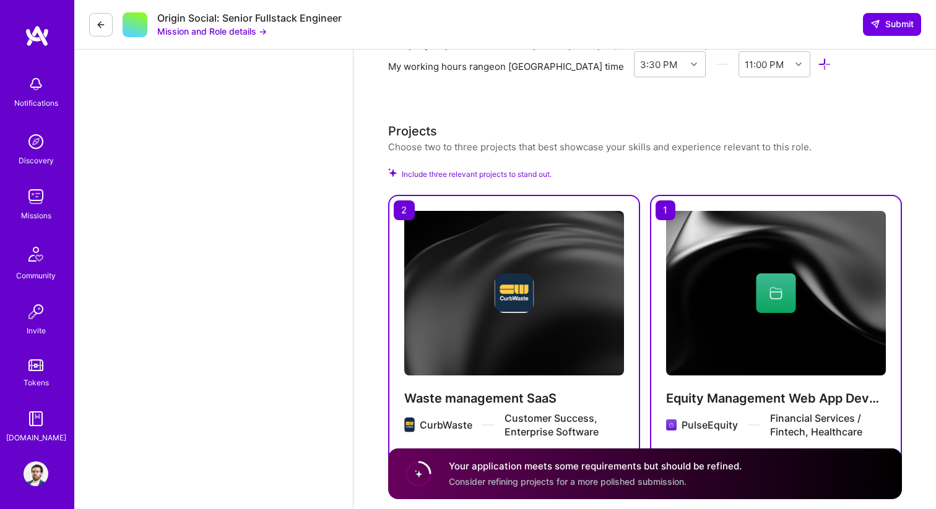
scroll to position [1720, 0]
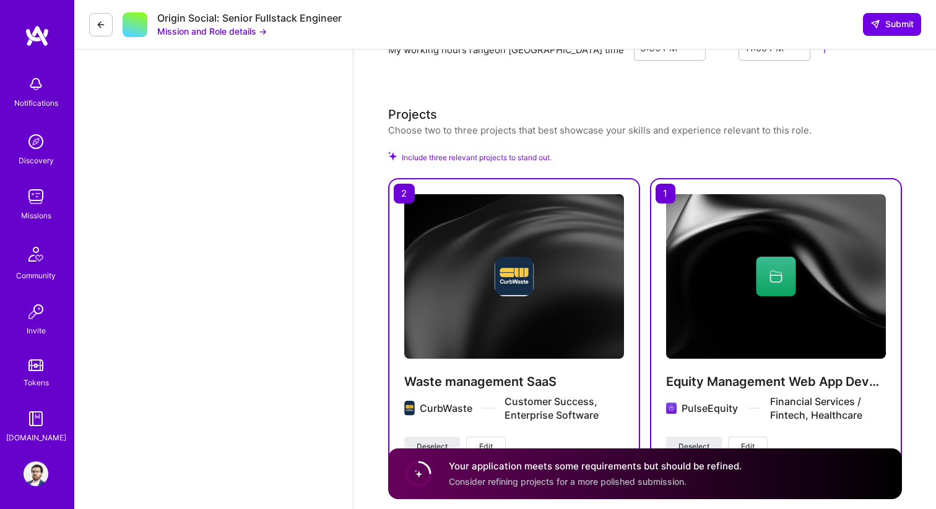
click at [507, 155] on span "Include three relevant projects to stand out." at bounding box center [477, 158] width 150 height 12
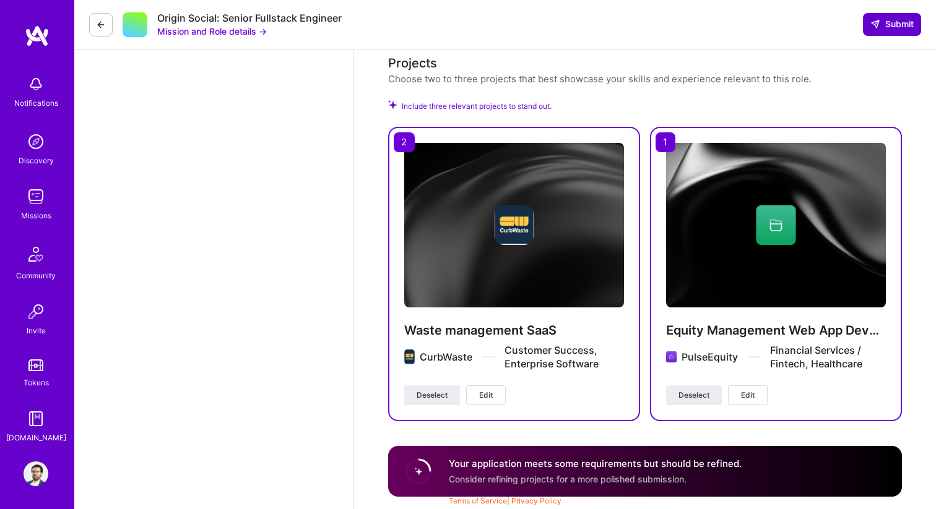
click at [906, 27] on span "Submit" at bounding box center [891, 24] width 43 height 12
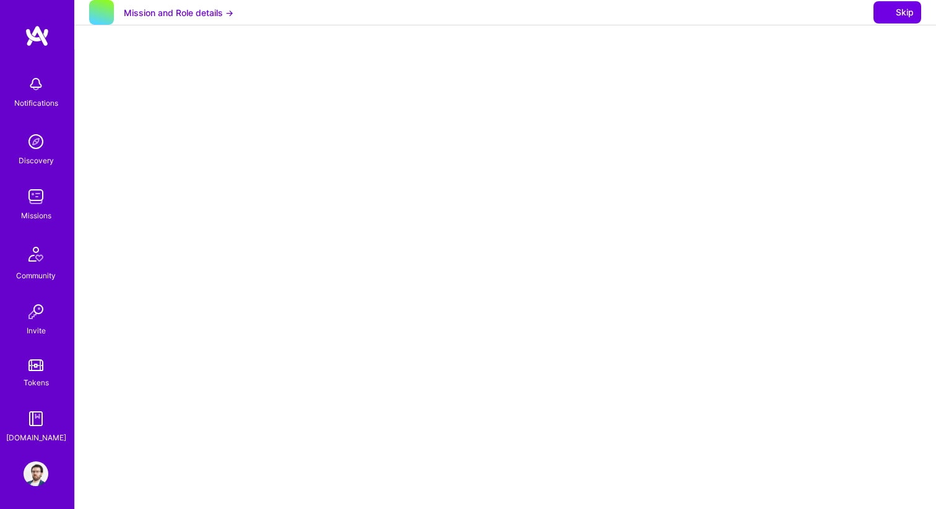
select select "BA"
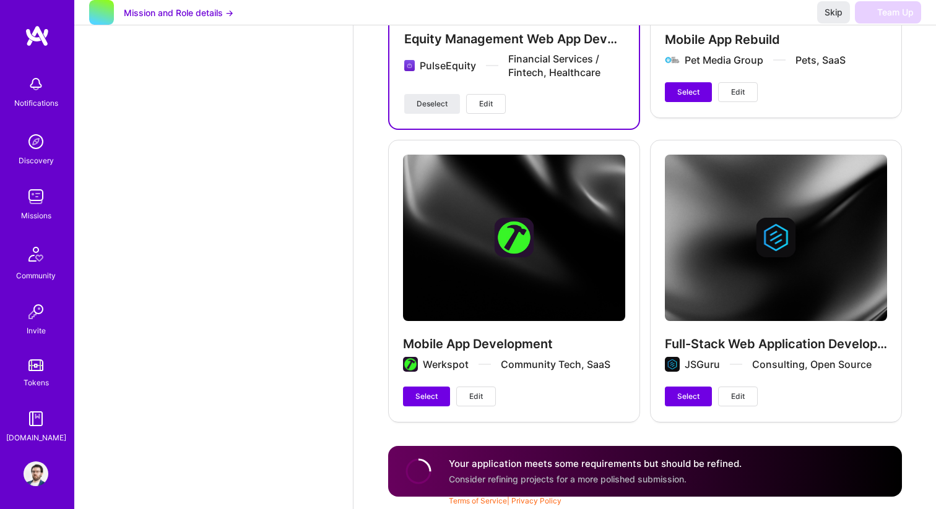
scroll to position [2413, 0]
click at [682, 397] on span "Select" at bounding box center [688, 396] width 22 height 11
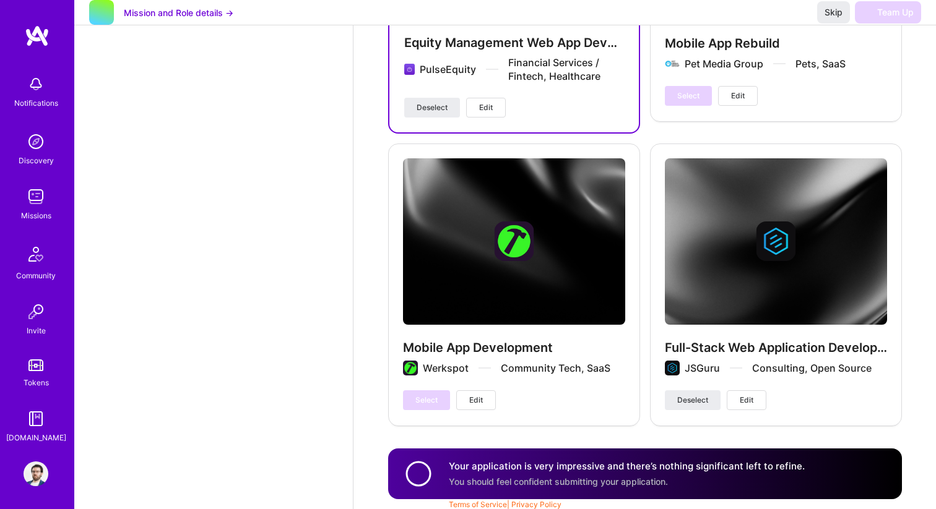
scroll to position [2387, 0]
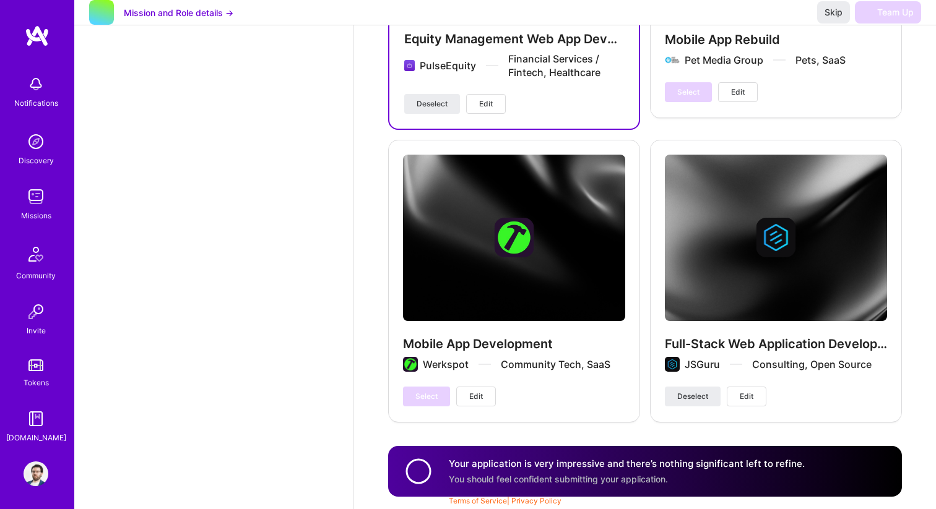
click at [31, 38] on img at bounding box center [37, 36] width 25 height 22
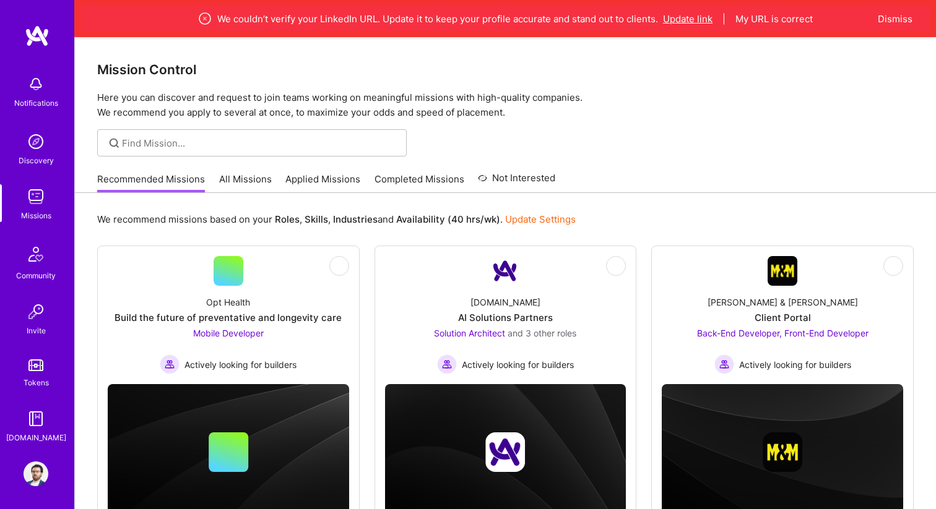
click at [685, 14] on button "Update link" at bounding box center [688, 18] width 50 height 13
select select "BA"
select select "Right Now"
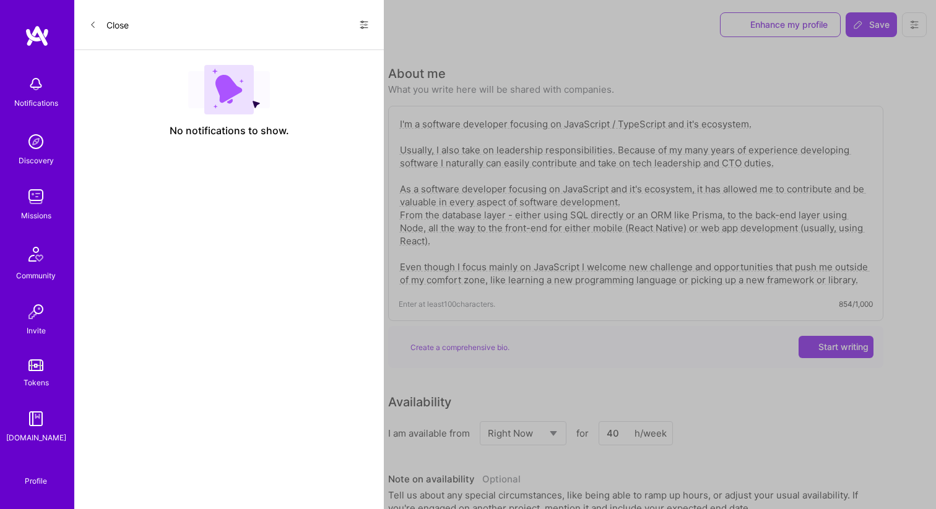
scroll to position [764, 0]
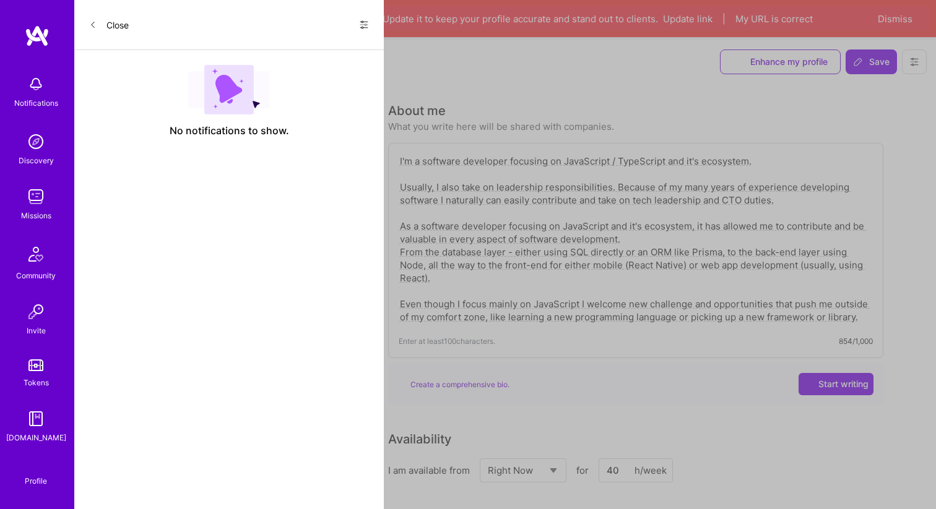
drag, startPoint x: 298, startPoint y: 93, endPoint x: 96, endPoint y: 92, distance: 201.7
click at [96, 92] on div "Edit photo Bojan Gvozderac Full-Stack Developer 18 Years Experience Location Th…" at bounding box center [213, 291] width 278 height 509
click at [784, 24] on button "My URL is correct" at bounding box center [773, 18] width 77 height 13
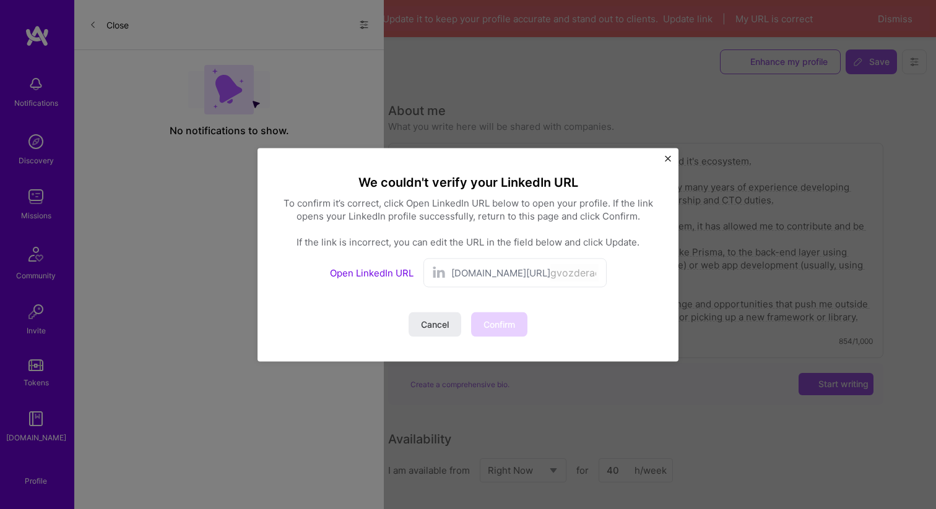
click at [385, 269] on link "Open LinkedIn URL" at bounding box center [372, 273] width 84 height 12
click at [506, 324] on span "Confirm" at bounding box center [499, 324] width 32 height 12
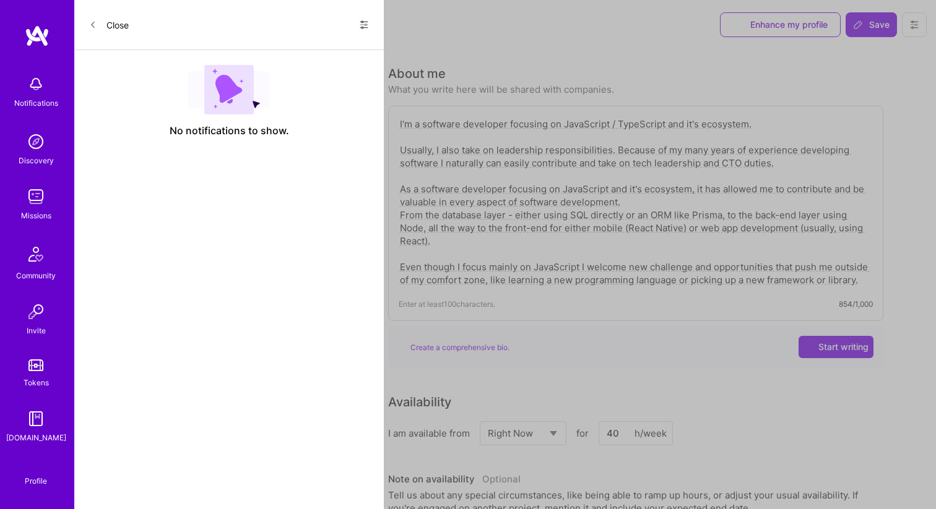
click at [911, 22] on icon at bounding box center [913, 24] width 7 height 7
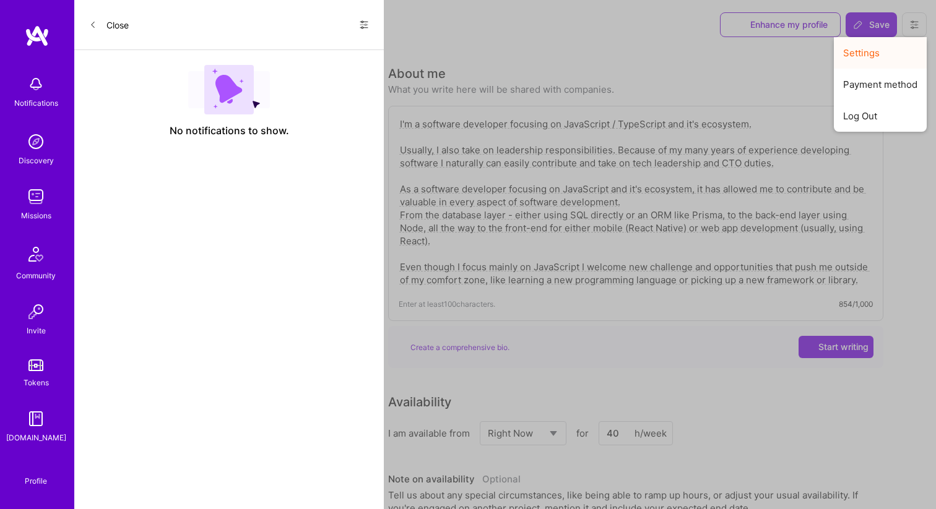
click at [872, 61] on button "Settings" at bounding box center [879, 53] width 93 height 32
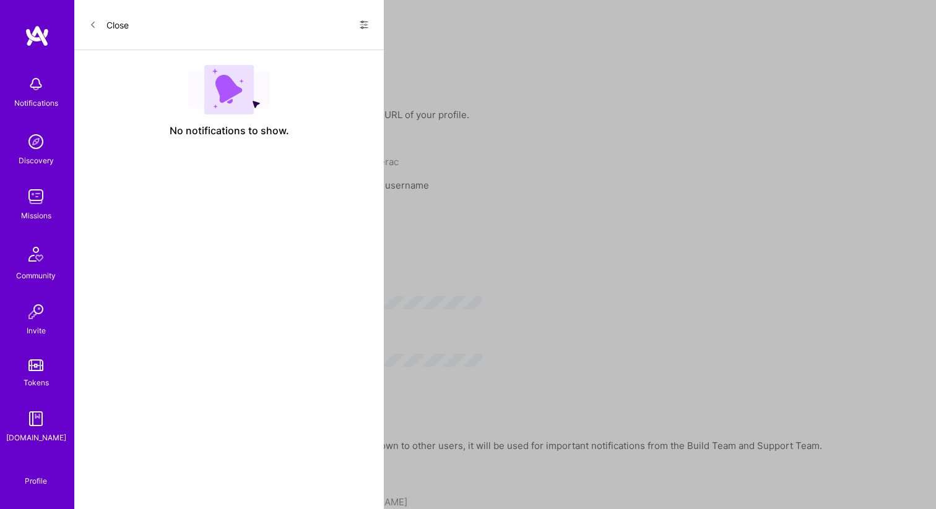
click at [129, 62] on div "Interviews" at bounding box center [149, 70] width 148 height 25
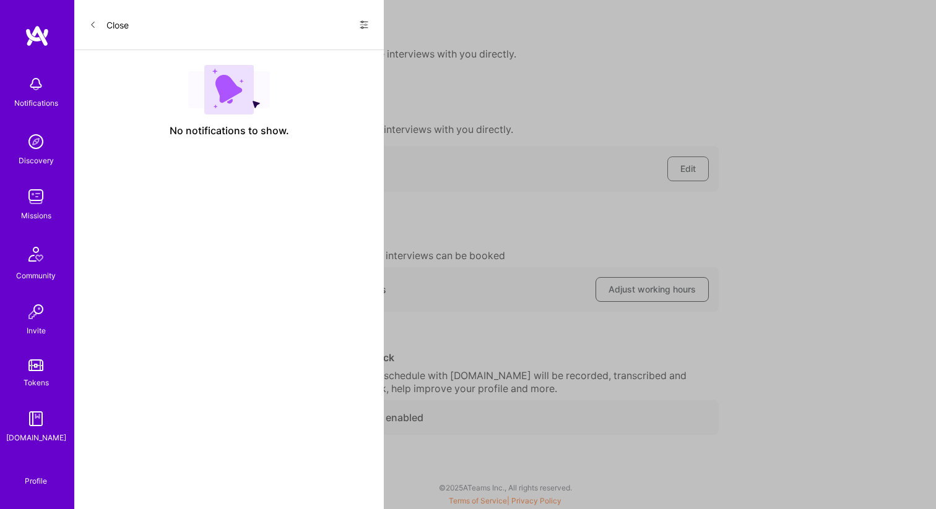
click at [620, 286] on span "Adjust working hours" at bounding box center [651, 289] width 87 height 12
click at [692, 166] on span "Edit" at bounding box center [687, 169] width 15 height 12
click at [39, 47] on div "Notifications Discovery Missions Community Invite Tokens A.Guide" at bounding box center [37, 235] width 74 height 420
click at [39, 37] on img at bounding box center [37, 36] width 25 height 22
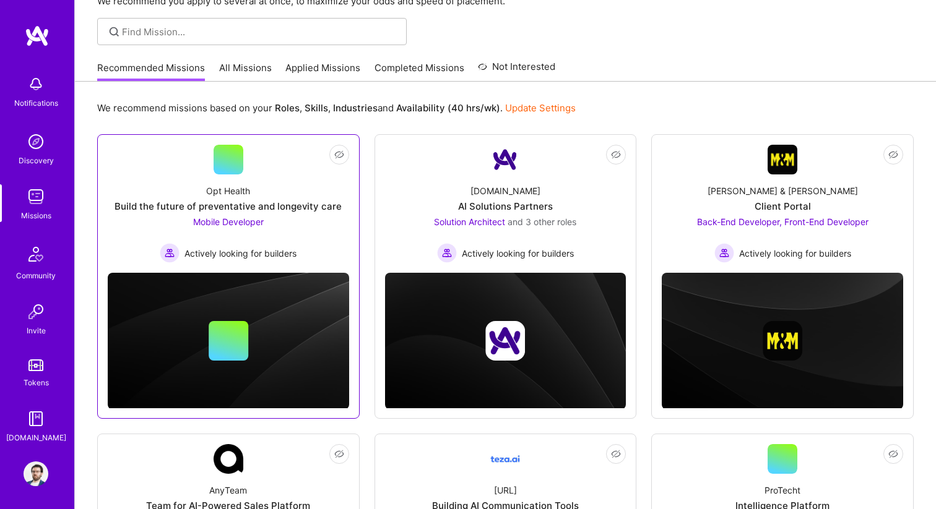
scroll to position [82, 0]
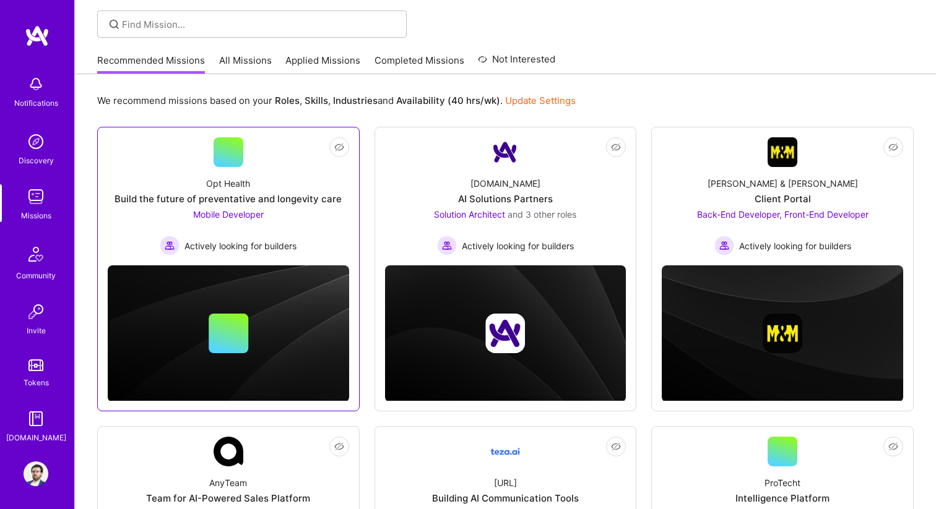
click at [232, 181] on div "Opt Health" at bounding box center [228, 183] width 44 height 13
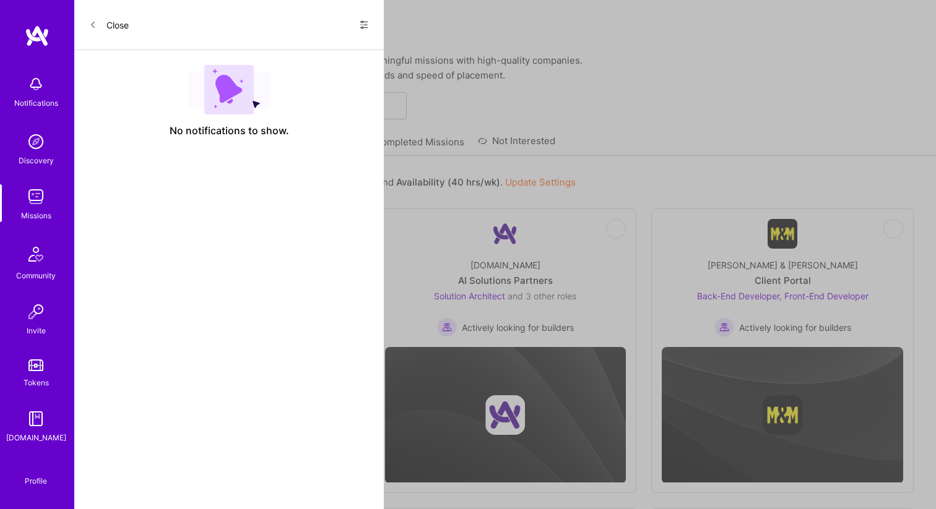
scroll to position [82, 0]
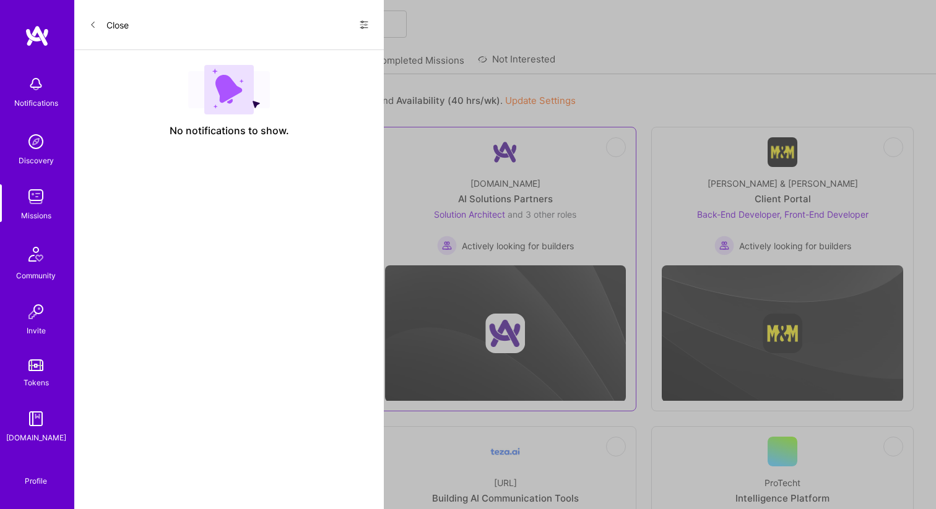
click at [523, 197] on div "AI Solutions Partners" at bounding box center [505, 198] width 95 height 13
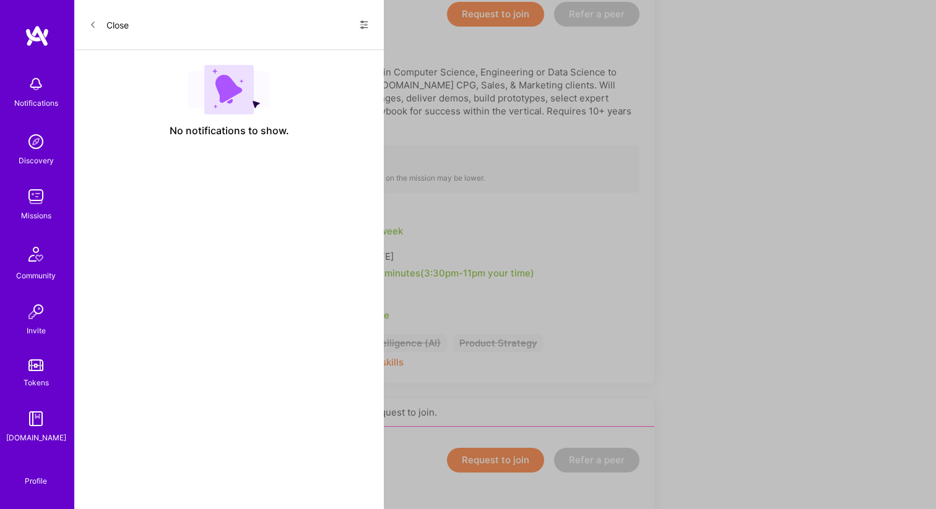
scroll to position [342, 0]
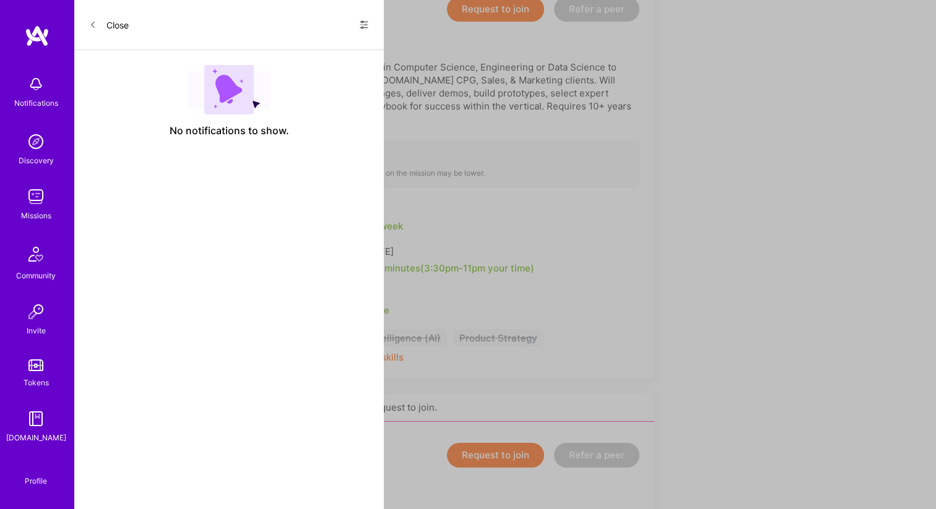
scroll to position [82, 0]
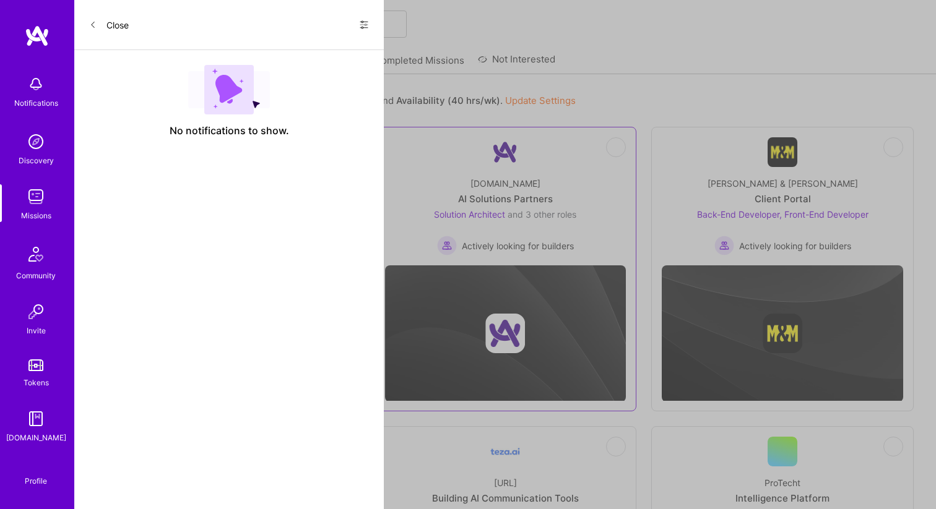
click at [453, 214] on span "Solution Architect" at bounding box center [469, 214] width 71 height 11
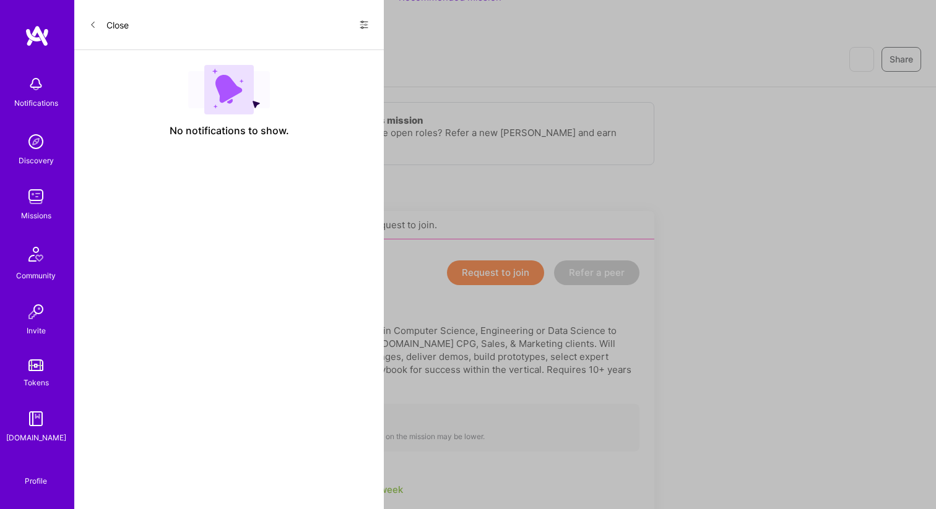
scroll to position [79, 0]
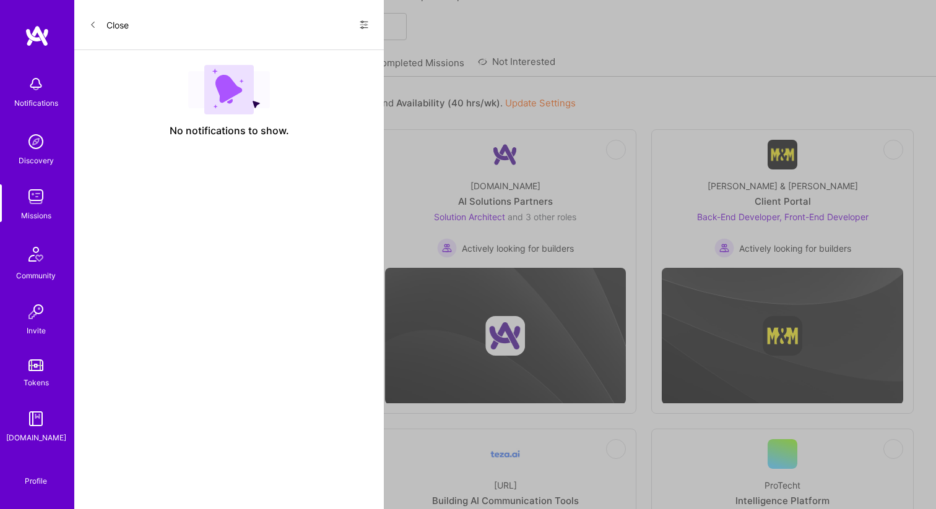
scroll to position [82, 0]
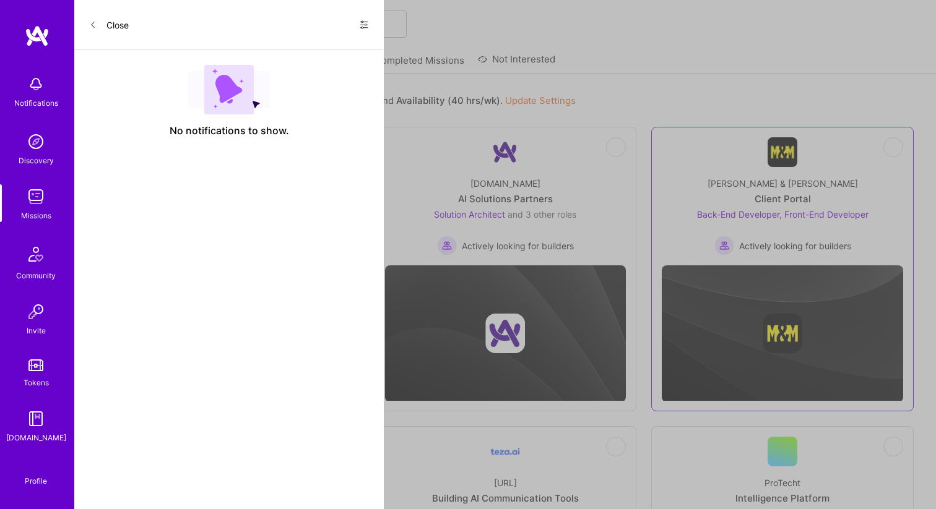
click at [713, 179] on div "Morgan & Morgan Client Portal Back-End Developer, Front-End Developer Actively …" at bounding box center [781, 211] width 241 height 88
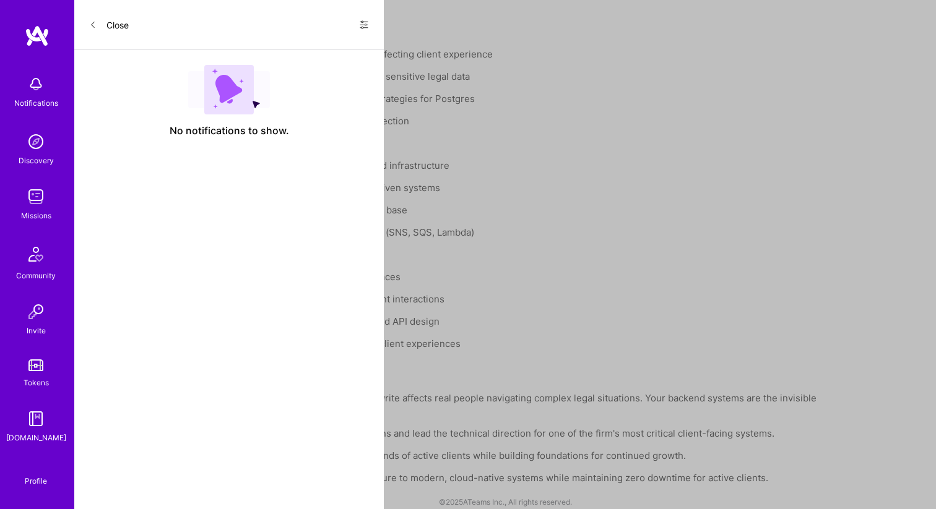
scroll to position [1556, 0]
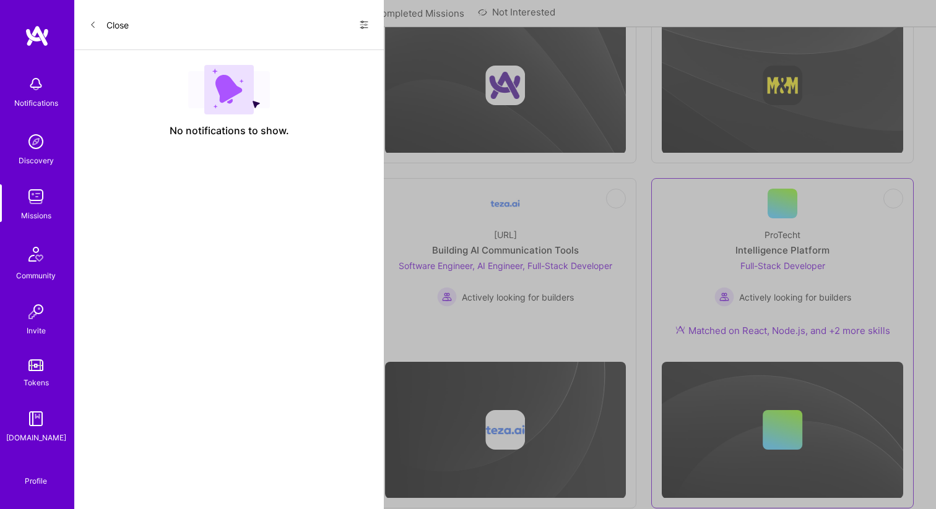
scroll to position [358, 0]
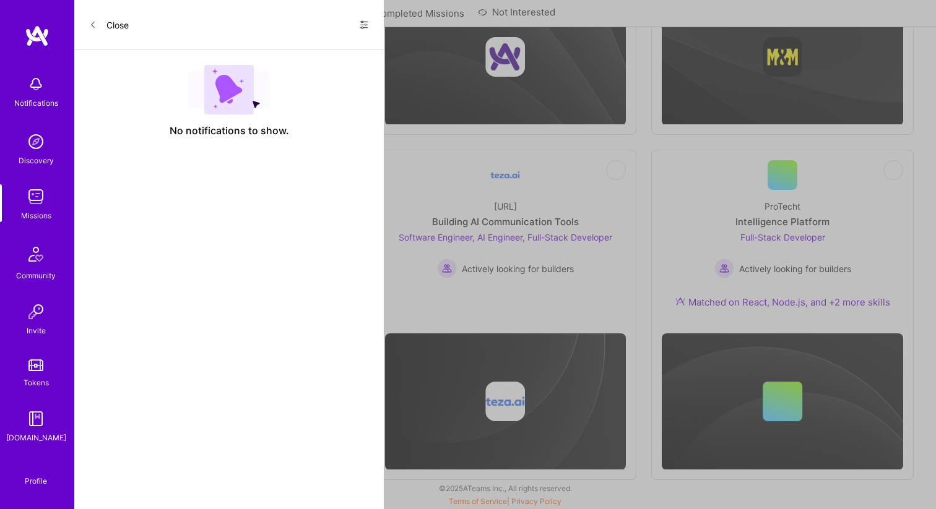
click at [269, 223] on div "Team for AI-Powered Sales Platform" at bounding box center [228, 221] width 164 height 13
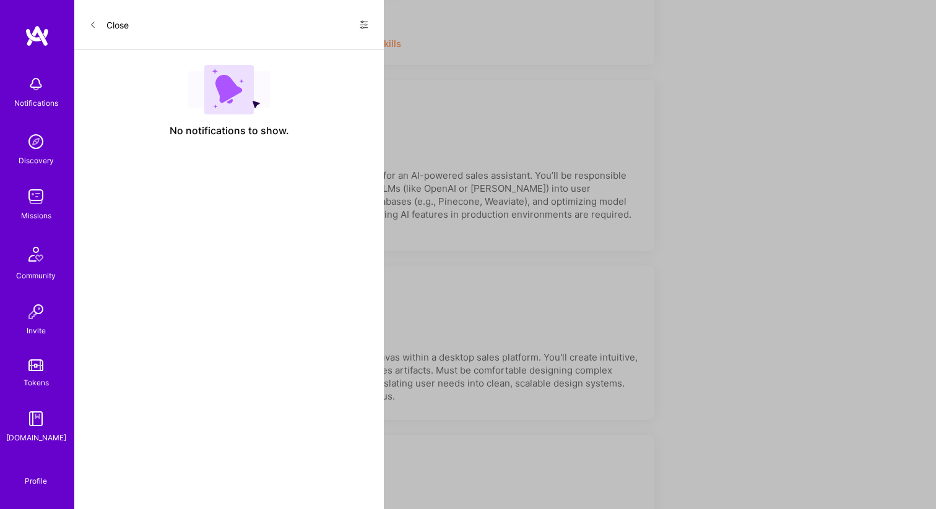
scroll to position [666, 0]
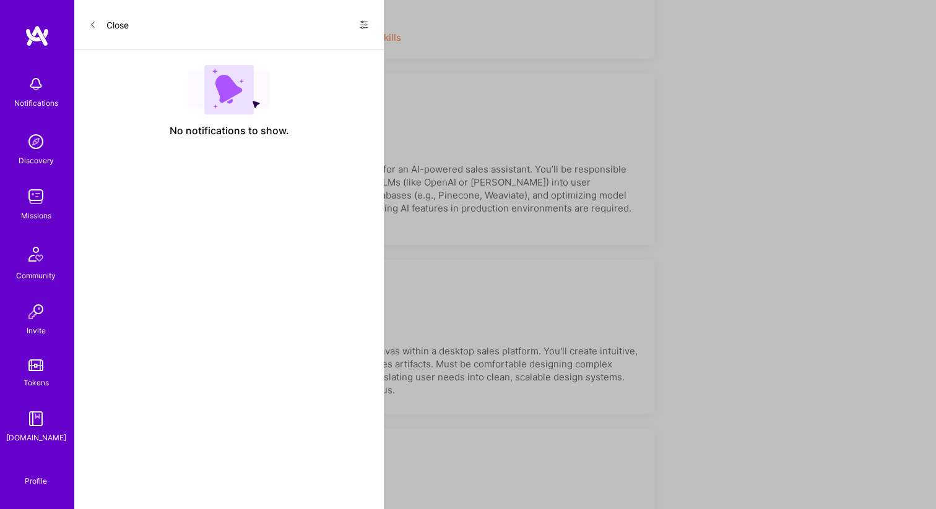
scroll to position [358, 0]
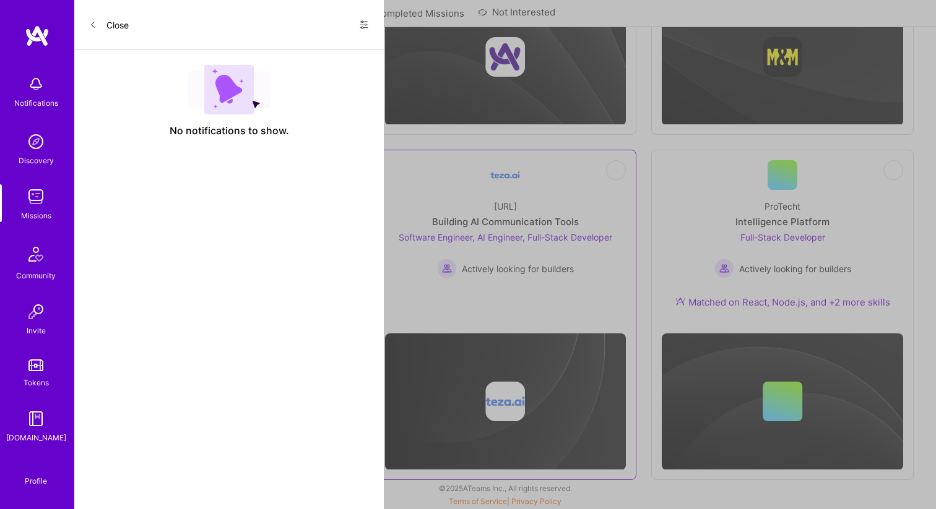
click at [555, 243] on div "Software Engineer, AI Engineer, Full-Stack Developer Actively looking for build…" at bounding box center [504, 255] width 213 height 48
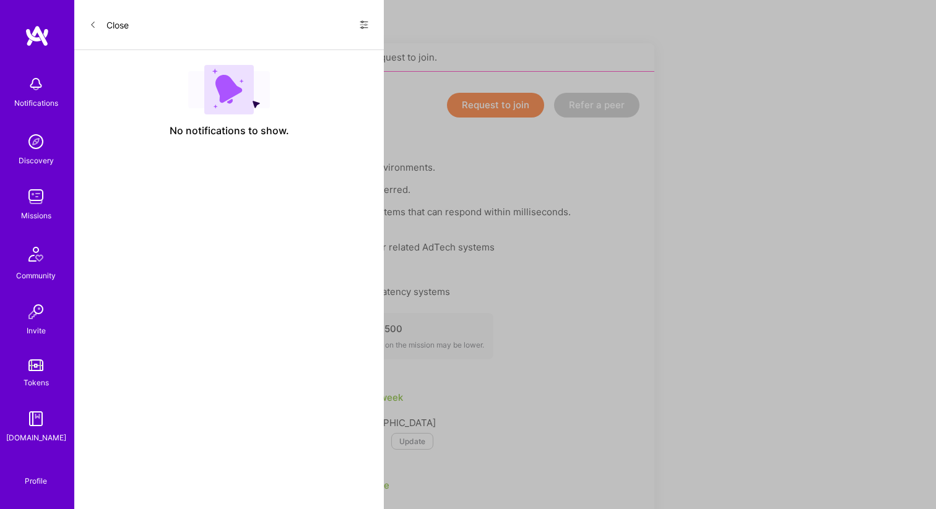
scroll to position [235, 0]
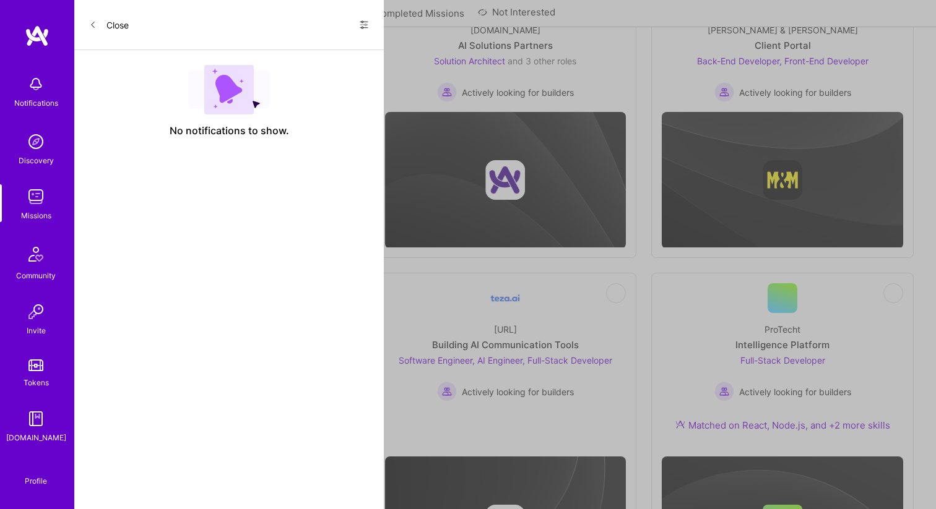
scroll to position [358, 0]
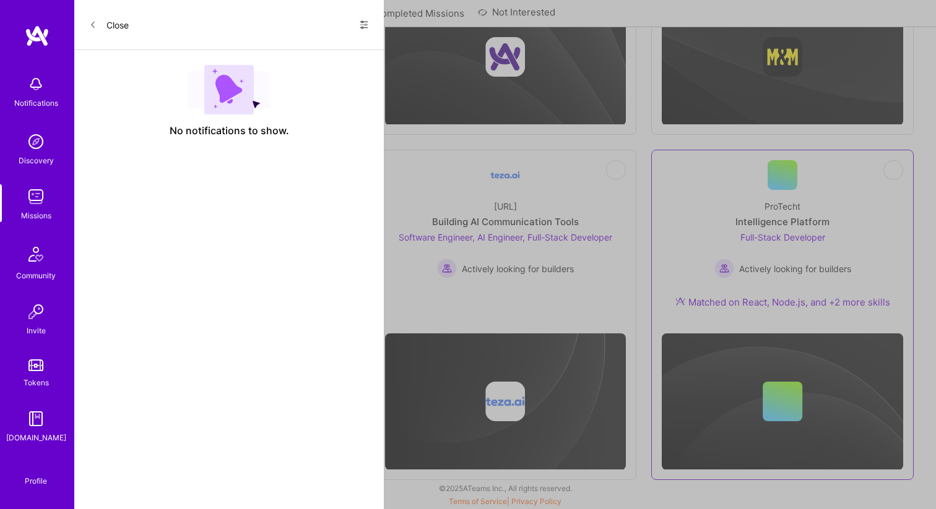
click at [835, 258] on div "Full-Stack Developer Actively looking for builders" at bounding box center [782, 255] width 137 height 48
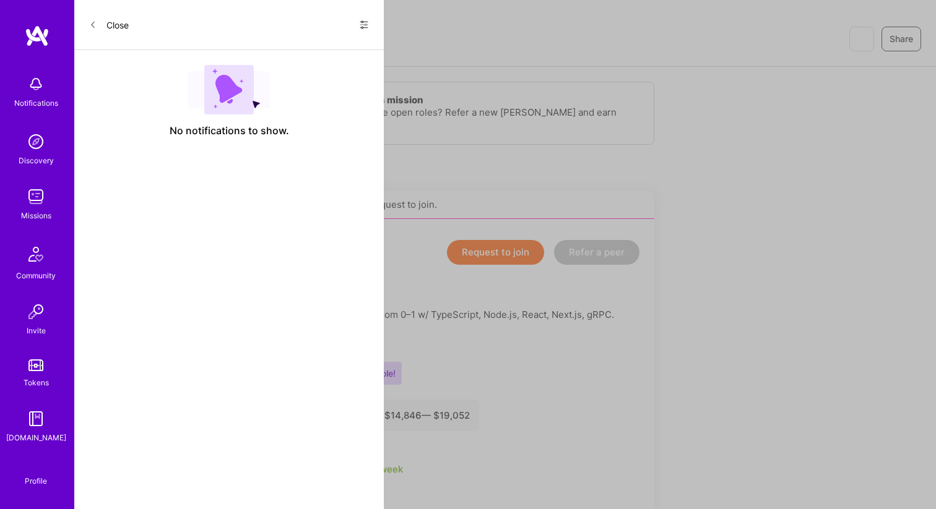
scroll to position [100, 0]
click at [506, 257] on button "Request to join" at bounding box center [495, 251] width 97 height 25
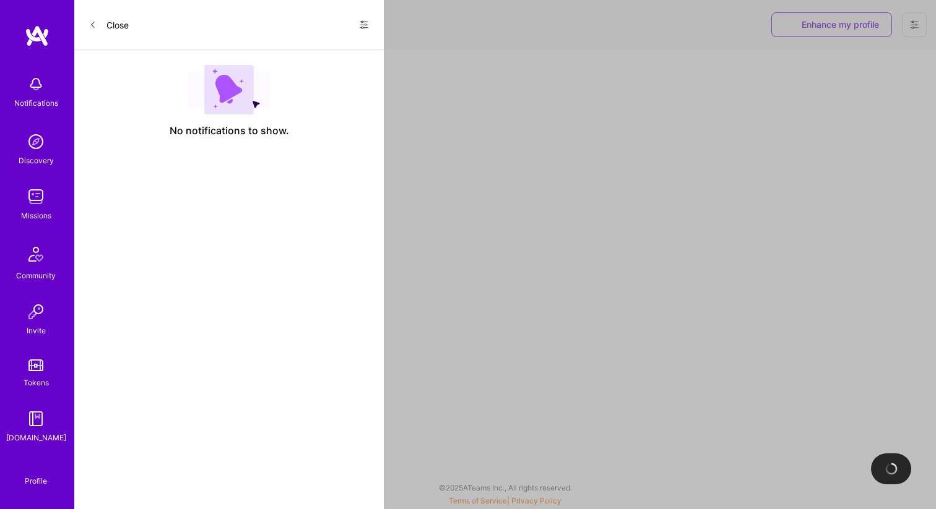
select select "BA"
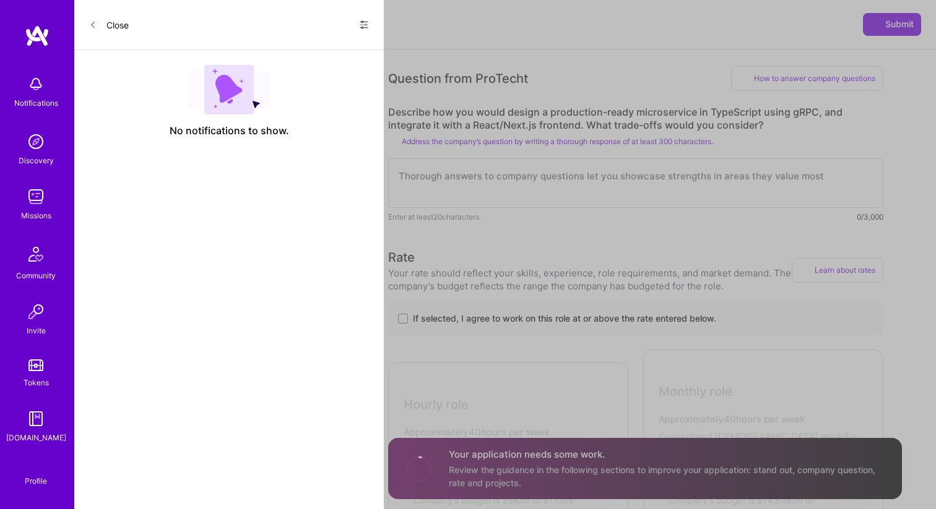
scroll to position [413, 0]
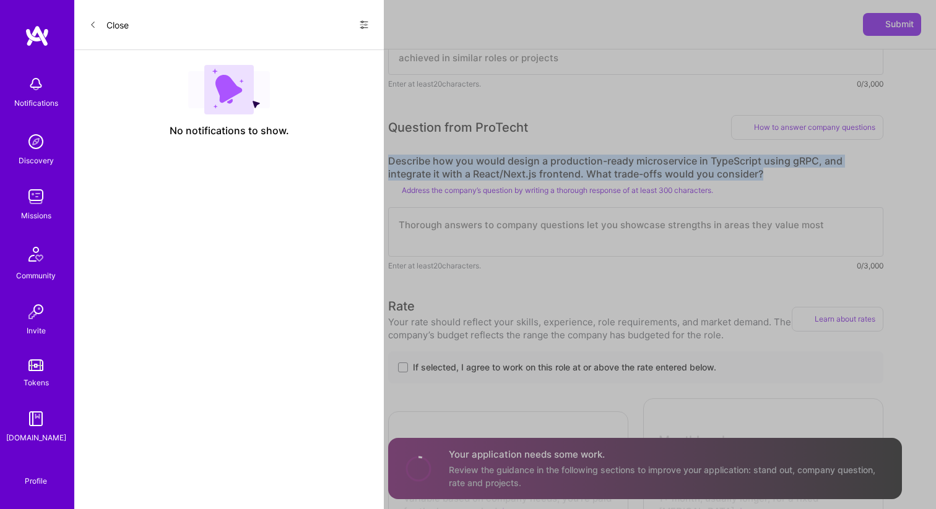
drag, startPoint x: 763, startPoint y: 170, endPoint x: 387, endPoint y: 158, distance: 375.8
click at [388, 158] on label "Describe how you would design a production-ready microservice in TypeScript usi…" at bounding box center [635, 168] width 495 height 26
copy label "Describe how you would design a production-ready microservice in TypeScript usi…"
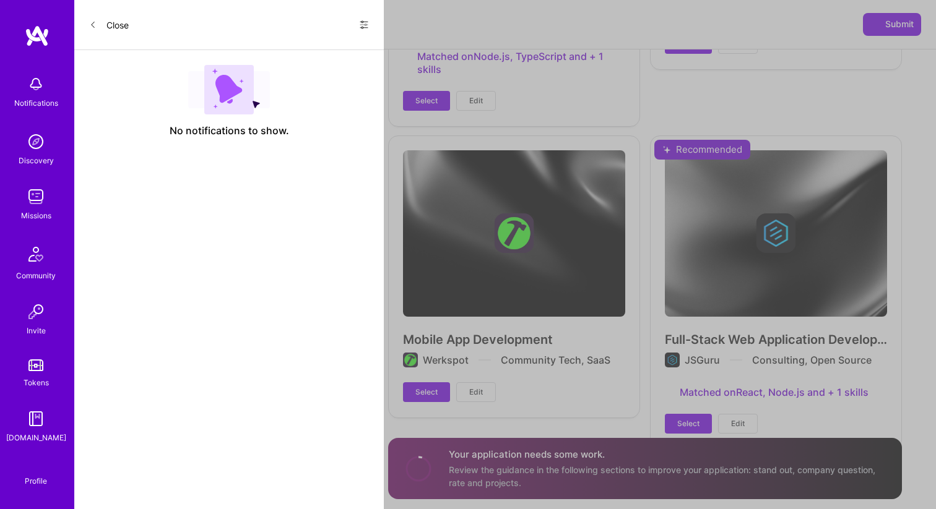
scroll to position [2085, 0]
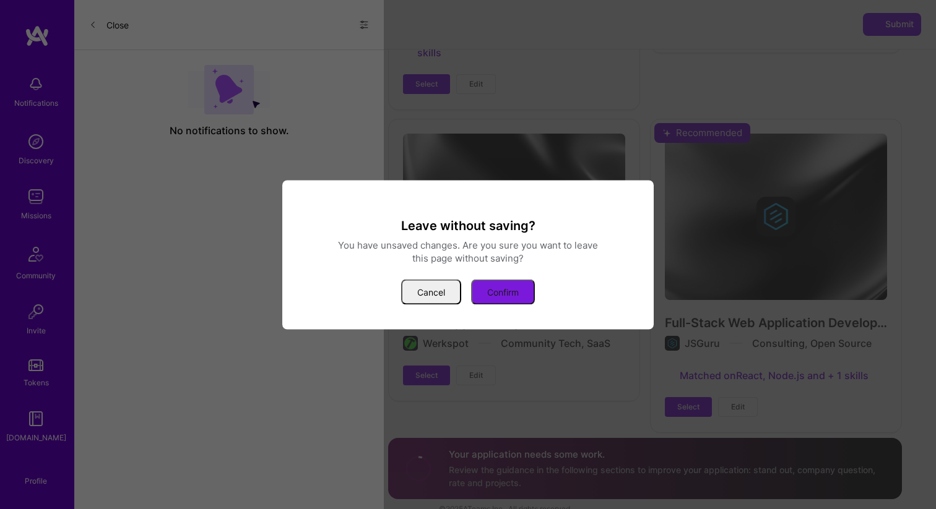
click at [498, 285] on button "Confirm" at bounding box center [503, 291] width 64 height 25
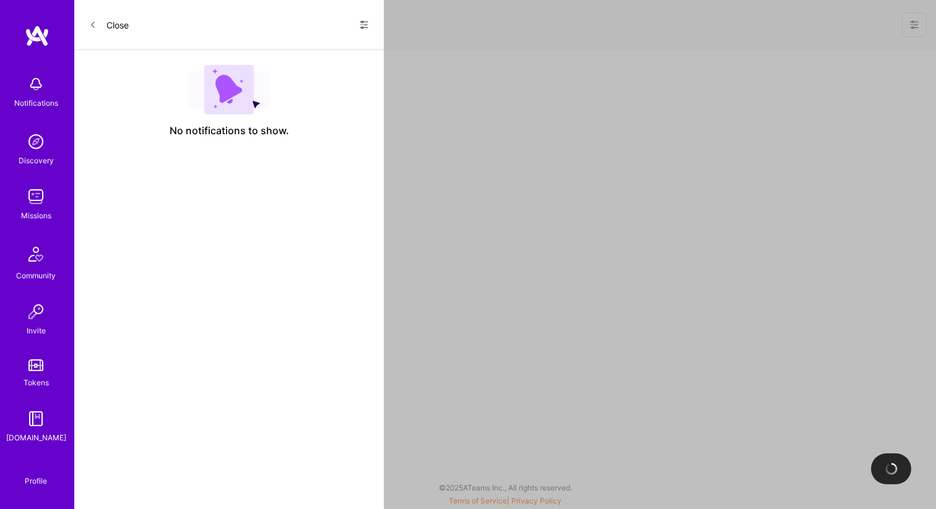
click at [30, 29] on img at bounding box center [37, 36] width 25 height 22
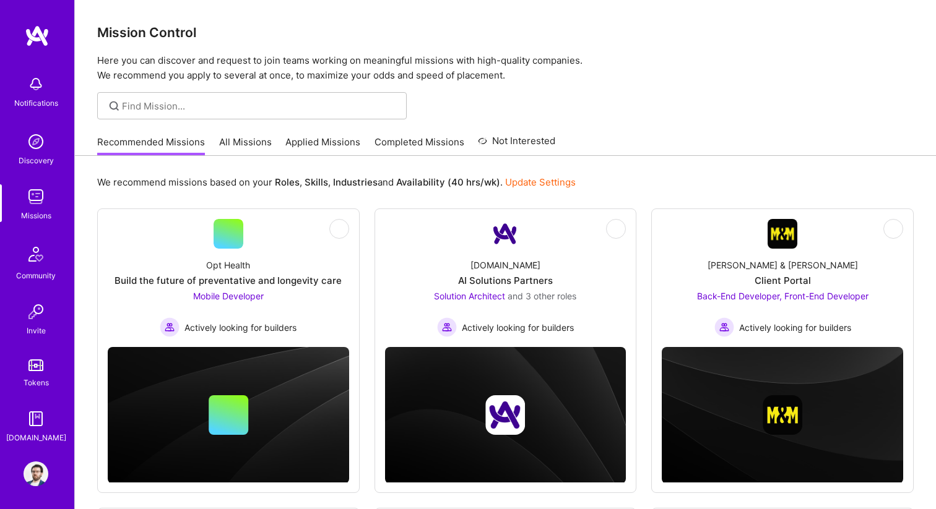
click at [409, 142] on link "Completed Missions" at bounding box center [419, 146] width 90 height 20
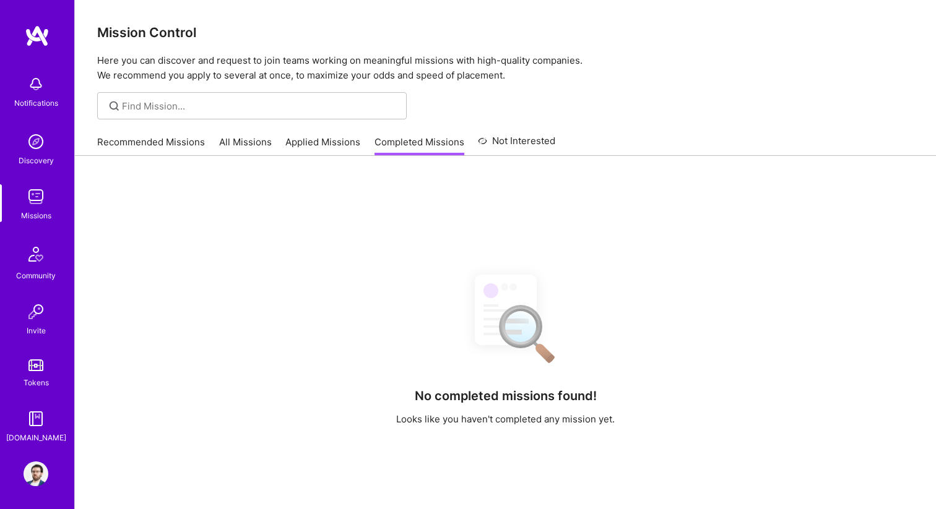
click at [326, 140] on link "Applied Missions" at bounding box center [322, 146] width 75 height 20
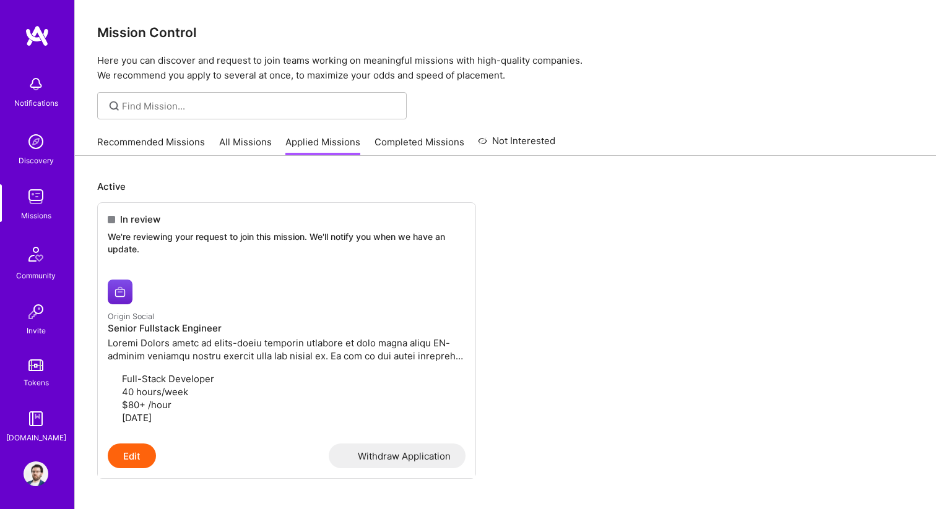
click at [241, 149] on link "All Missions" at bounding box center [245, 146] width 53 height 20
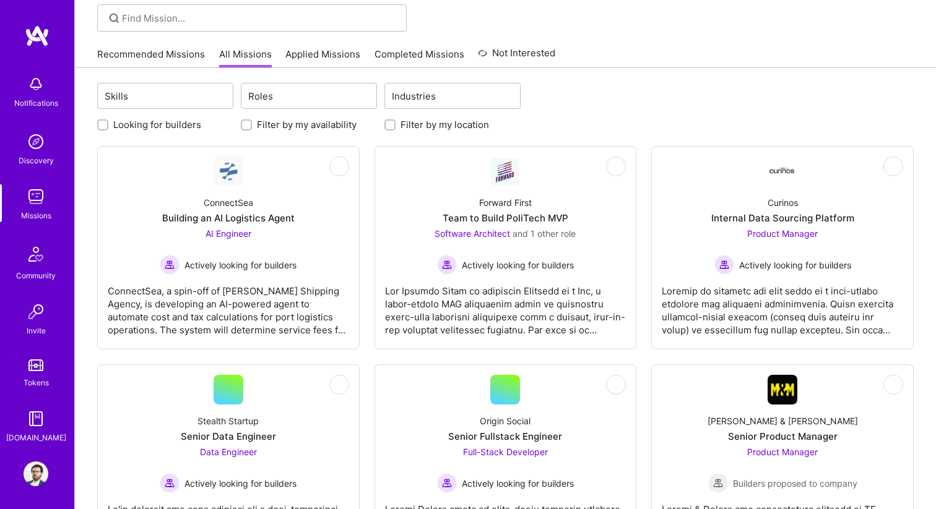
scroll to position [68, 0]
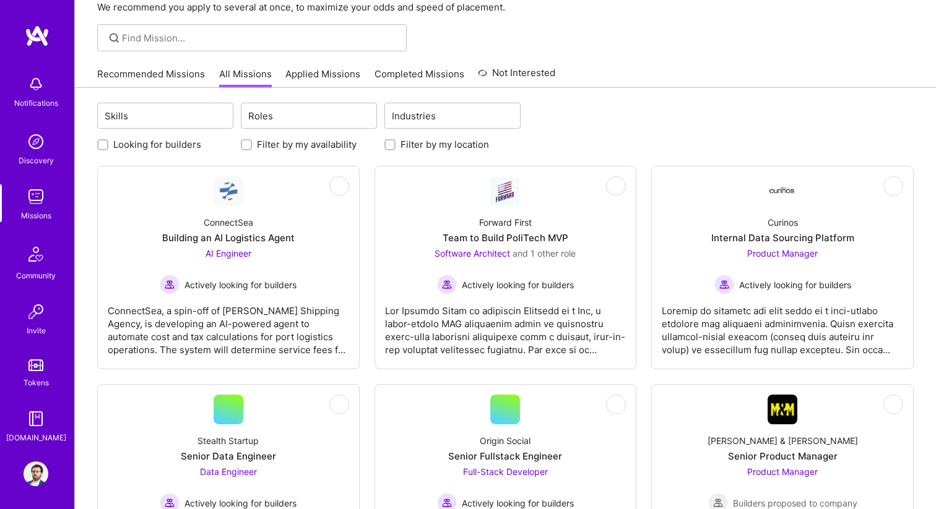
click at [184, 80] on link "Recommended Missions" at bounding box center [151, 77] width 108 height 20
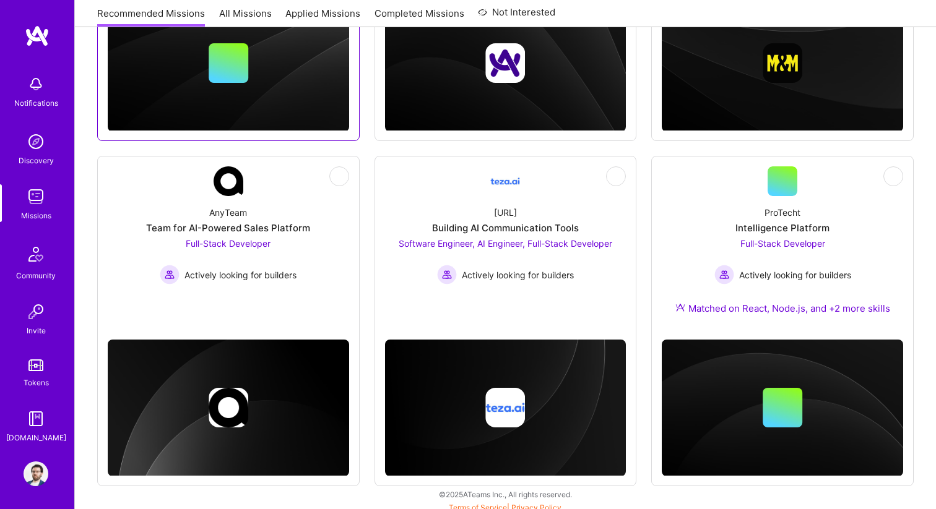
scroll to position [358, 0]
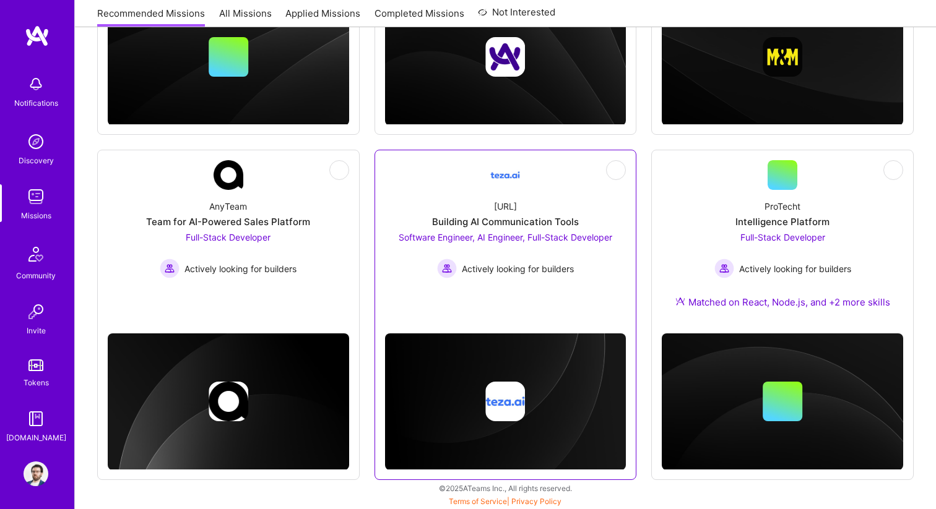
click at [533, 244] on div "Software Engineer, AI Engineer, Full-Stack Developer Actively looking for build…" at bounding box center [504, 255] width 213 height 48
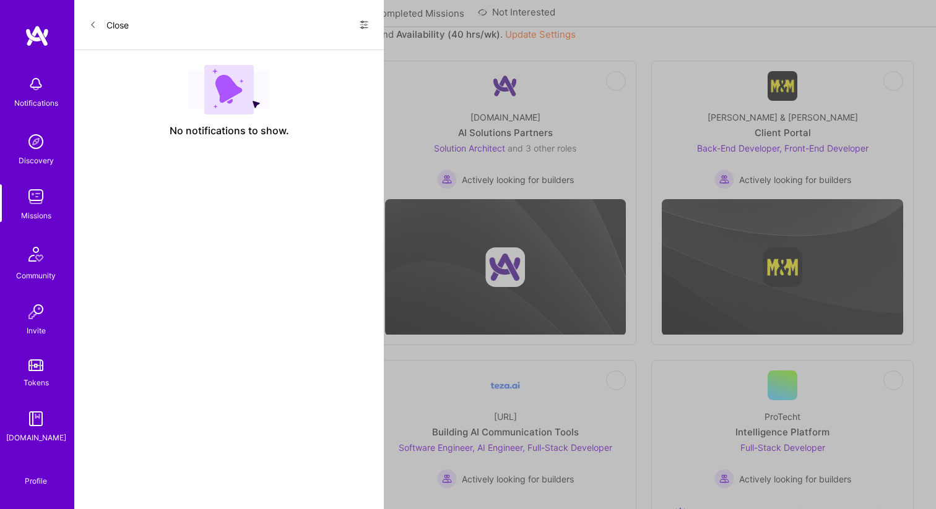
scroll to position [131, 0]
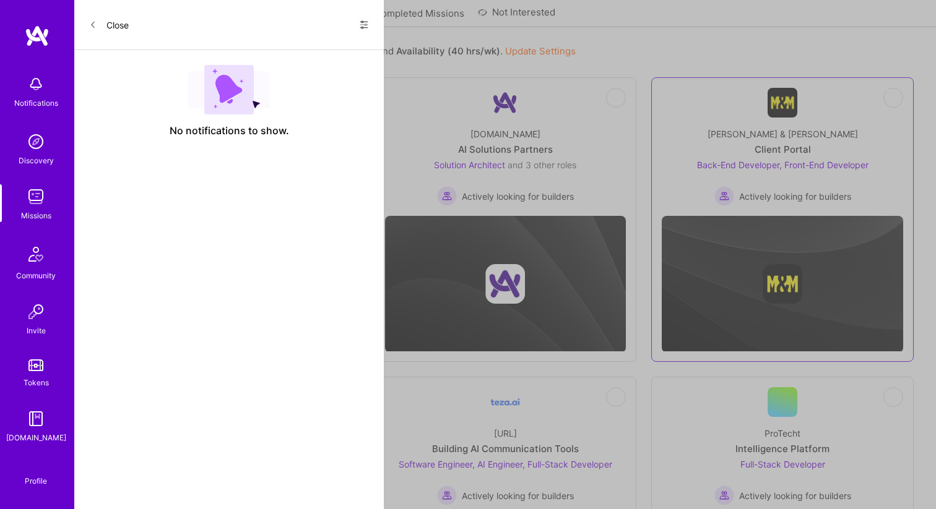
click at [770, 226] on img at bounding box center [781, 284] width 241 height 136
click at [768, 259] on img at bounding box center [781, 284] width 241 height 136
click at [752, 161] on span "Back-End Developer, Front-End Developer" at bounding box center [782, 165] width 171 height 11
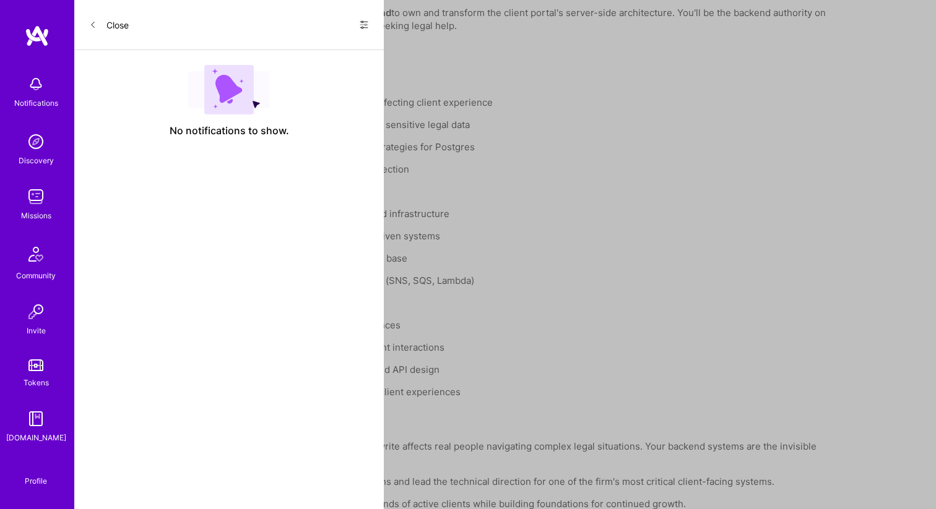
scroll to position [1556, 0]
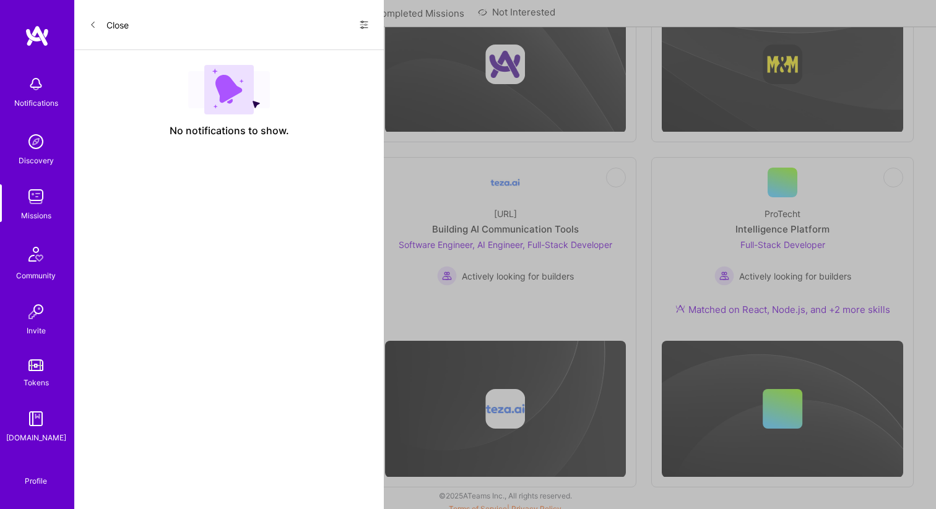
scroll to position [358, 0]
